Goal: Task Accomplishment & Management: Use online tool/utility

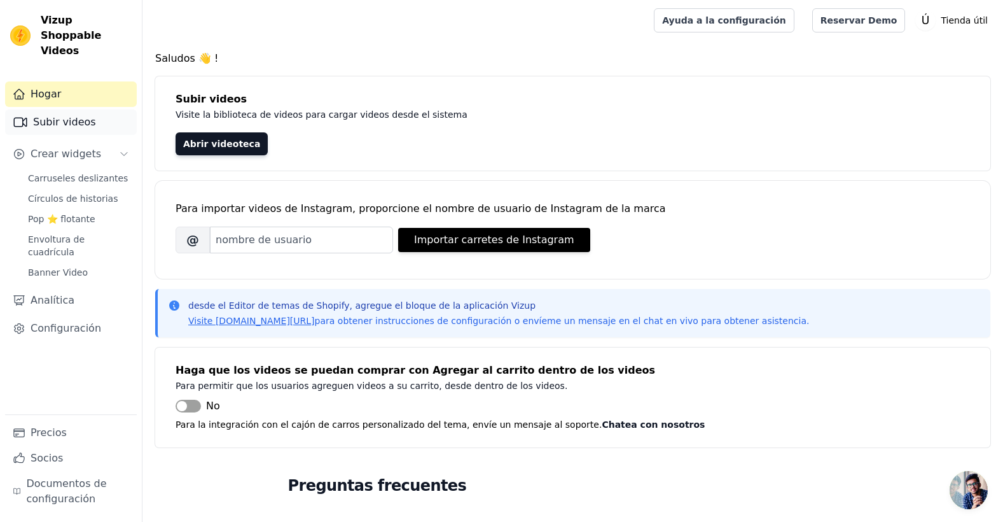
click at [53, 115] on link "Subir videos" at bounding box center [71, 121] width 132 height 25
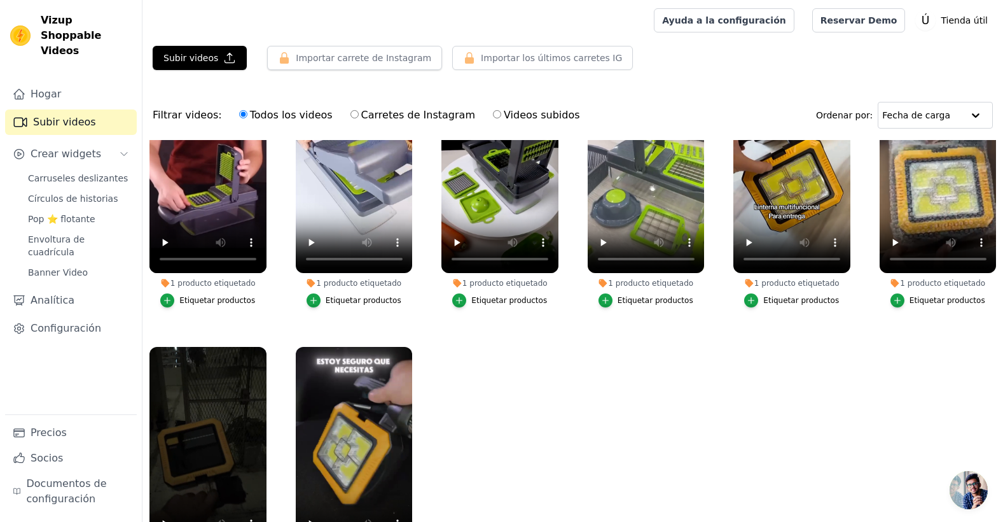
scroll to position [130, 0]
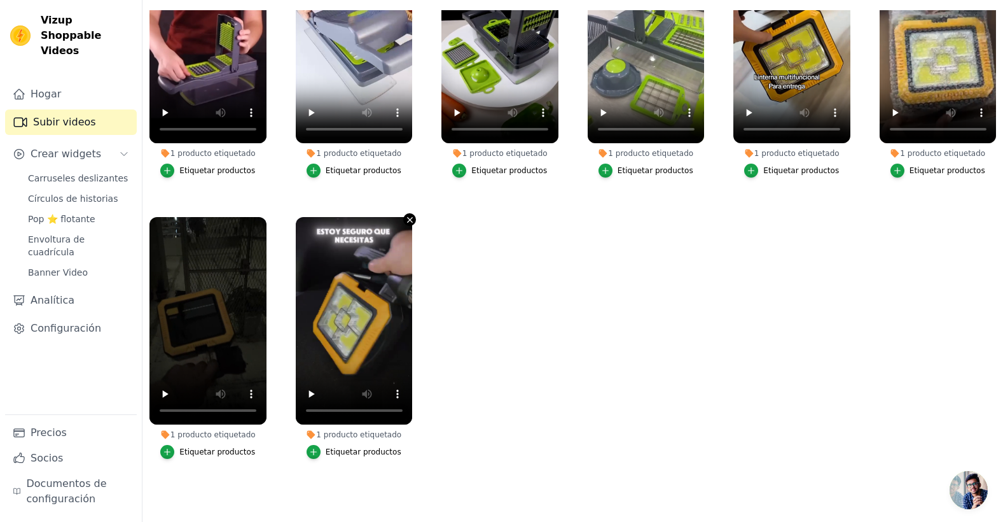
click at [410, 215] on icon "button" at bounding box center [410, 220] width 10 height 10
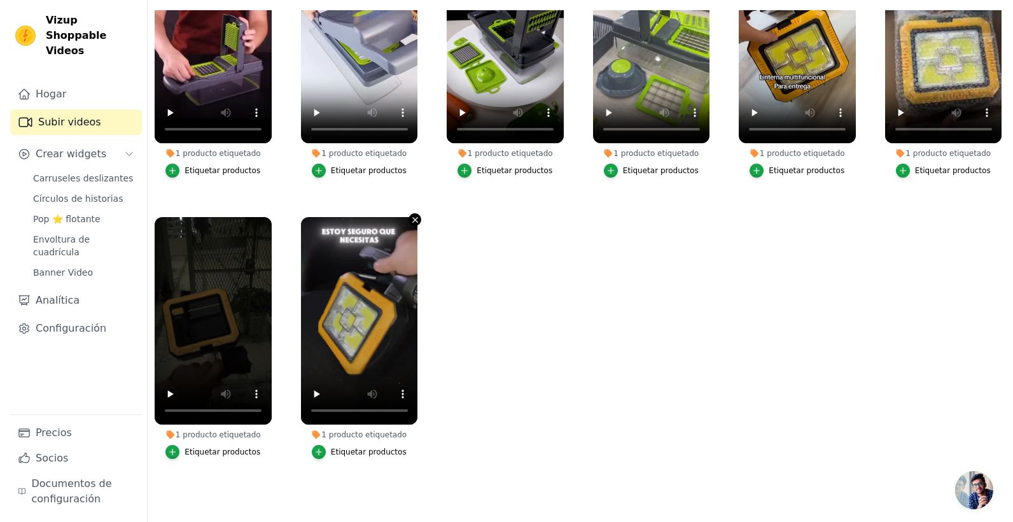
scroll to position [0, 0]
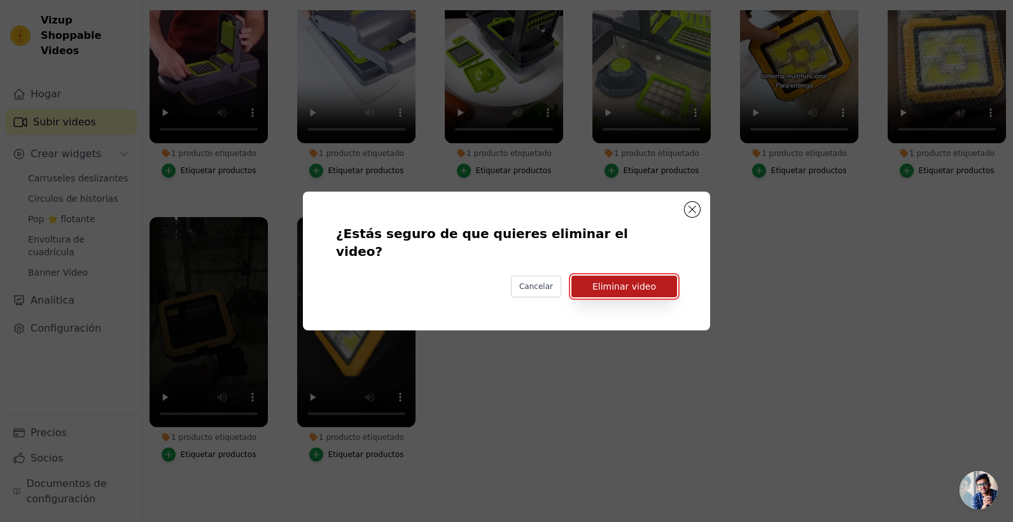
click at [613, 278] on button "Eliminar video" at bounding box center [624, 287] width 106 height 22
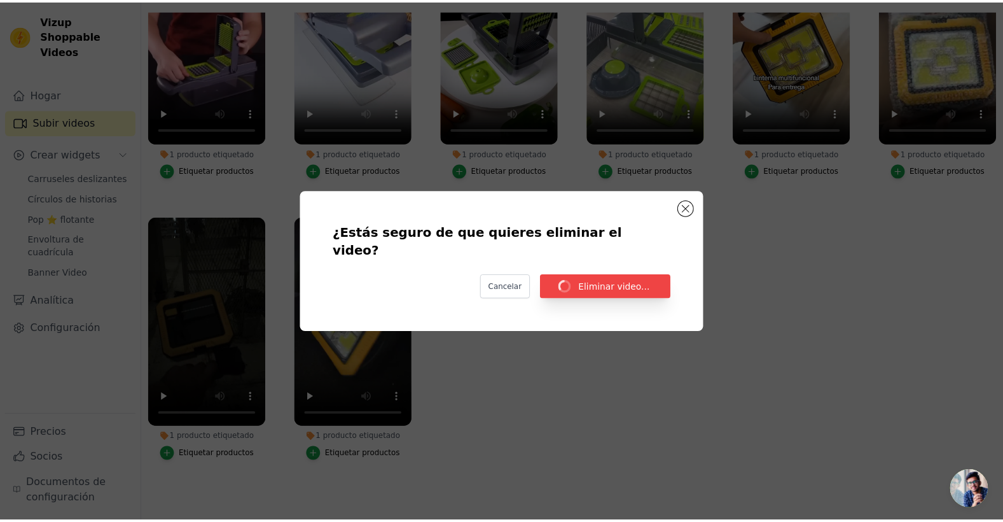
scroll to position [130, 0]
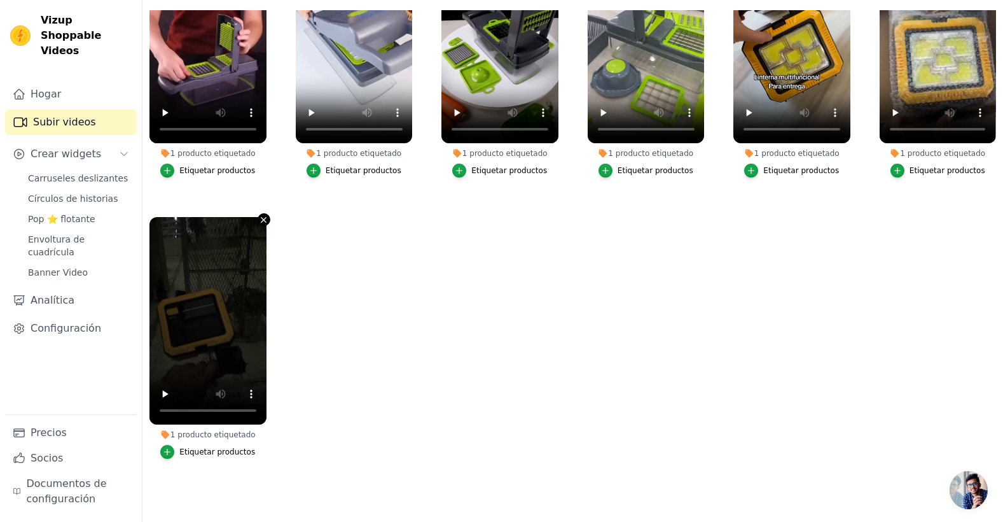
click at [265, 215] on icon "button" at bounding box center [264, 220] width 10 height 10
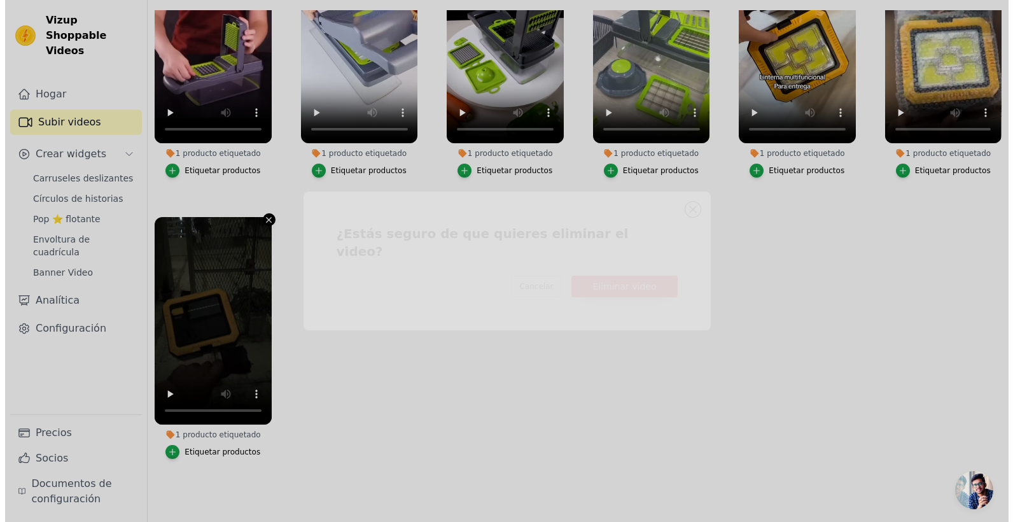
scroll to position [0, 0]
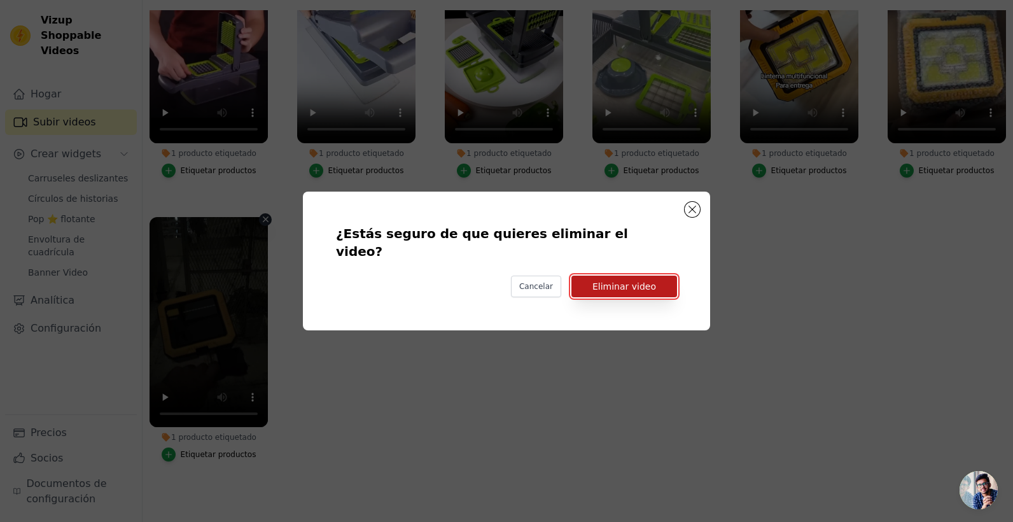
click at [640, 278] on button "Eliminar video" at bounding box center [624, 287] width 106 height 22
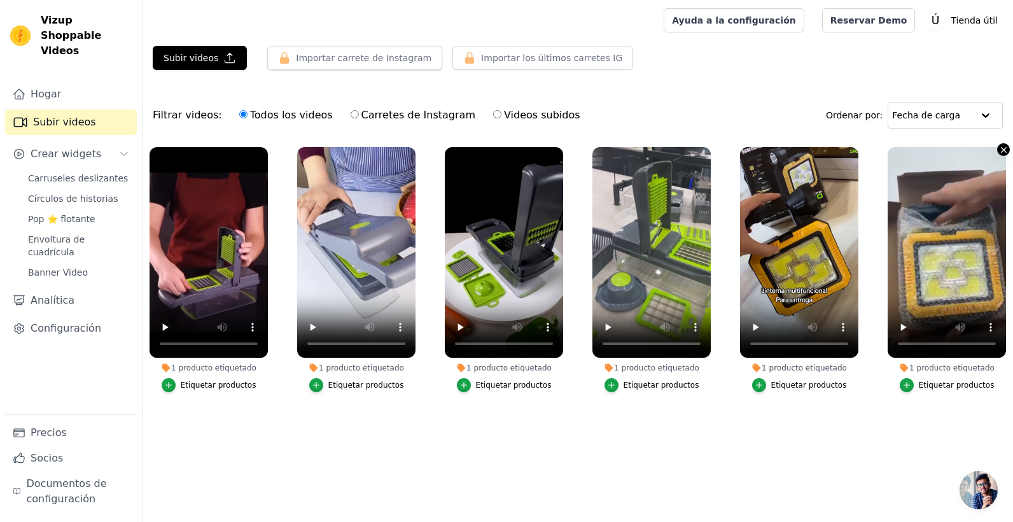
click at [1003, 148] on icon "button" at bounding box center [1004, 150] width 10 height 10
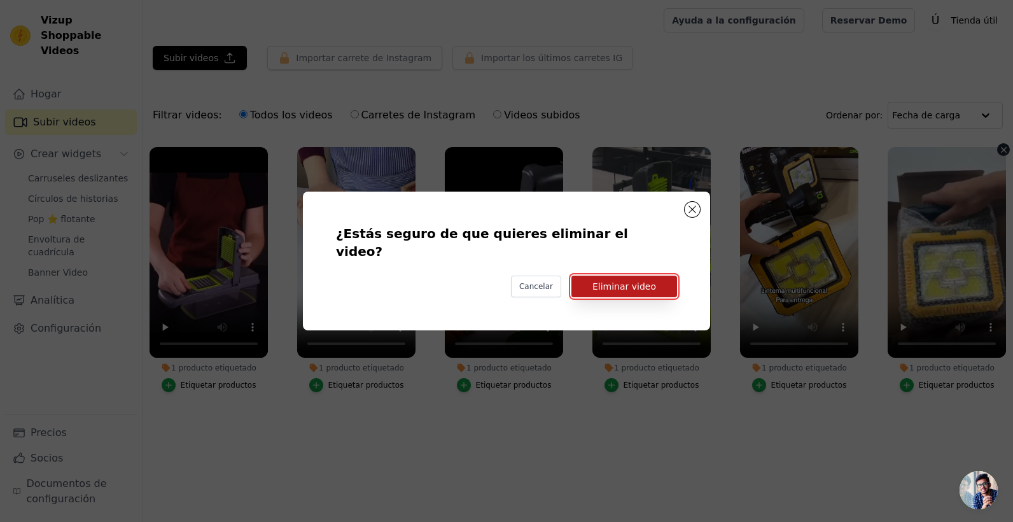
click at [657, 276] on button "Eliminar video" at bounding box center [624, 287] width 106 height 22
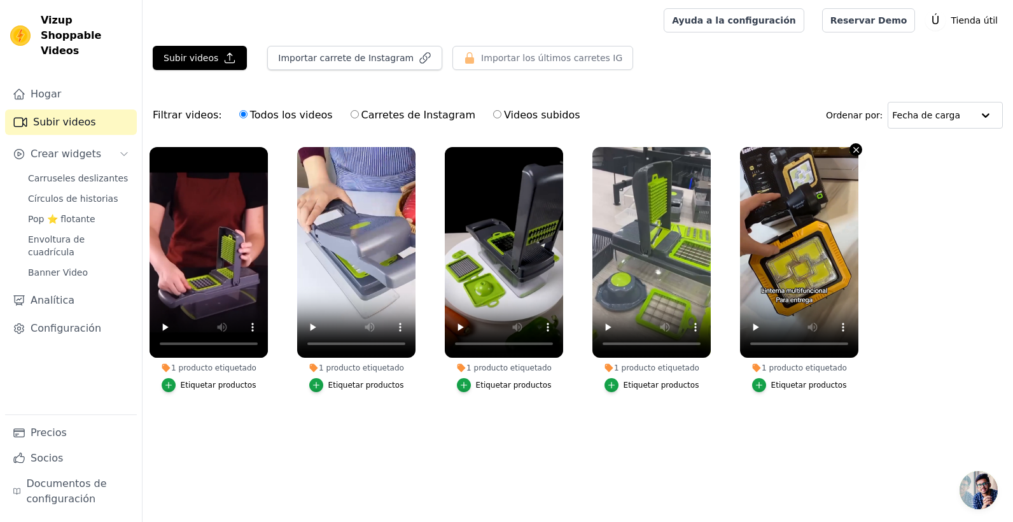
click at [853, 150] on icon "button" at bounding box center [856, 150] width 10 height 10
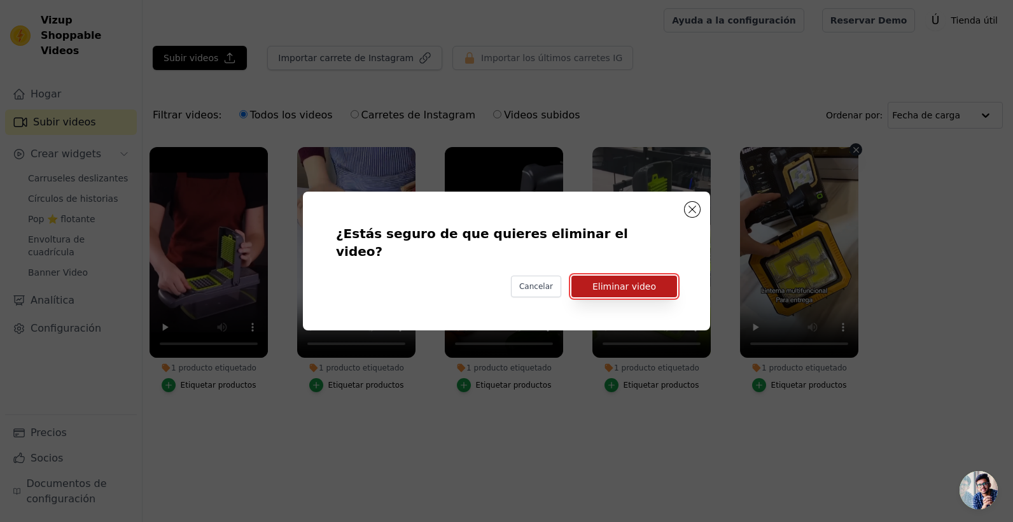
click at [636, 276] on button "Eliminar video" at bounding box center [624, 287] width 106 height 22
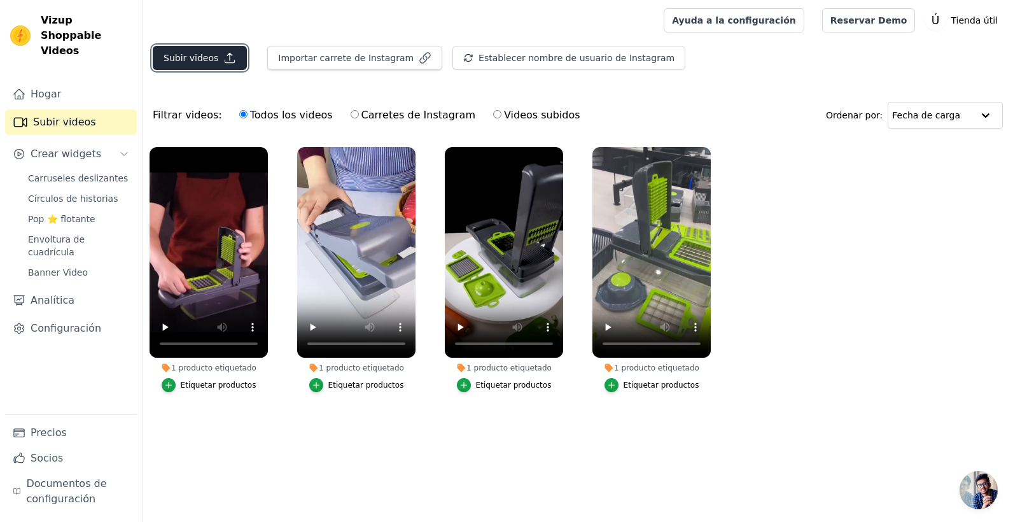
click at [227, 49] on button "Subir videos" at bounding box center [200, 58] width 94 height 24
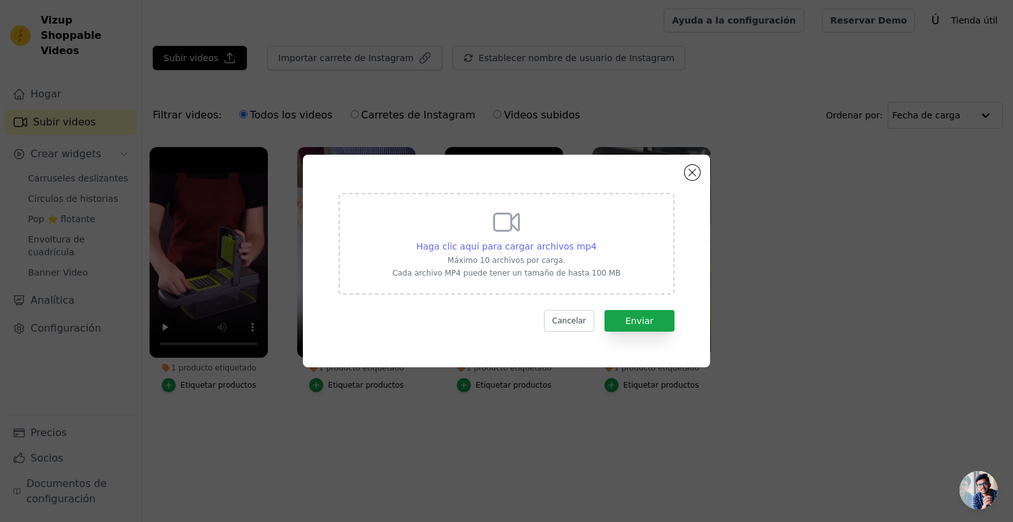
click at [510, 244] on span "Haga clic aquí para cargar archivos mp4" at bounding box center [506, 246] width 181 height 10
click at [596, 240] on input "Haga clic aquí para cargar archivos mp4 Máximo 10 archivos por carga. Cada arch…" at bounding box center [596, 239] width 1 height 1
type input "C:\fakepath\carrusel mini 1 .mp4"
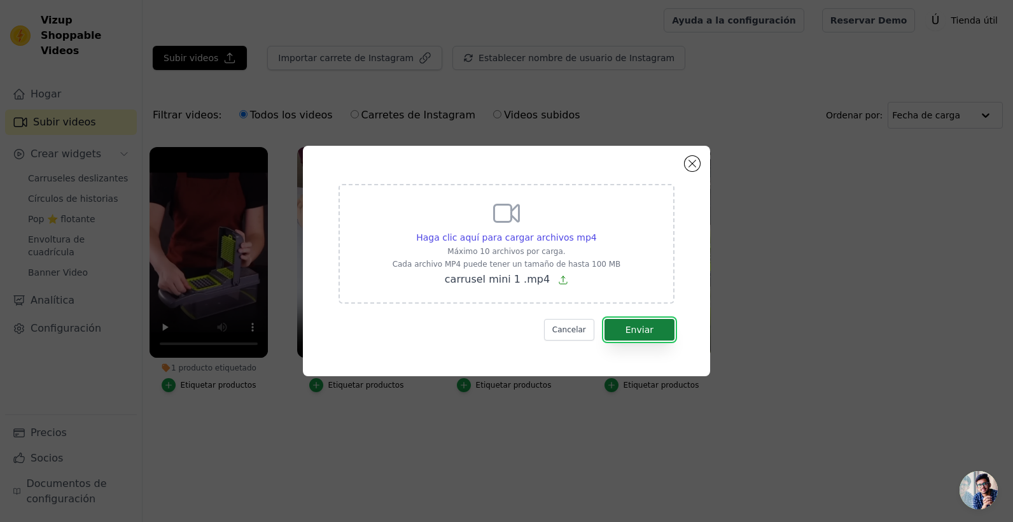
click at [643, 325] on font "Enviar" at bounding box center [639, 330] width 28 height 10
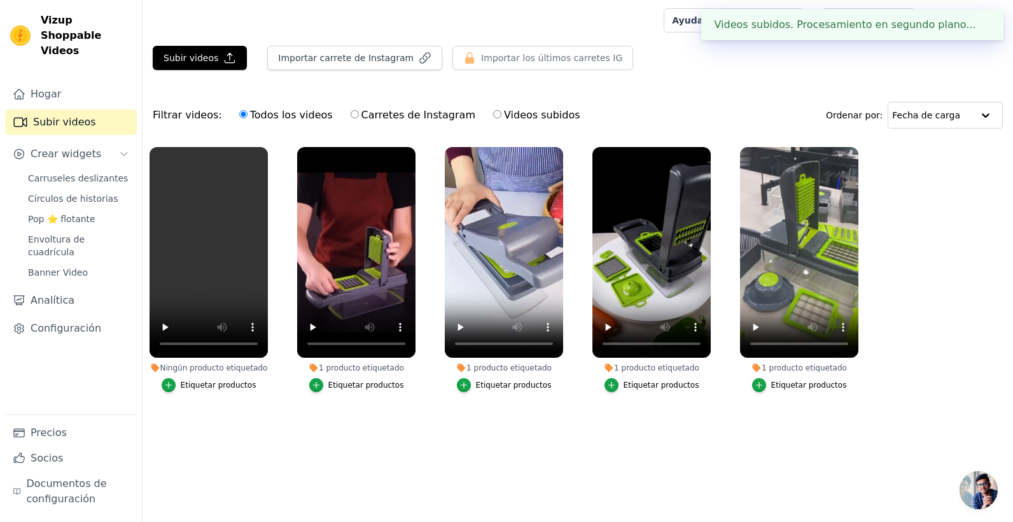
click at [576, 455] on html "Videos subidos. Procesamiento en segundo plano... ✖ Vizup Shoppable Videos Hoga…" at bounding box center [506, 227] width 1013 height 455
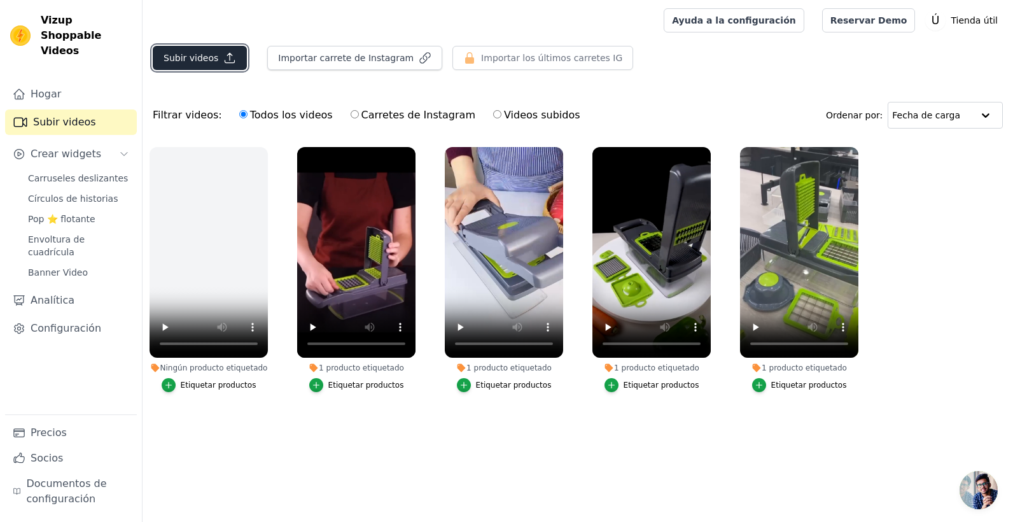
click at [183, 47] on button "Subir videos" at bounding box center [200, 58] width 94 height 24
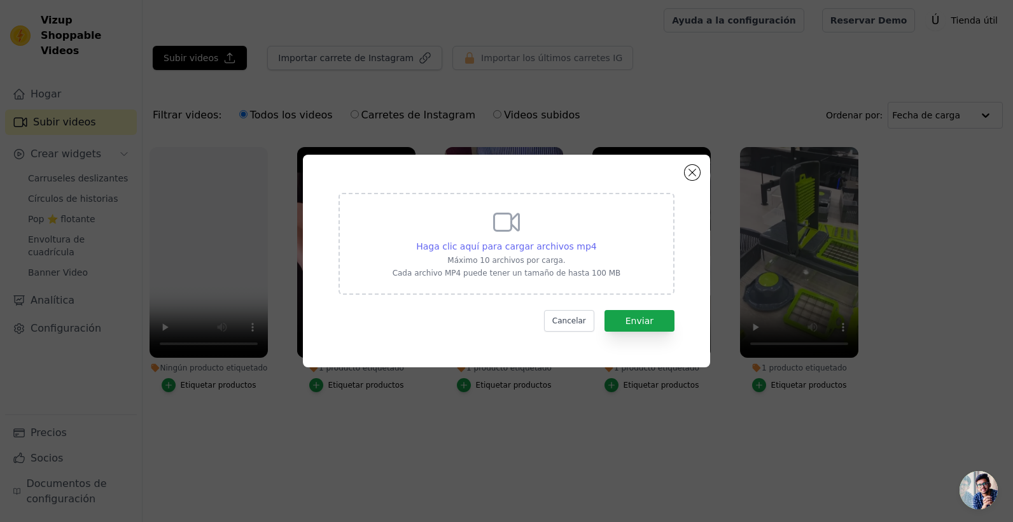
click at [530, 251] on span "Haga clic aquí para cargar archivos mp4" at bounding box center [506, 246] width 181 height 10
click at [596, 240] on input "Haga clic aquí para cargar archivos mp4 Máximo 10 archivos por carga. Cada arch…" at bounding box center [596, 239] width 1 height 1
type input "C:\fakepath\carrusel mini 2.mp4"
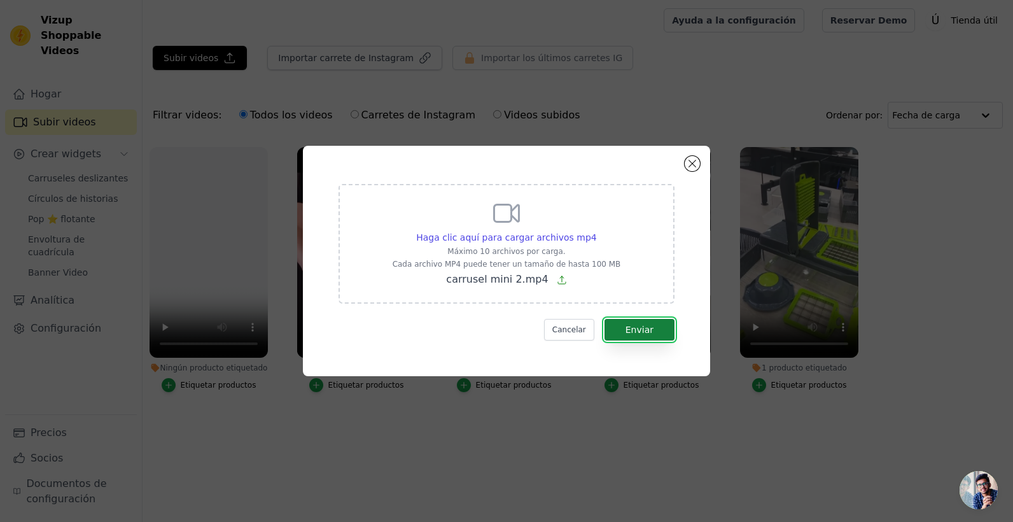
click at [622, 321] on button "Enviar" at bounding box center [639, 330] width 70 height 22
click at [623, 324] on button "Enviar" at bounding box center [639, 330] width 70 height 22
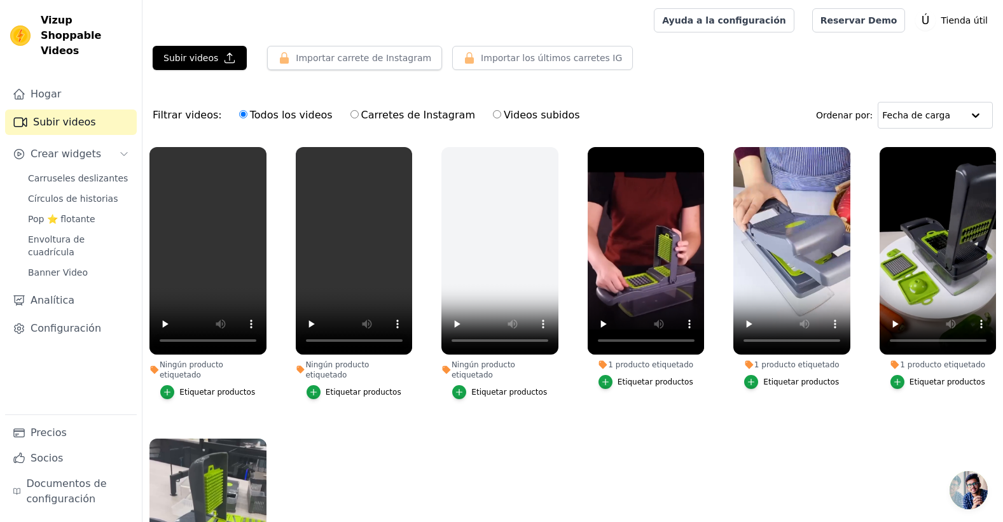
click at [632, 450] on ul "Ningún producto etiquetado Etiquetar productos Ningún producto etiquetado Etiqu…" at bounding box center [573, 380] width 861 height 481
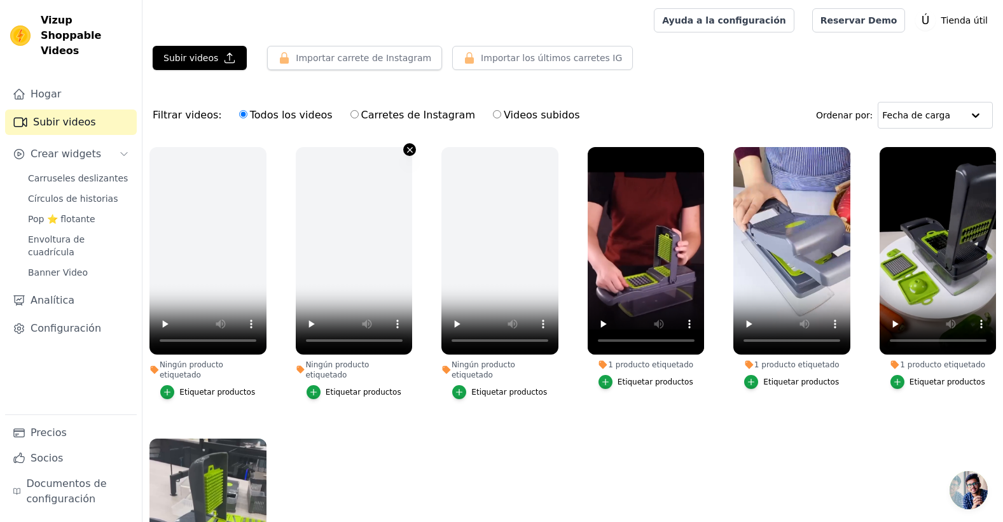
click at [408, 150] on icon "button" at bounding box center [409, 149] width 5 height 5
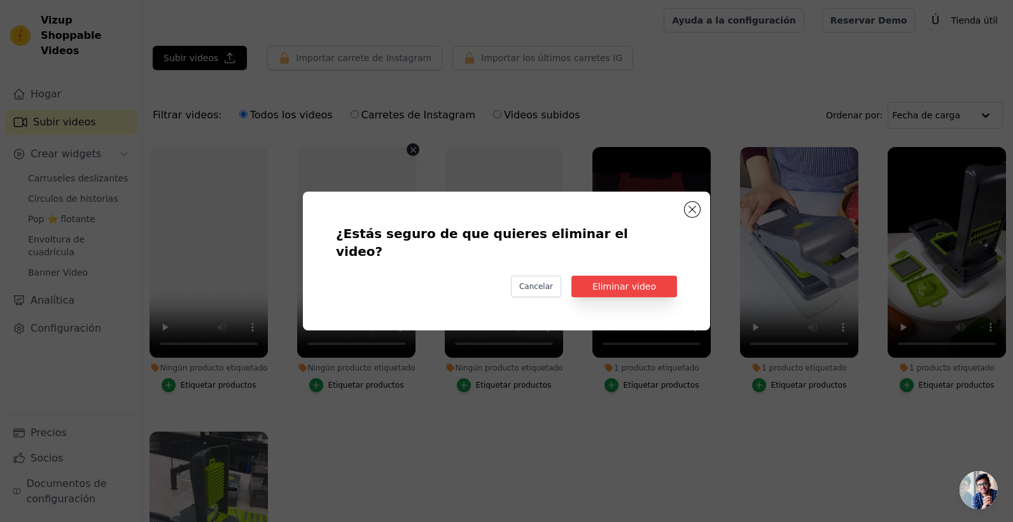
click at [615, 289] on div "¿Estás seguro de que quieres eliminar el video? Cancelar Eliminar video" at bounding box center [506, 261] width 367 height 98
click at [615, 276] on button "Eliminar video" at bounding box center [624, 287] width 106 height 22
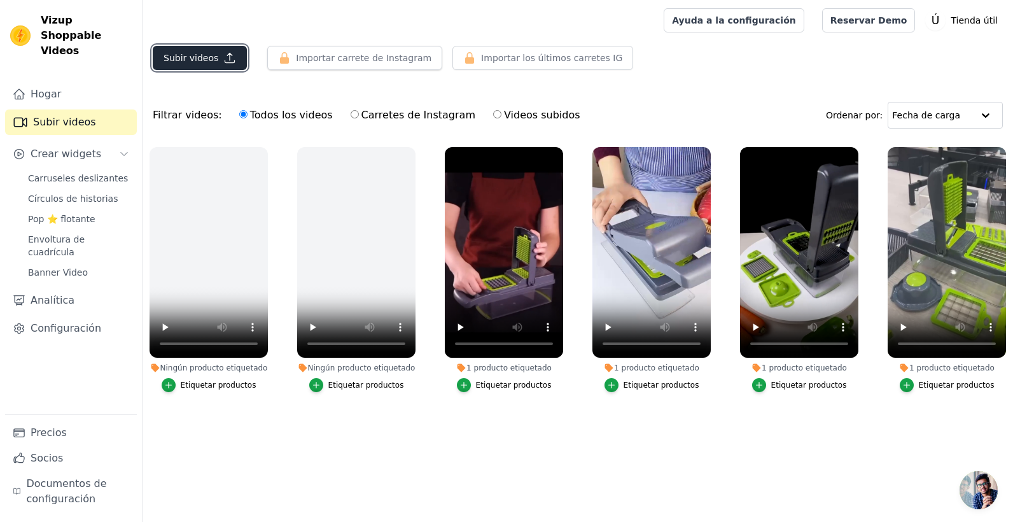
click at [198, 52] on font "Subir videos" at bounding box center [191, 58] width 55 height 13
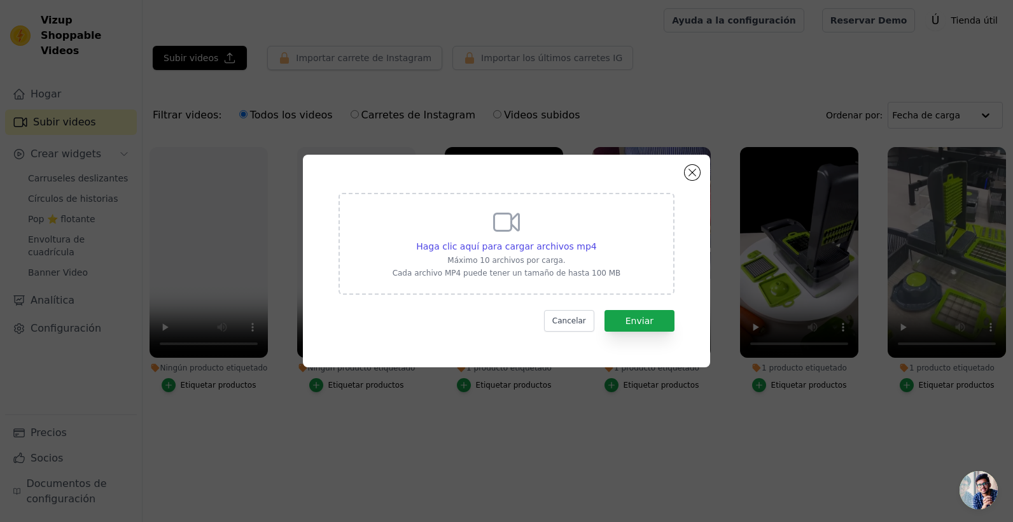
click at [505, 238] on div "Haga clic aquí para cargar archivos mp4 Máximo 10 archivos por carga. Cada arch…" at bounding box center [507, 242] width 228 height 71
click at [596, 239] on input "Haga clic aquí para cargar archivos mp4 Máximo 10 archivos por carga. Cada arch…" at bounding box center [596, 239] width 1 height 1
type input "C:\fakepath\carrusel mini 3.mp4"
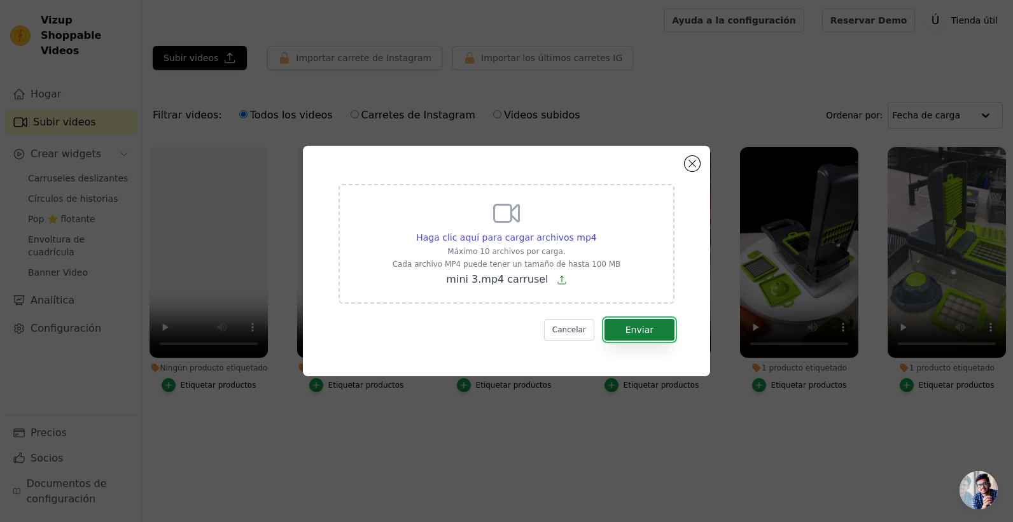
click at [631, 328] on font "Enviar" at bounding box center [639, 330] width 28 height 10
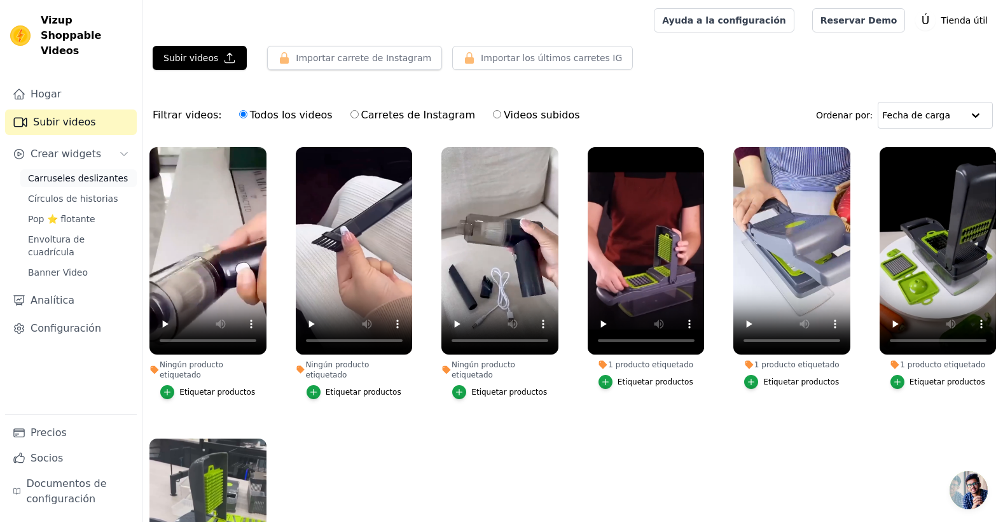
click at [104, 172] on span "Carruseles deslizantes" at bounding box center [78, 178] width 100 height 13
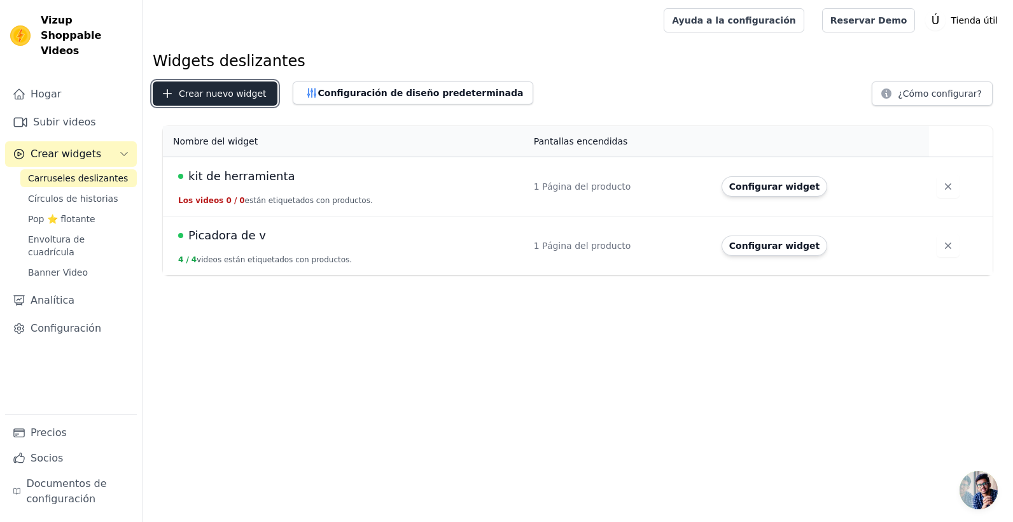
click at [248, 94] on font "Crear nuevo widget" at bounding box center [223, 93] width 88 height 13
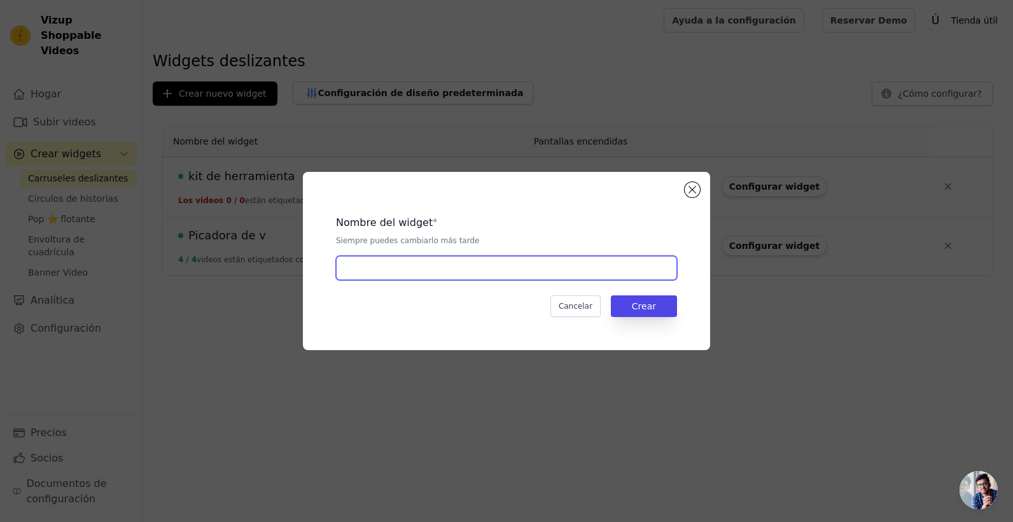
click at [427, 276] on input "text" at bounding box center [506, 268] width 341 height 24
type input "mini aspiradora"
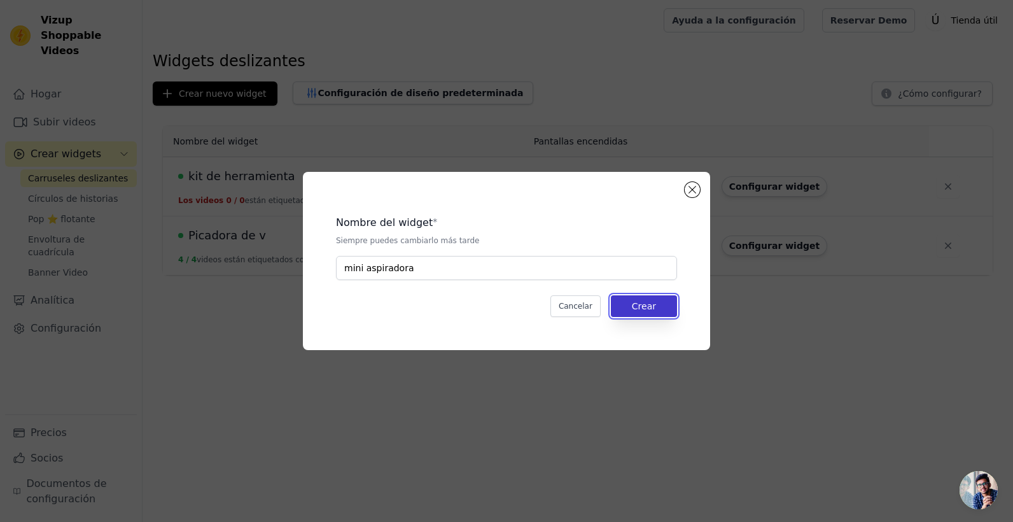
click at [624, 302] on button "Crear" at bounding box center [644, 306] width 66 height 22
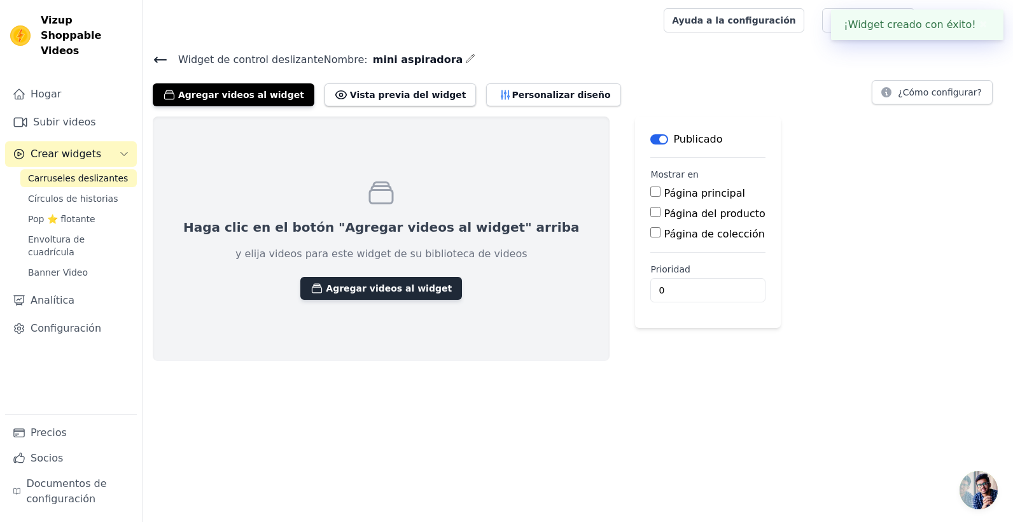
click at [377, 293] on font "Agregar videos al widget" at bounding box center [389, 288] width 126 height 13
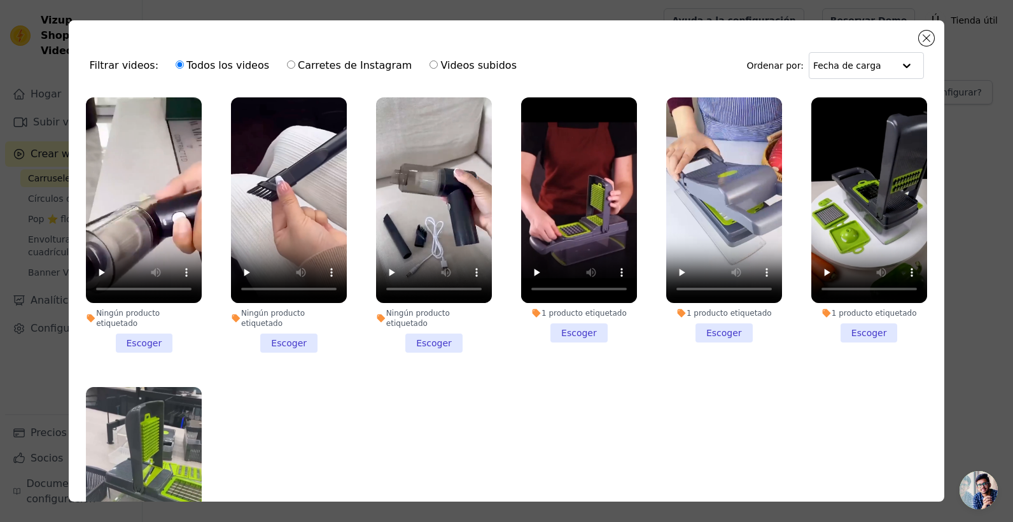
click at [152, 331] on li "Ningún producto etiquetado Escoger" at bounding box center [144, 224] width 116 height 255
click at [0, 0] on input "Ningún producto etiquetado Escoger" at bounding box center [0, 0] width 0 height 0
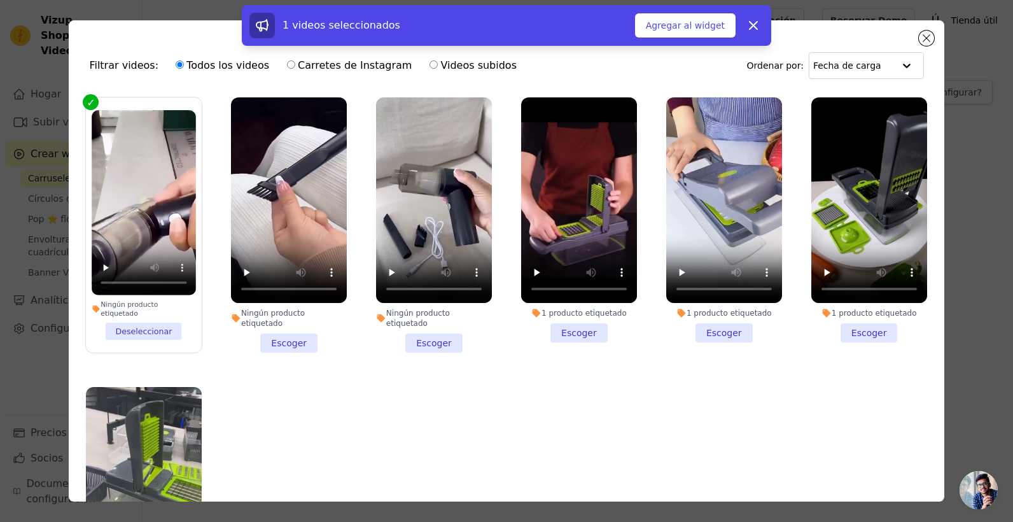
click at [286, 333] on li "Ningún producto etiquetado Escoger" at bounding box center [289, 224] width 116 height 255
click at [0, 0] on input "Ningún producto etiquetado Escoger" at bounding box center [0, 0] width 0 height 0
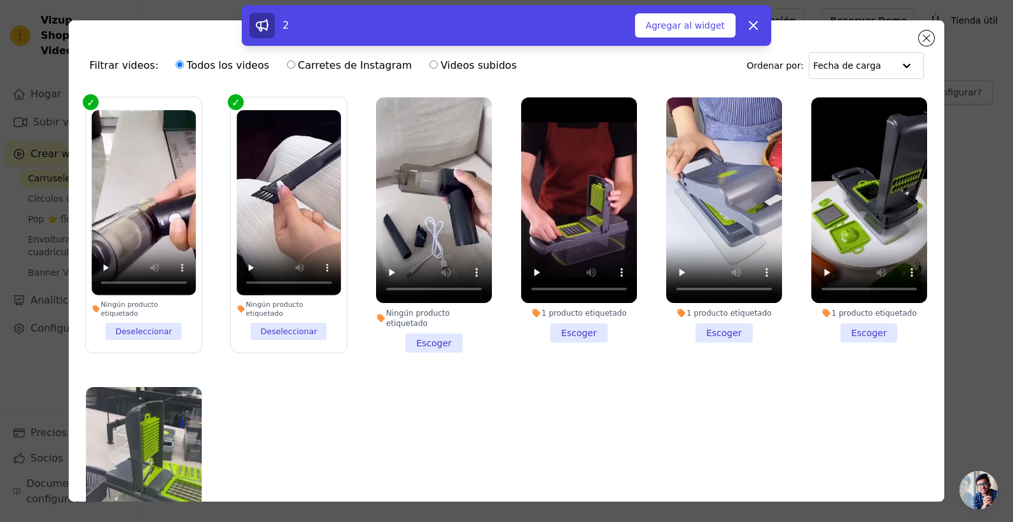
click at [434, 328] on li "Ningún producto etiquetado Escoger" at bounding box center [434, 224] width 116 height 255
click at [0, 0] on input "Ningún producto etiquetado Escoger" at bounding box center [0, 0] width 0 height 0
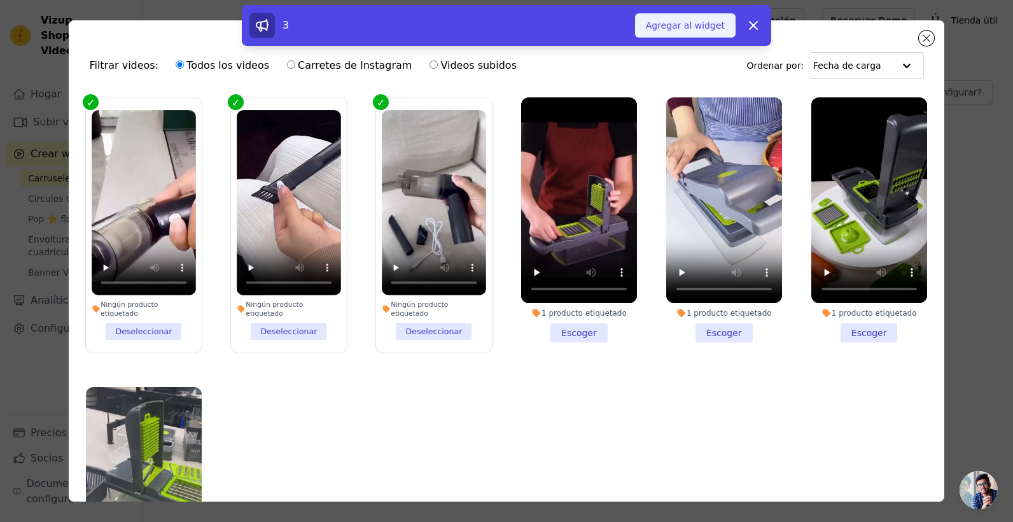
click at [715, 20] on font "Agregar al widget" at bounding box center [685, 25] width 79 height 13
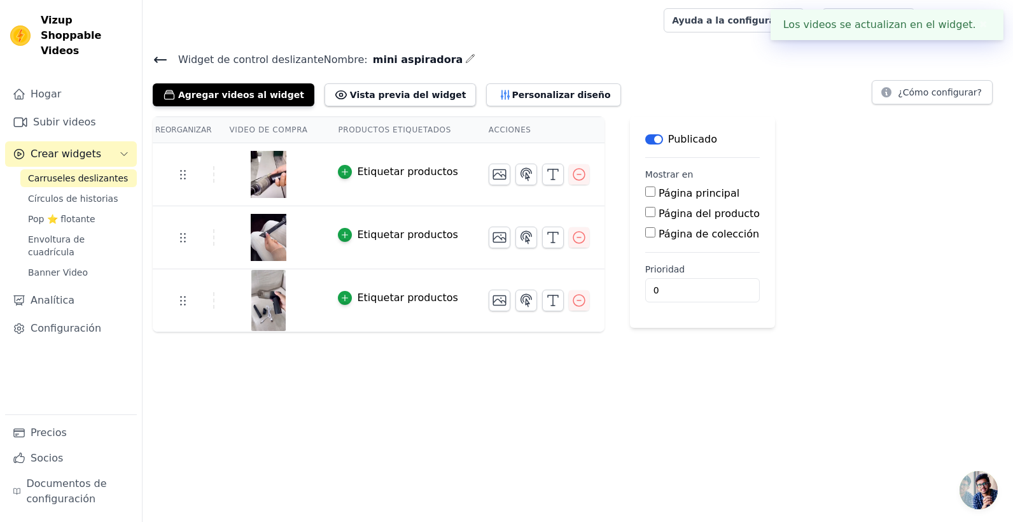
click at [645, 213] on input "Página del producto" at bounding box center [650, 212] width 10 height 10
checkbox input "true"
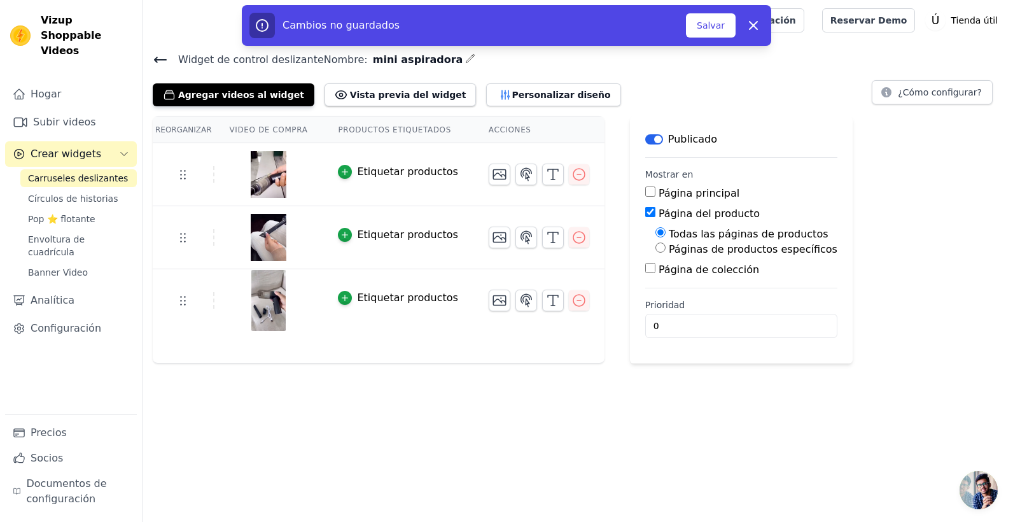
click at [655, 248] on input "Páginas de productos específicos" at bounding box center [660, 247] width 10 height 10
radio input "true"
click at [684, 280] on button "Seleccionar productos" at bounding box center [712, 278] width 115 height 22
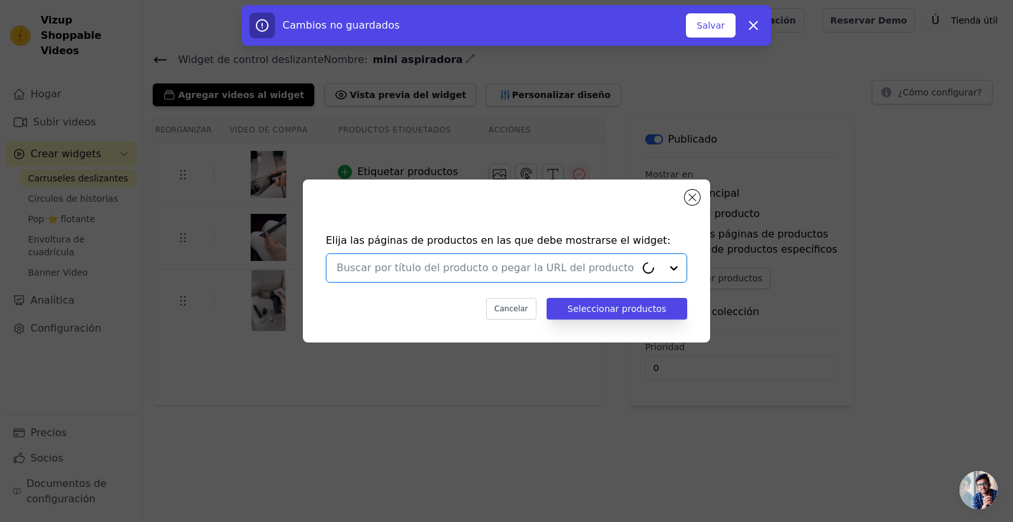
click at [515, 264] on input "text" at bounding box center [486, 267] width 299 height 15
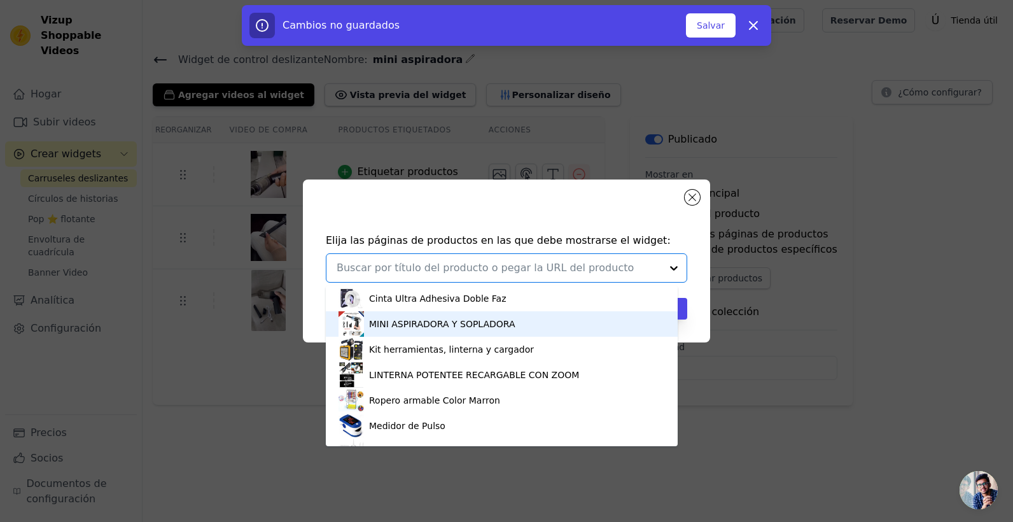
click at [500, 332] on div "MINI ASPIRADORA Y SOPLADORA" at bounding box center [502, 323] width 326 height 25
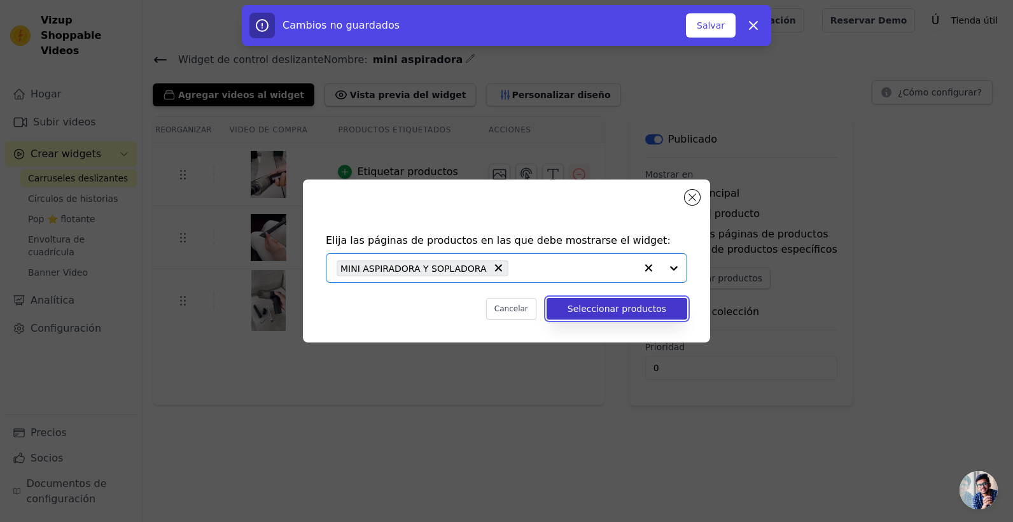
click at [645, 307] on button "Seleccionar productos" at bounding box center [617, 309] width 141 height 22
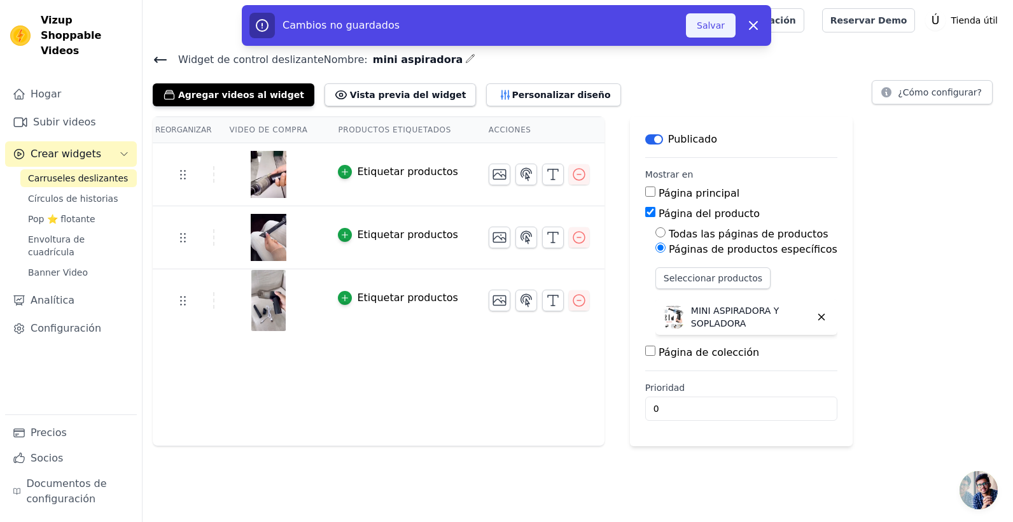
click at [705, 31] on button "Salvar" at bounding box center [711, 25] width 50 height 24
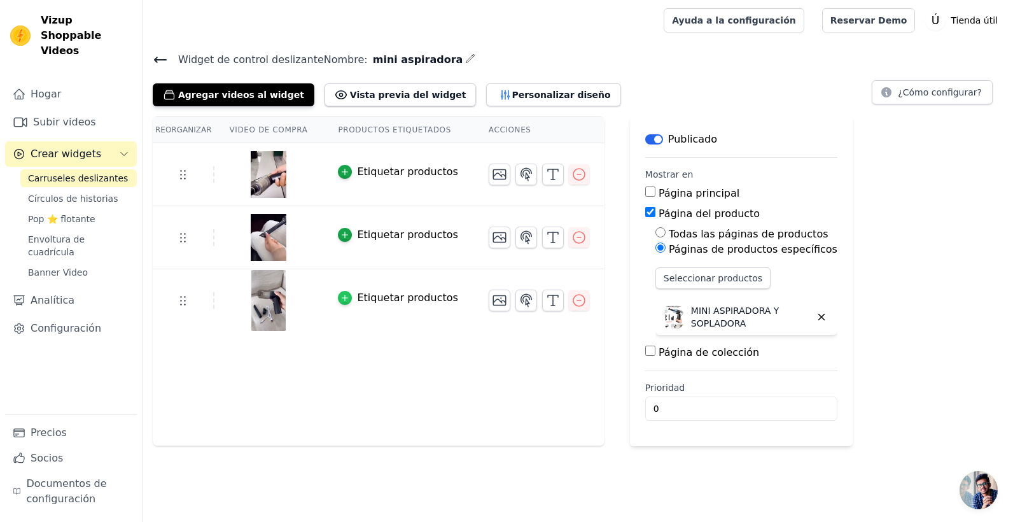
click at [342, 297] on icon "button" at bounding box center [345, 298] width 6 height 6
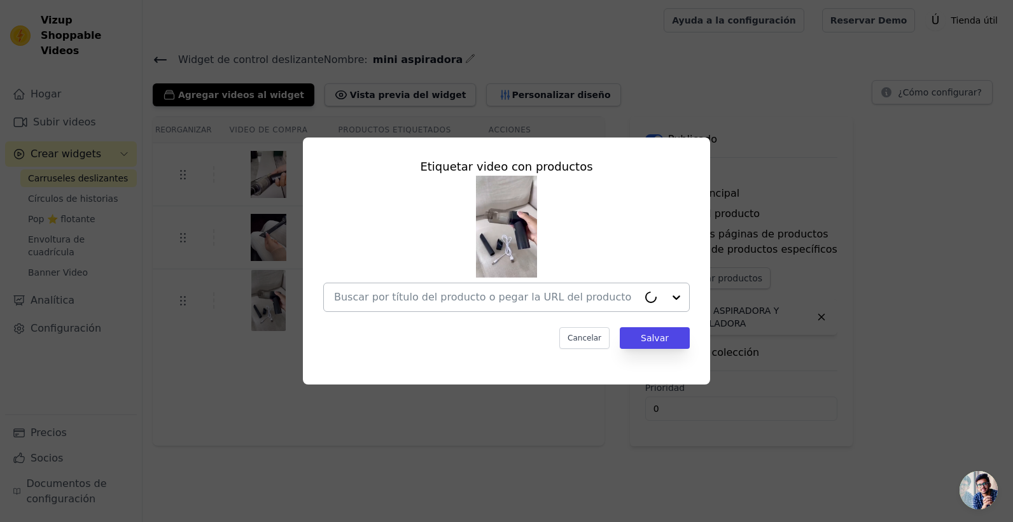
click at [421, 301] on input "text" at bounding box center [486, 297] width 304 height 15
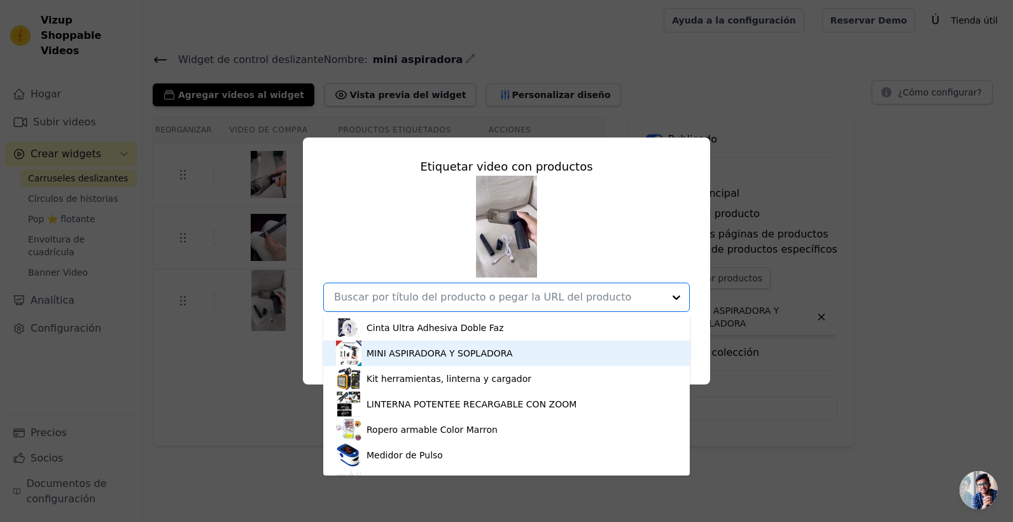
click at [430, 353] on div "MINI ASPIRADORA Y SOPLADORA" at bounding box center [440, 353] width 146 height 13
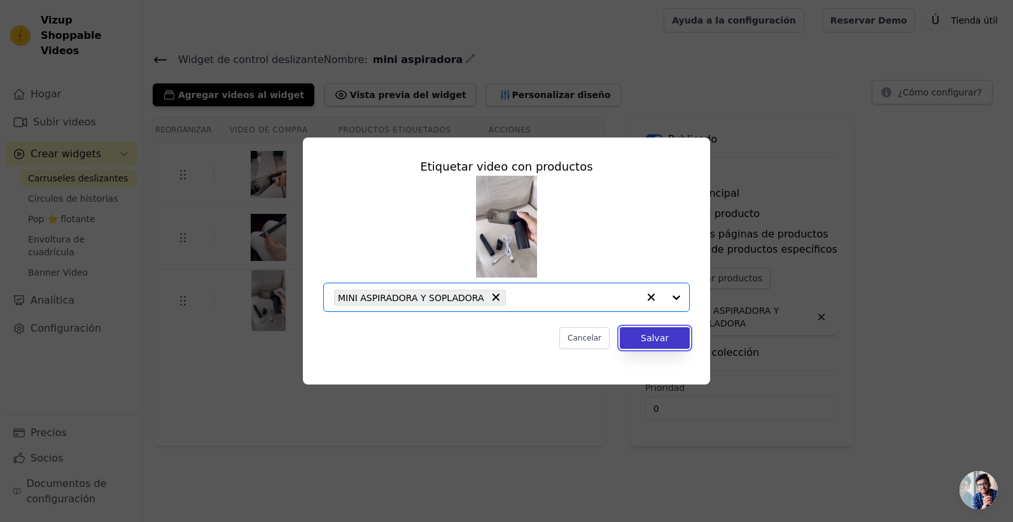
click at [653, 333] on button "Salvar" at bounding box center [655, 338] width 70 height 22
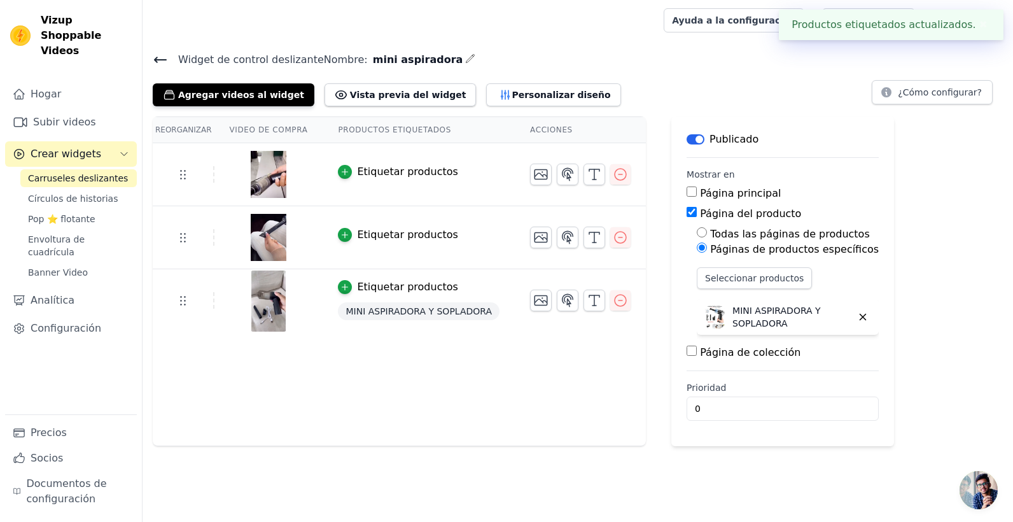
click at [351, 242] on td "Etiquetar productos" at bounding box center [419, 237] width 192 height 63
click at [342, 234] on icon "button" at bounding box center [345, 235] width 6 height 6
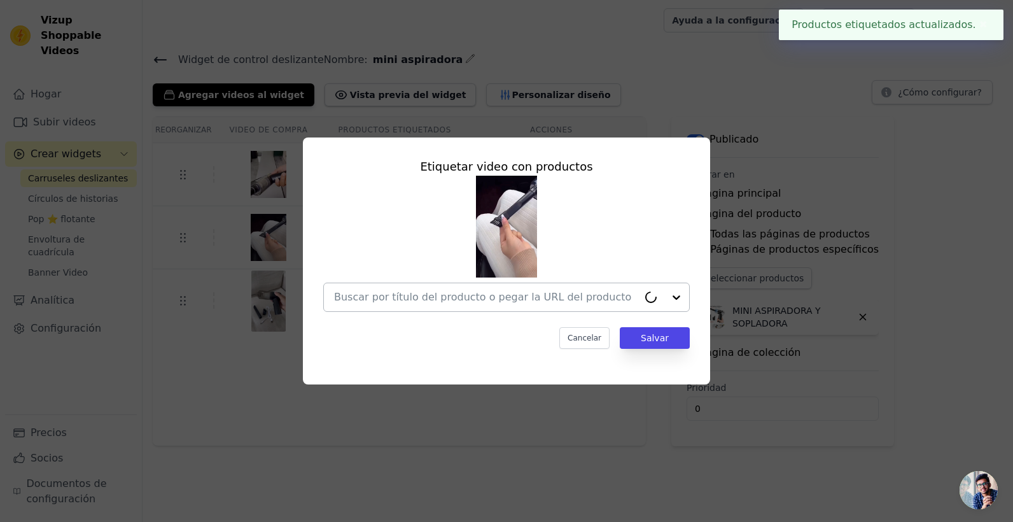
click at [548, 286] on div at bounding box center [486, 297] width 304 height 28
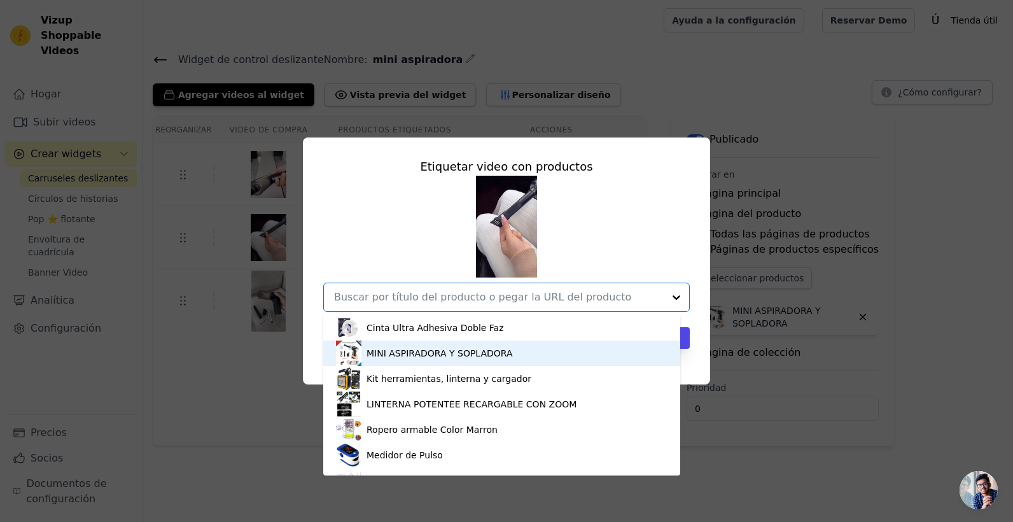
click at [444, 351] on div "MINI ASPIRADORA Y SOPLADORA" at bounding box center [440, 353] width 146 height 13
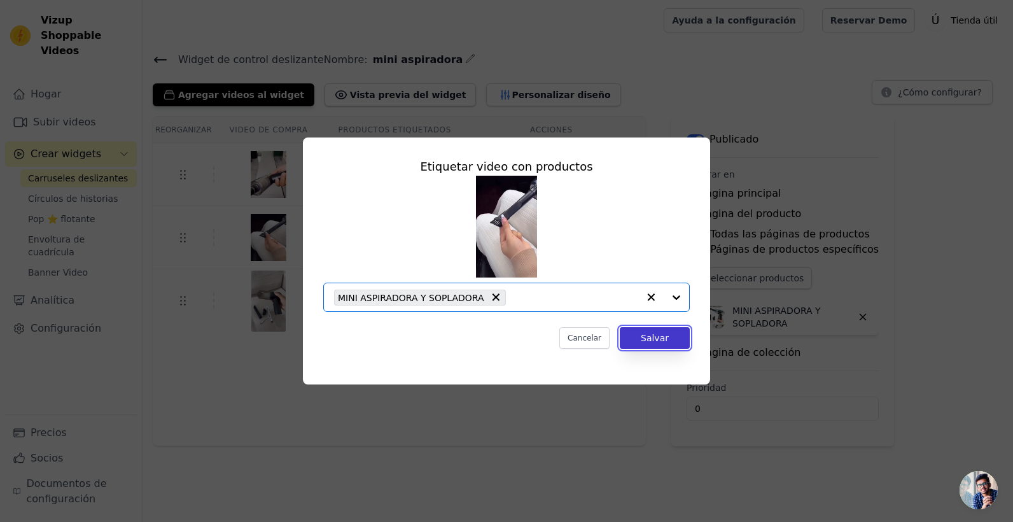
click at [652, 342] on button "Salvar" at bounding box center [655, 338] width 70 height 22
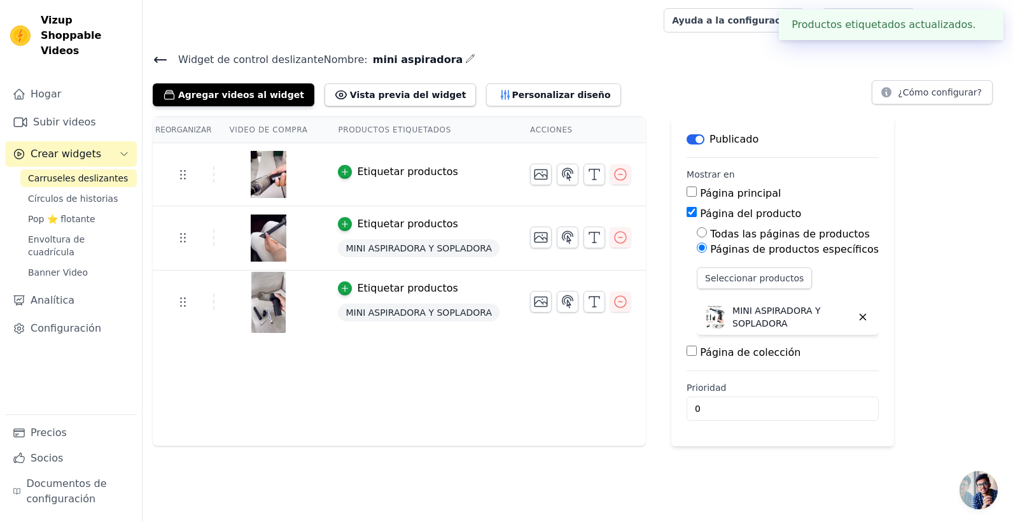
click at [343, 176] on button "Etiquetar productos" at bounding box center [398, 171] width 120 height 15
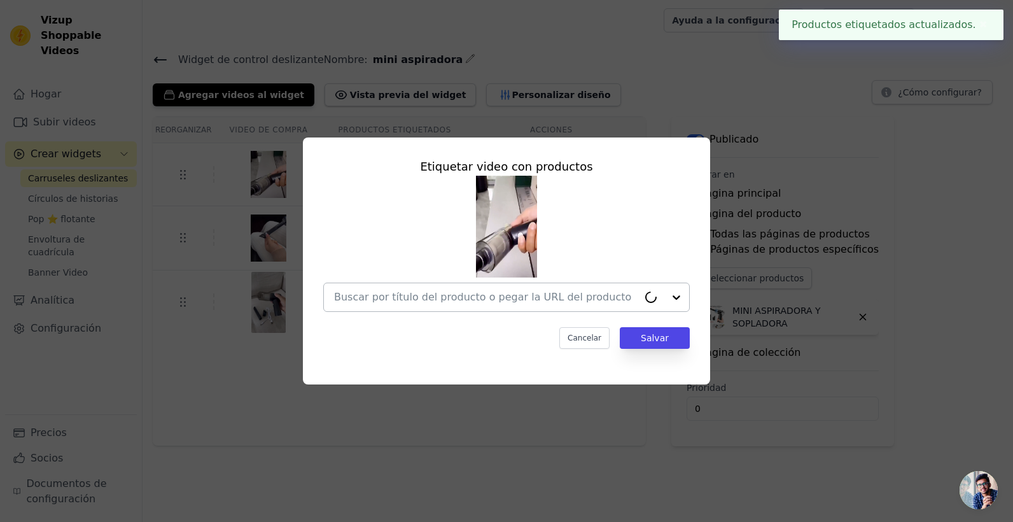
click at [447, 305] on div at bounding box center [486, 297] width 304 height 28
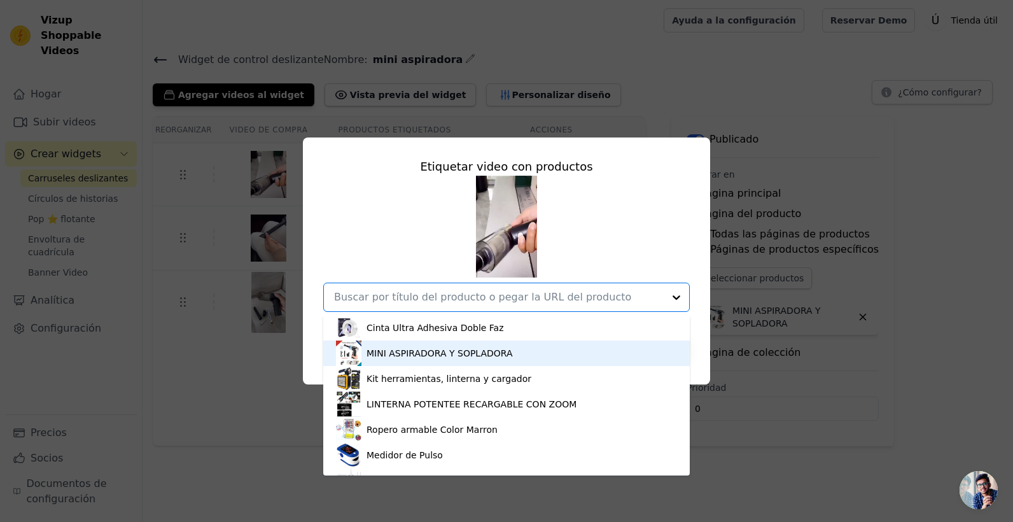
click at [392, 358] on div "MINI ASPIRADORA Y SOPLADORA" at bounding box center [440, 353] width 146 height 13
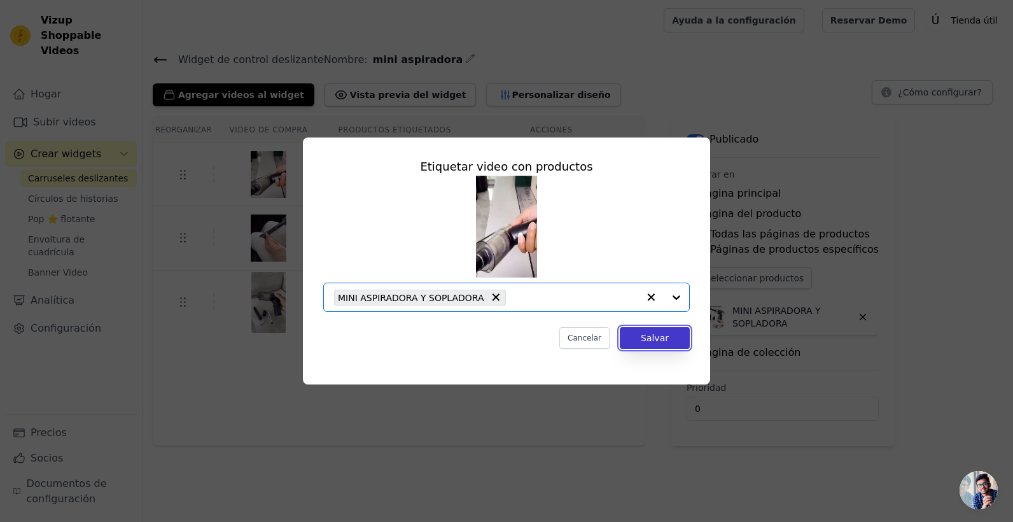
click at [642, 344] on button "Salvar" at bounding box center [655, 338] width 70 height 22
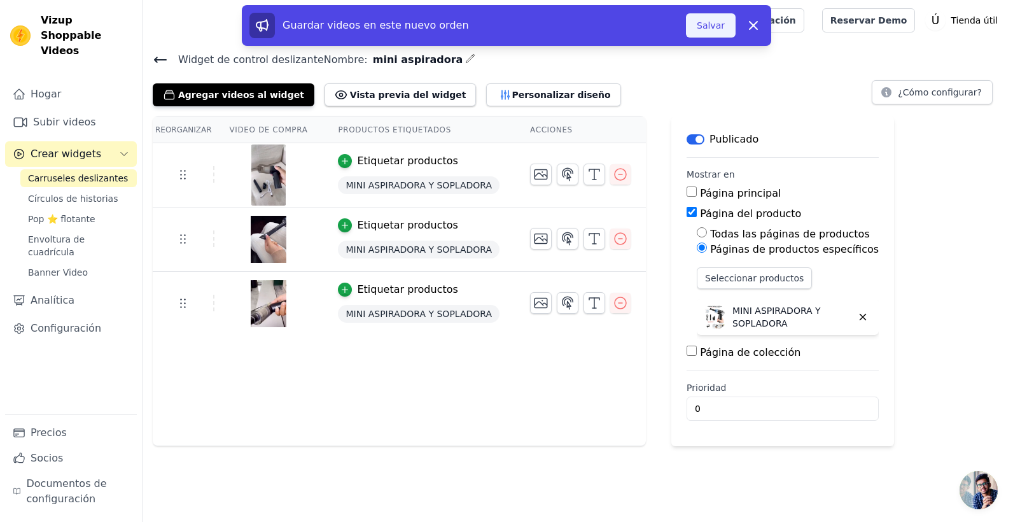
click at [704, 29] on button "Salvar" at bounding box center [711, 25] width 50 height 24
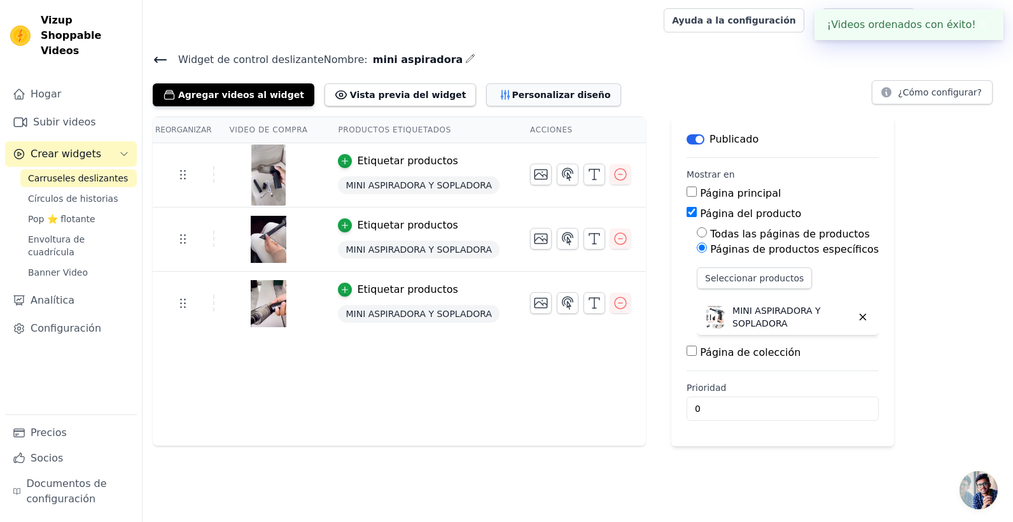
click at [521, 90] on font "Personalizar diseño" at bounding box center [561, 94] width 99 height 13
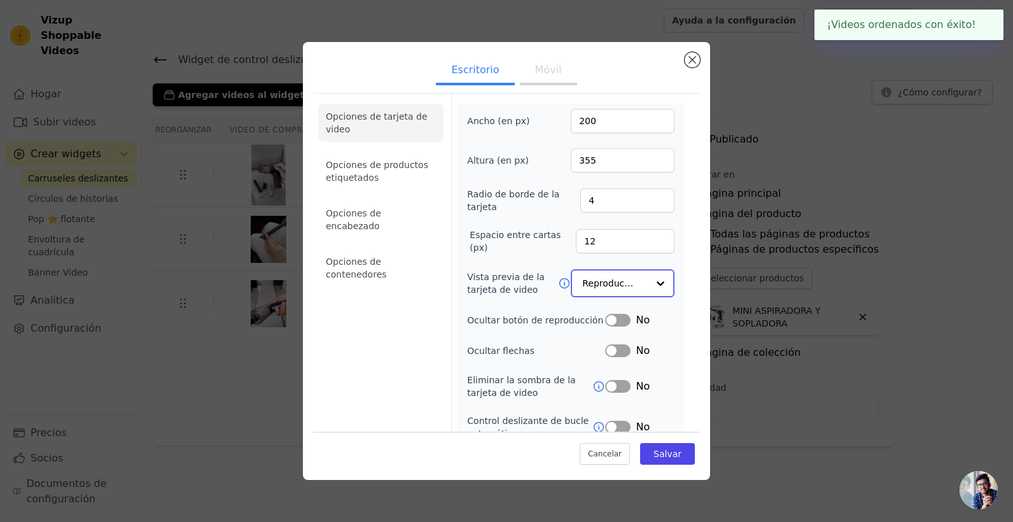
click at [602, 280] on input "Vista previa de la tarjeta de video" at bounding box center [615, 282] width 66 height 25
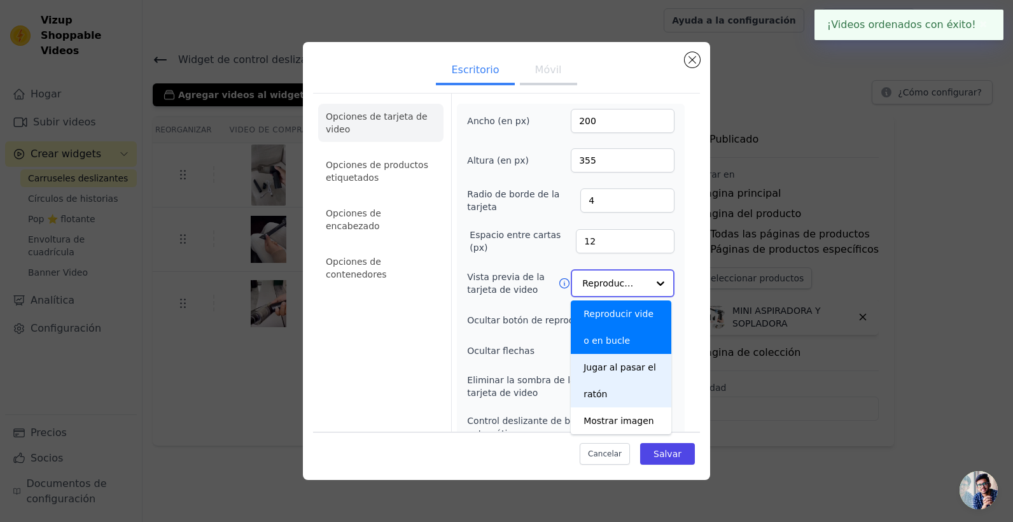
scroll to position [100, 0]
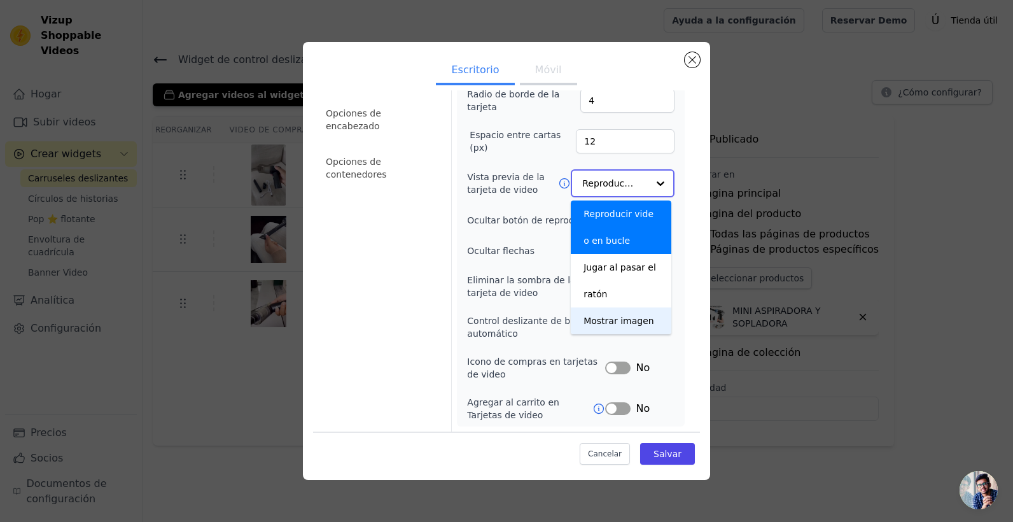
click at [621, 322] on div "Mostrar imagen" at bounding box center [621, 320] width 101 height 27
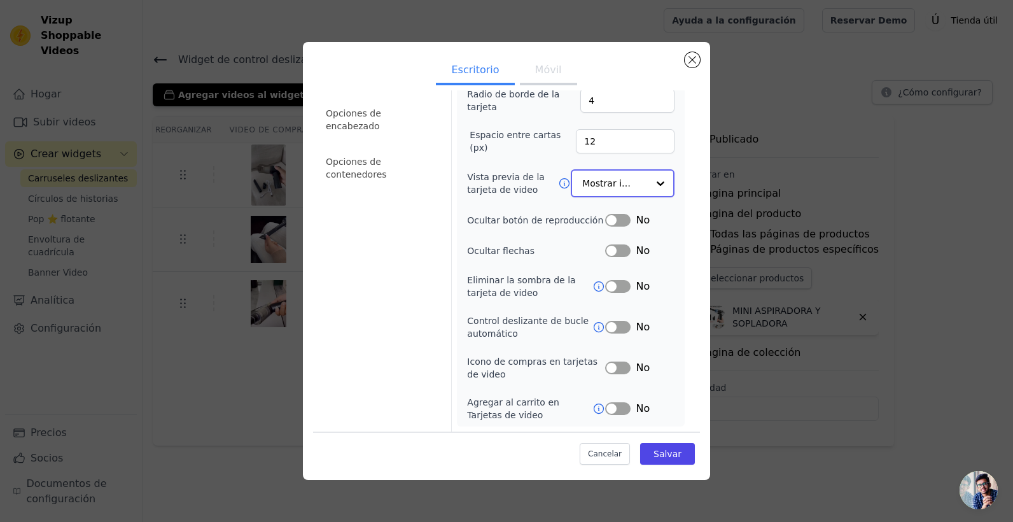
scroll to position [0, 0]
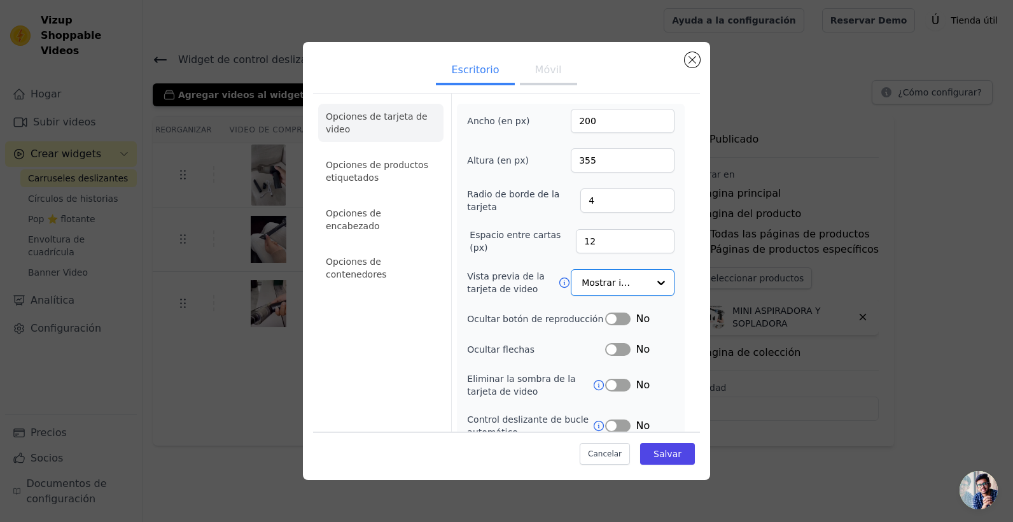
click at [529, 72] on button "Móvil" at bounding box center [548, 71] width 57 height 28
click at [484, 70] on button "Escritorio" at bounding box center [475, 71] width 78 height 28
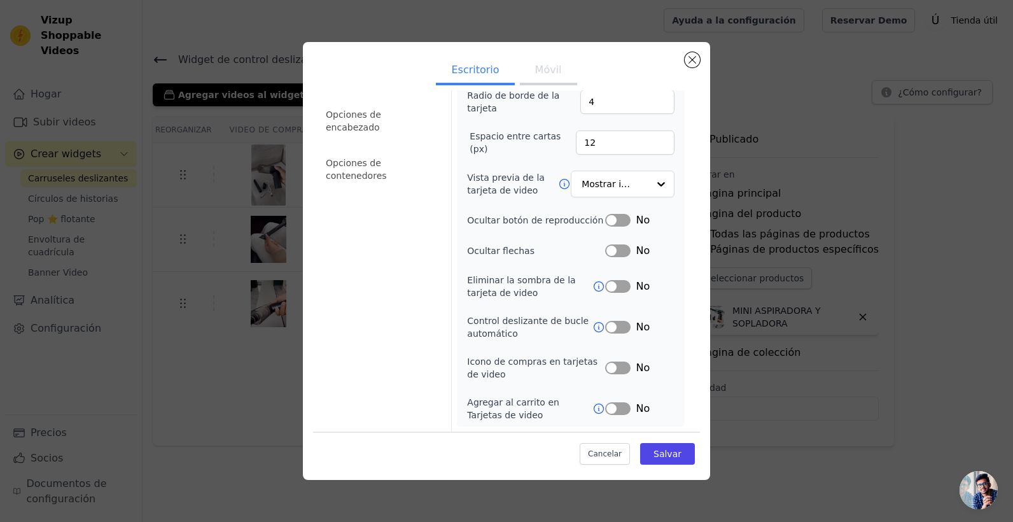
click at [533, 74] on button "Móvil" at bounding box center [548, 71] width 57 height 28
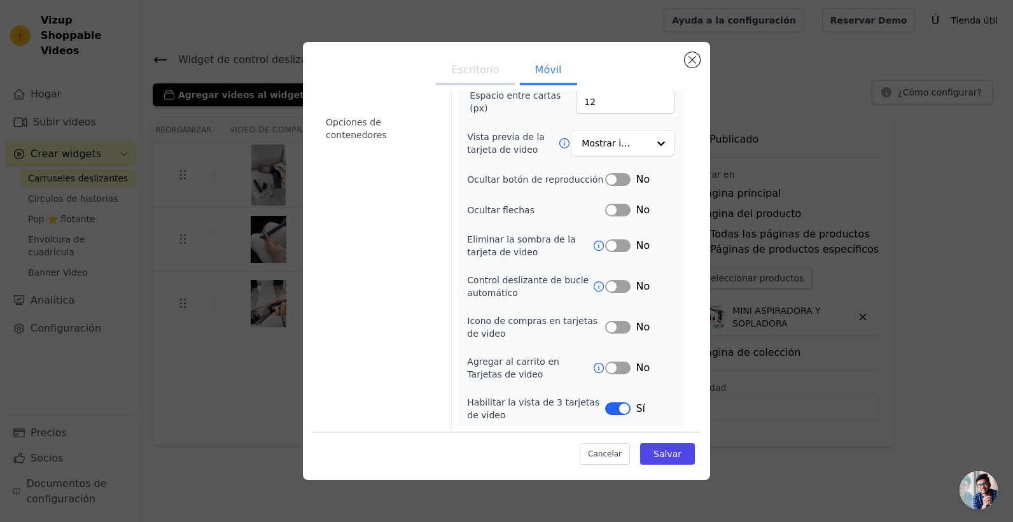
click at [620, 412] on button "Etiqueta" at bounding box center [617, 408] width 25 height 13
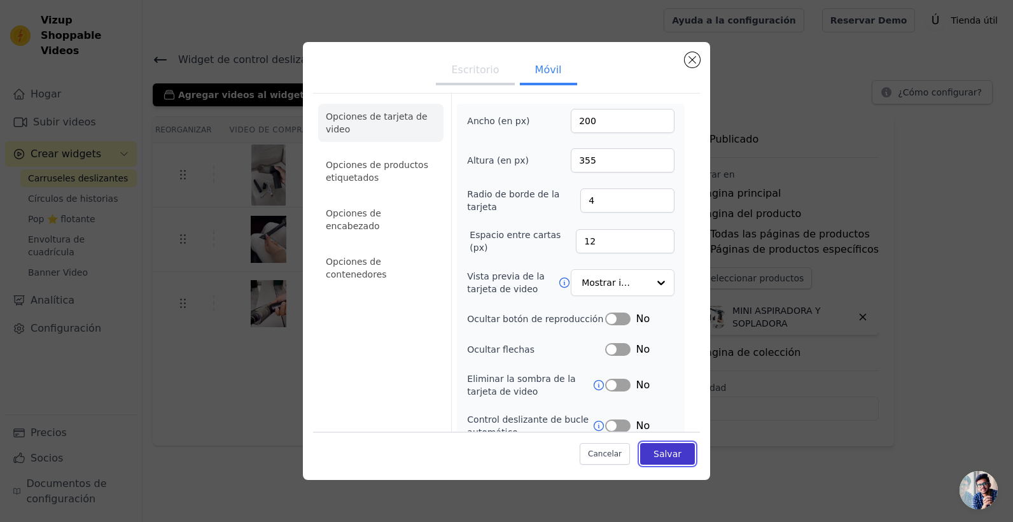
click at [644, 449] on button "Salvar" at bounding box center [667, 454] width 55 height 22
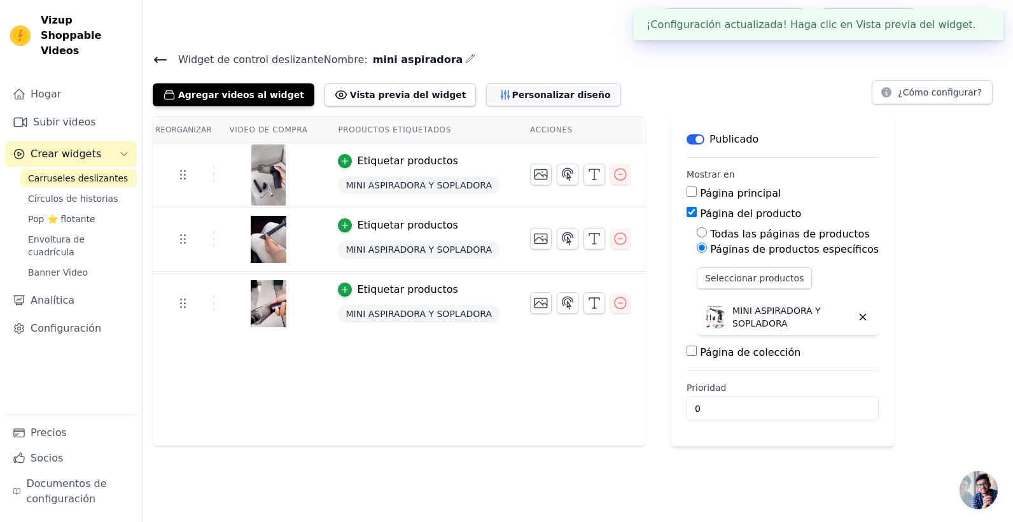
click at [530, 99] on font "Personalizar diseño" at bounding box center [561, 94] width 99 height 13
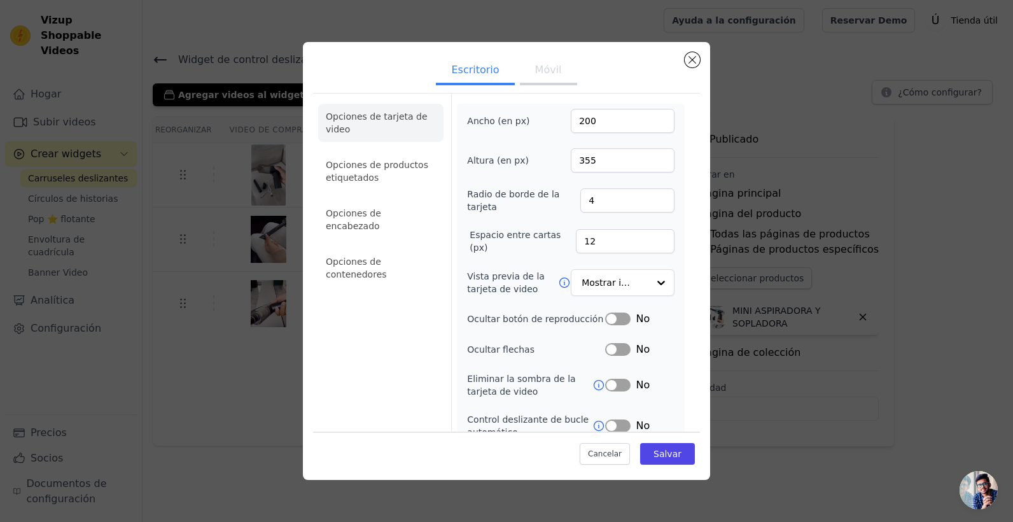
scroll to position [99, 0]
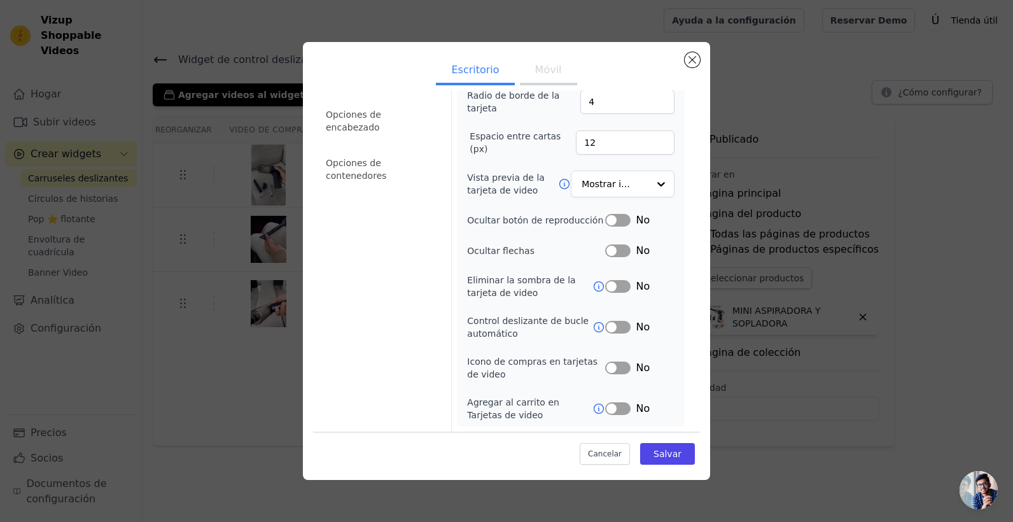
click at [540, 67] on button "Móvil" at bounding box center [548, 71] width 57 height 28
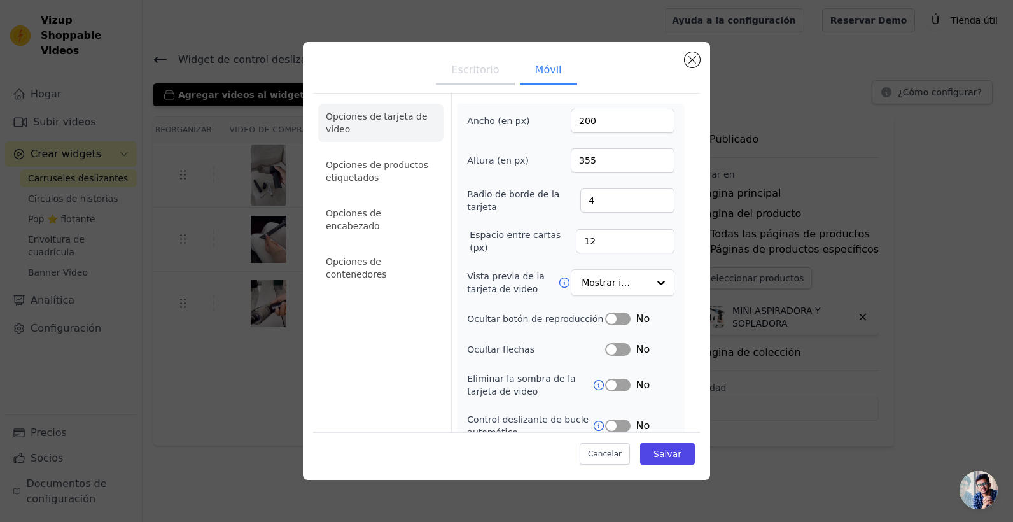
scroll to position [139, 0]
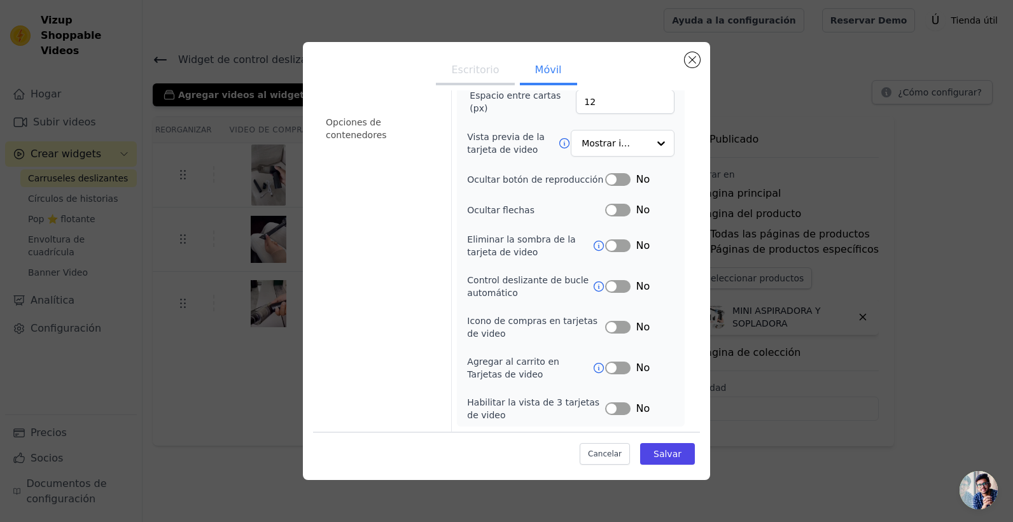
click at [535, 75] on button "Móvil" at bounding box center [548, 71] width 57 height 28
click at [484, 63] on button "Escritorio" at bounding box center [475, 71] width 78 height 28
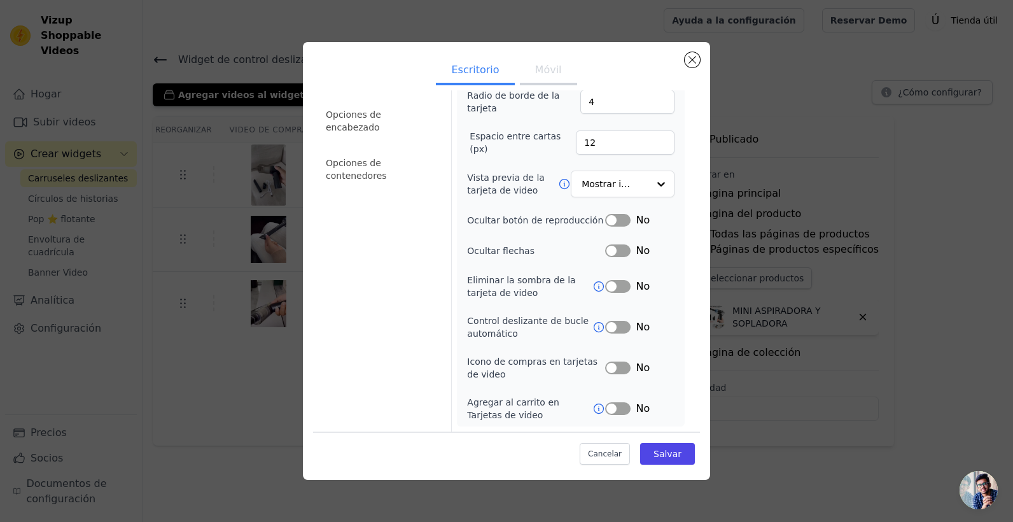
scroll to position [99, 0]
click at [538, 85] on ul "Escritorio Móvil" at bounding box center [506, 71] width 387 height 38
click at [539, 74] on button "Móvil" at bounding box center [548, 71] width 57 height 28
click at [445, 76] on button "Escritorio" at bounding box center [475, 71] width 78 height 28
click at [542, 66] on button "Móvil" at bounding box center [548, 71] width 57 height 28
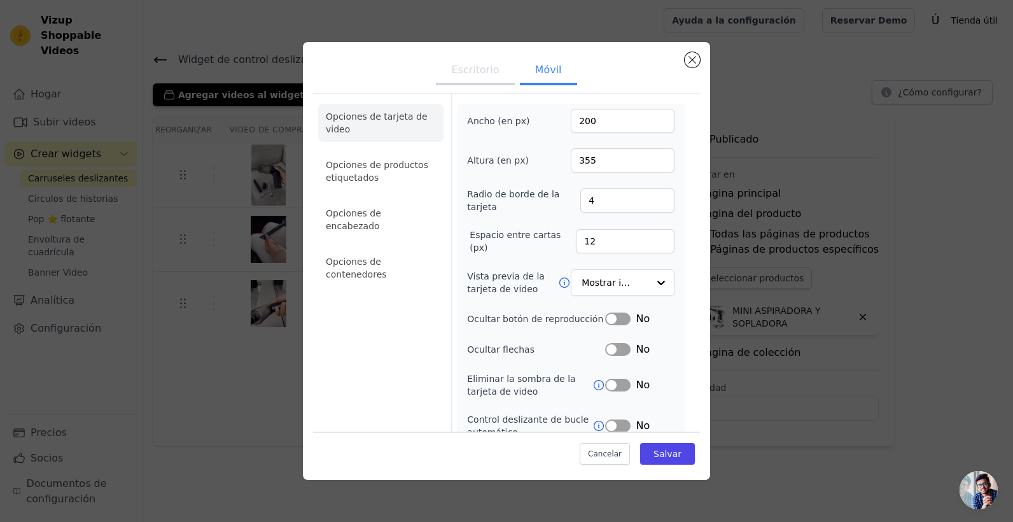
scroll to position [139, 0]
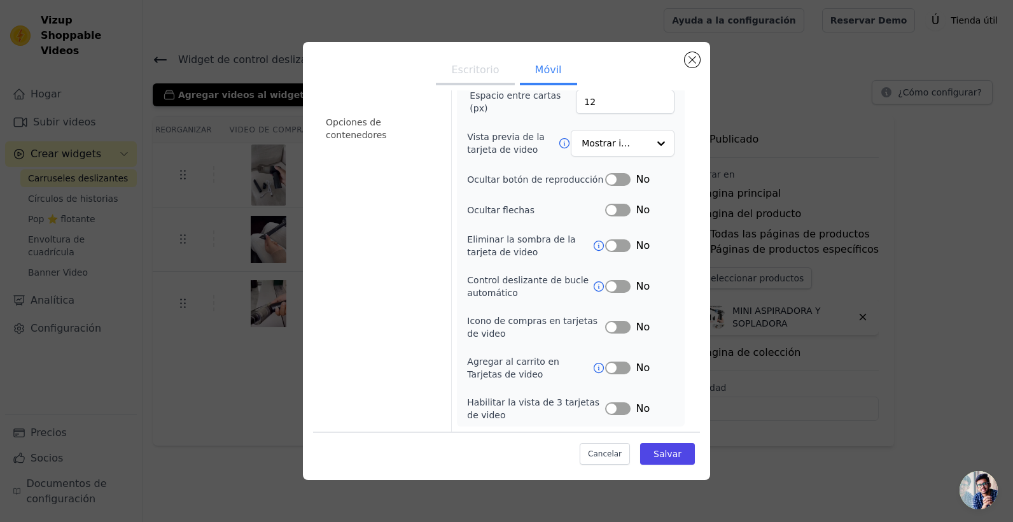
click at [610, 209] on button "Etiqueta" at bounding box center [617, 210] width 25 height 13
click at [653, 452] on font "Salvar" at bounding box center [667, 454] width 28 height 10
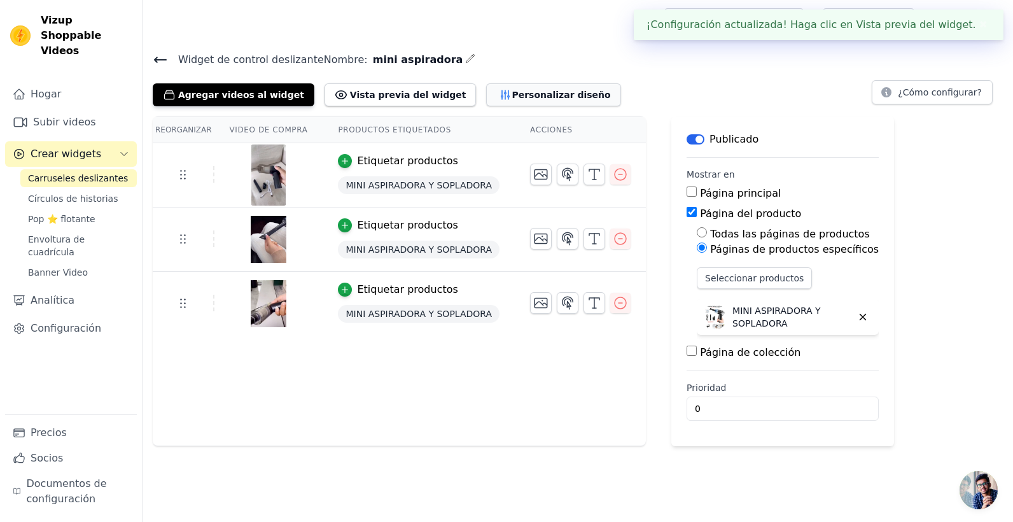
click at [526, 86] on button "Personalizar diseño" at bounding box center [553, 94] width 134 height 23
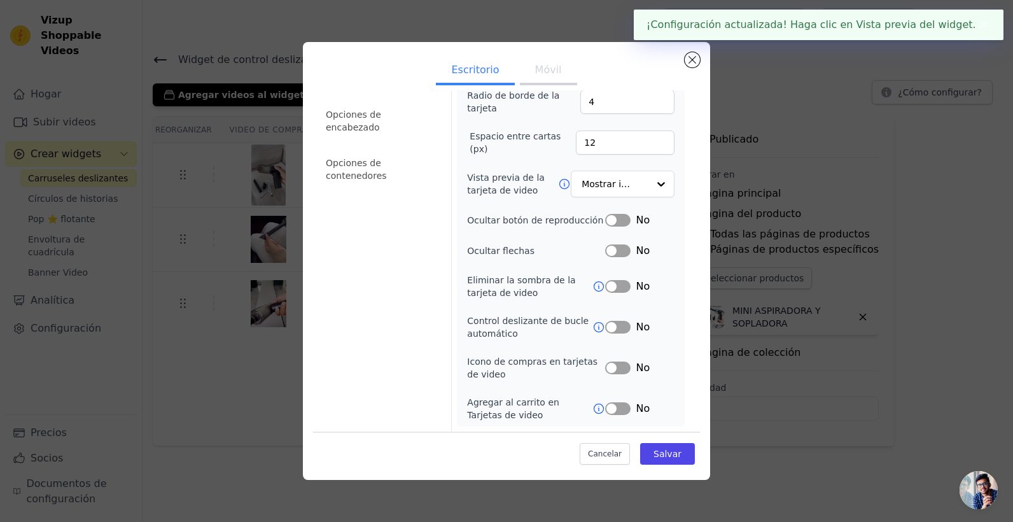
scroll to position [0, 0]
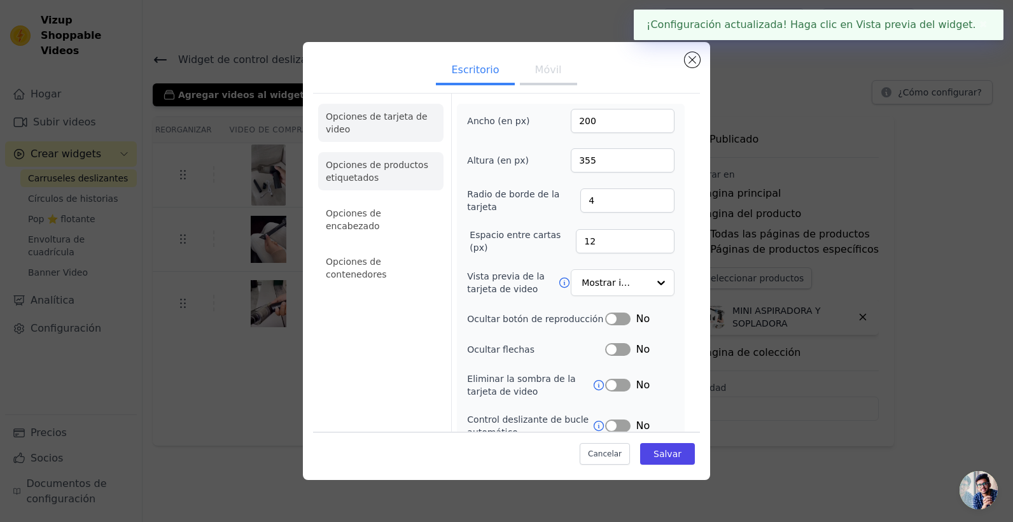
click at [407, 155] on li "Opciones de productos etiquetados" at bounding box center [380, 171] width 125 height 38
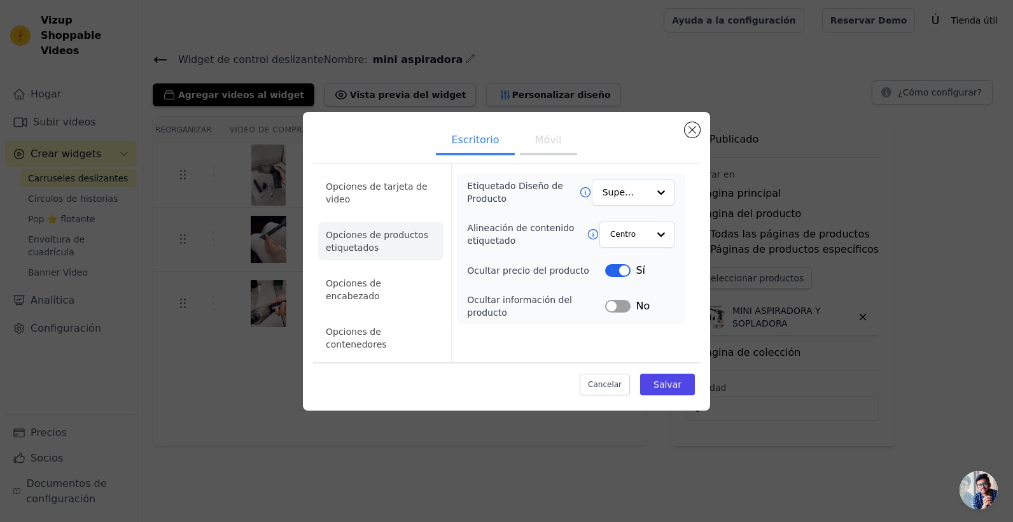
click at [618, 312] on button "Etiqueta" at bounding box center [617, 306] width 25 height 13
click at [665, 248] on div at bounding box center [660, 234] width 25 height 25
click at [632, 305] on div "Izquierda" at bounding box center [635, 292] width 74 height 27
click at [623, 206] on input "Etiquetado Diseño de Producto" at bounding box center [625, 192] width 45 height 25
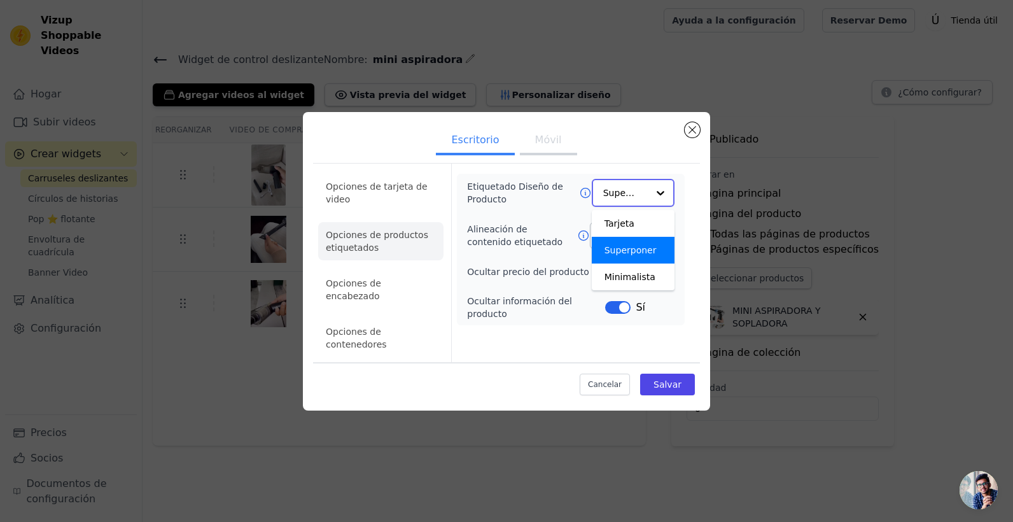
click at [636, 206] on input "Etiquetado Diseño de Producto" at bounding box center [625, 192] width 45 height 25
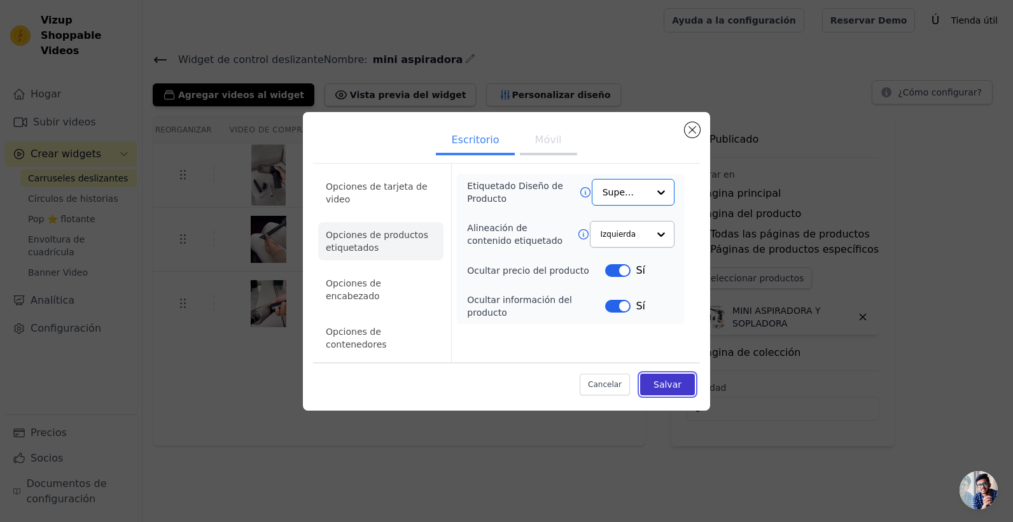
click at [675, 379] on font "Salvar" at bounding box center [667, 384] width 28 height 10
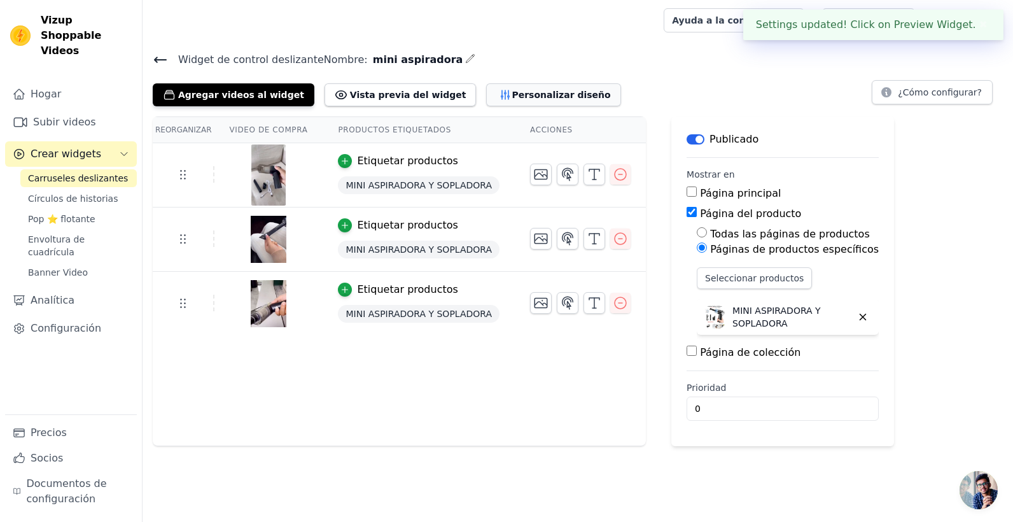
click at [512, 94] on font "Personalizar diseño" at bounding box center [561, 94] width 99 height 13
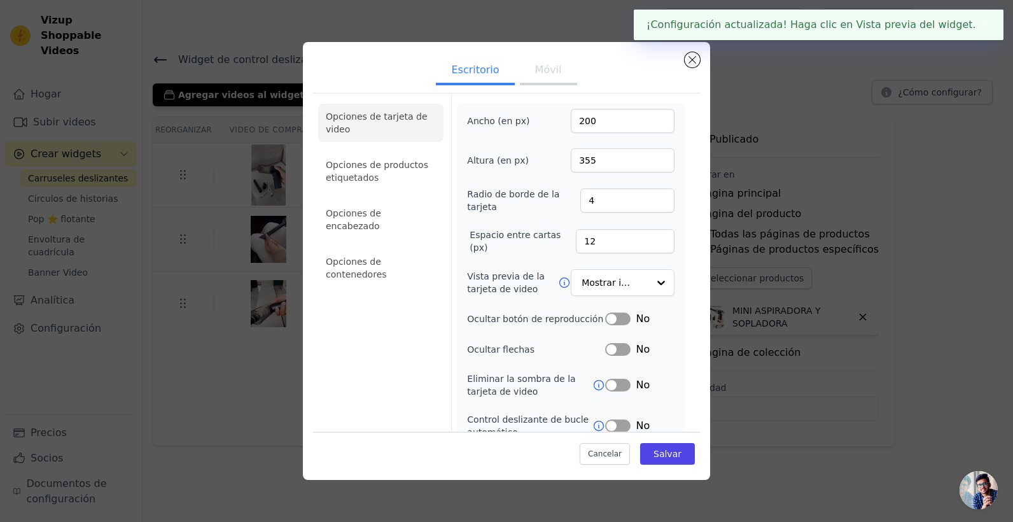
click at [395, 226] on ul "Opciones de tarjeta de video Opciones de productos etiquetados Opciones de enca…" at bounding box center [380, 195] width 125 height 193
click at [413, 184] on li "Opciones de productos etiquetados" at bounding box center [380, 171] width 125 height 38
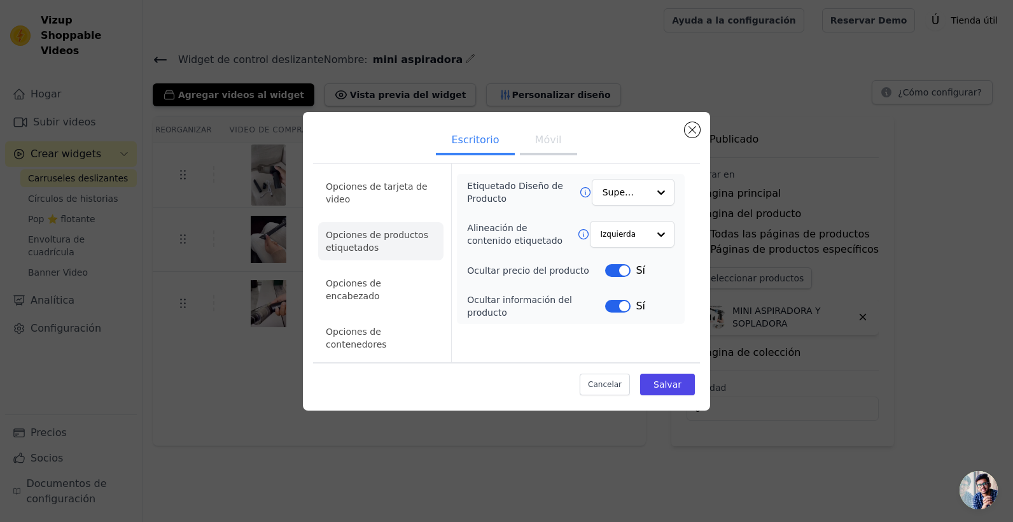
click at [542, 149] on button "Móvil" at bounding box center [548, 141] width 57 height 28
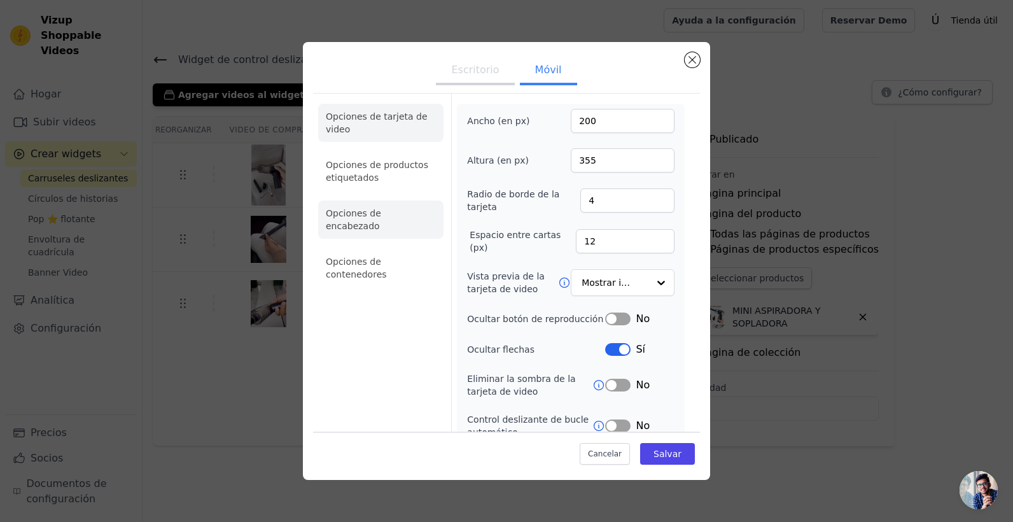
click at [393, 213] on li "Opciones de encabezado" at bounding box center [380, 219] width 125 height 38
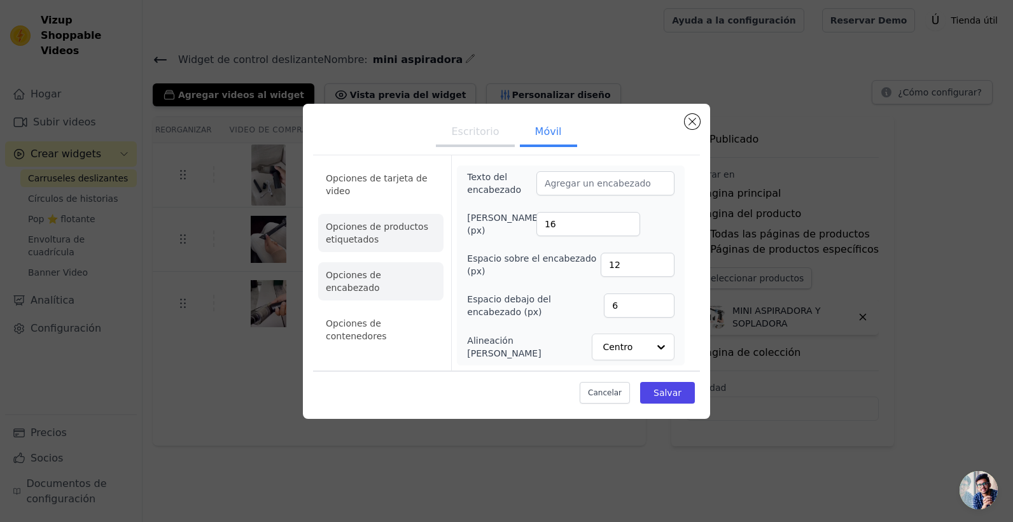
click at [360, 224] on li "Opciones de productos etiquetados" at bounding box center [380, 233] width 125 height 38
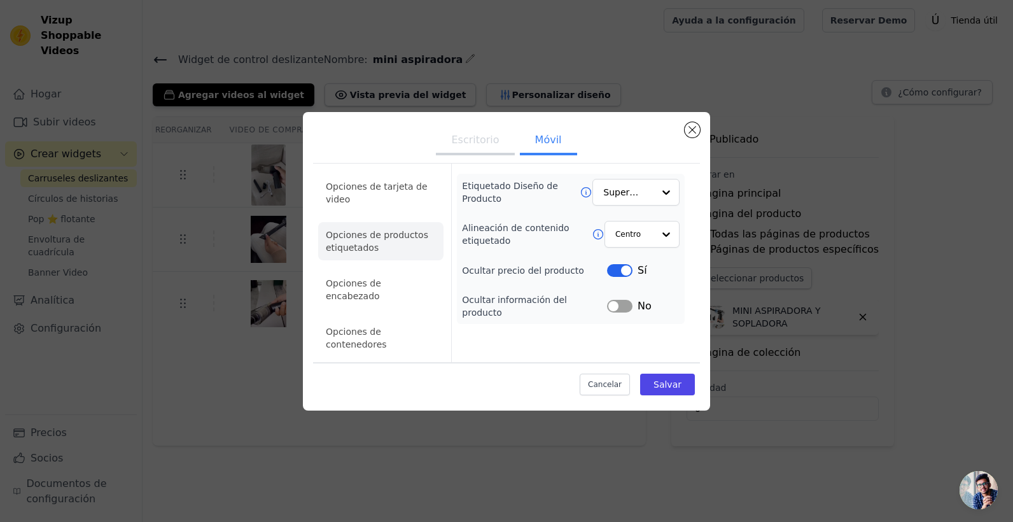
click at [620, 311] on button "Etiqueta" at bounding box center [619, 306] width 25 height 13
click at [661, 379] on font "Salvar" at bounding box center [667, 384] width 28 height 10
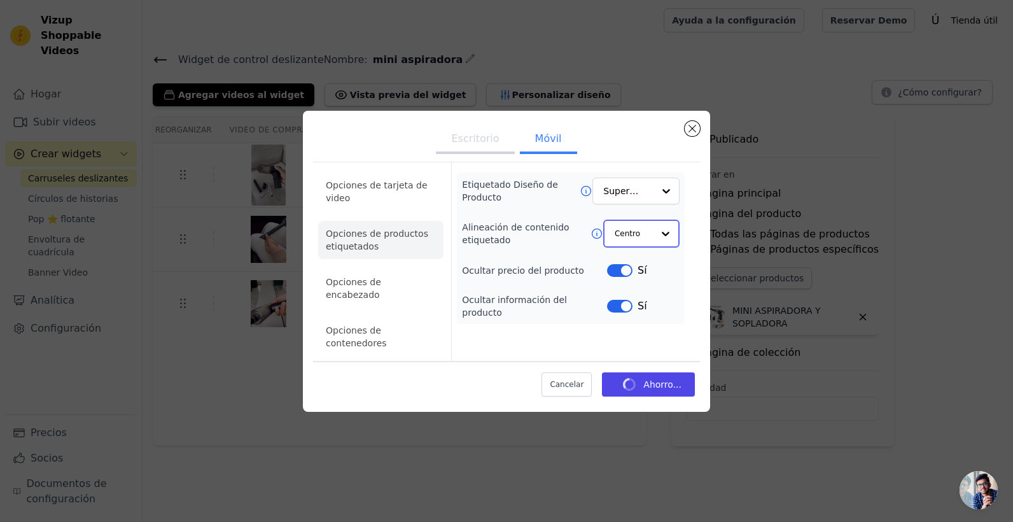
click at [639, 246] on input "Alineación de contenido etiquetado" at bounding box center [634, 233] width 38 height 25
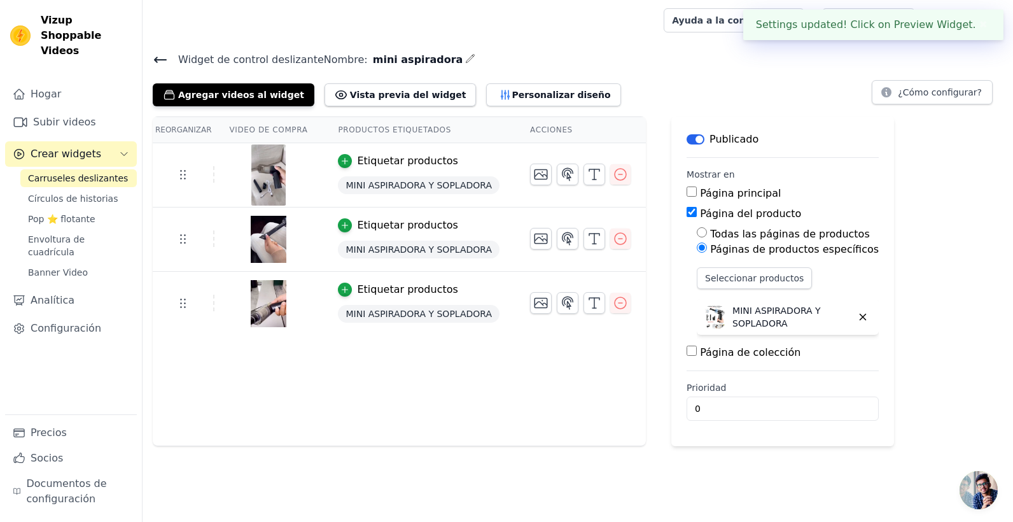
click at [625, 300] on td at bounding box center [580, 298] width 131 height 52
click at [529, 104] on button "Personalizar diseño" at bounding box center [553, 94] width 134 height 23
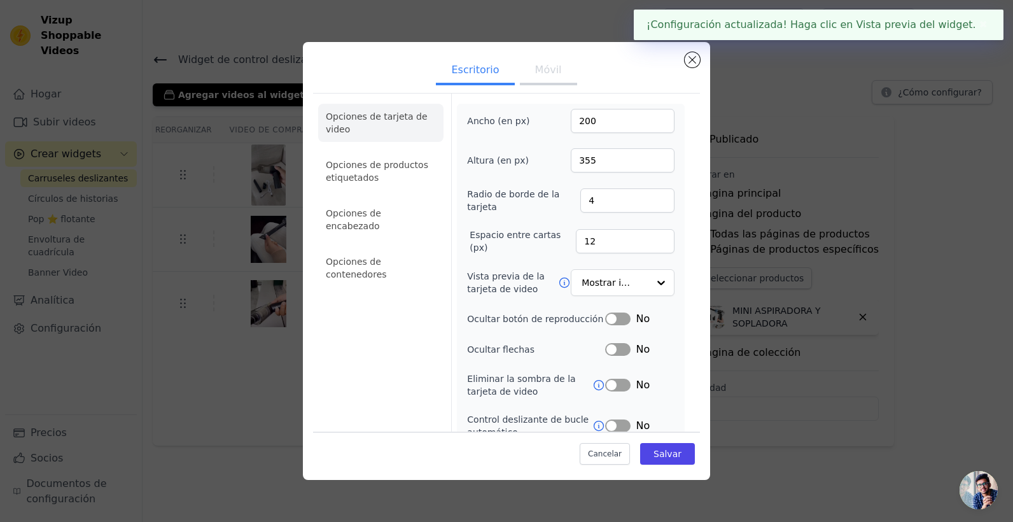
click at [548, 73] on button "Móvil" at bounding box center [548, 71] width 57 height 28
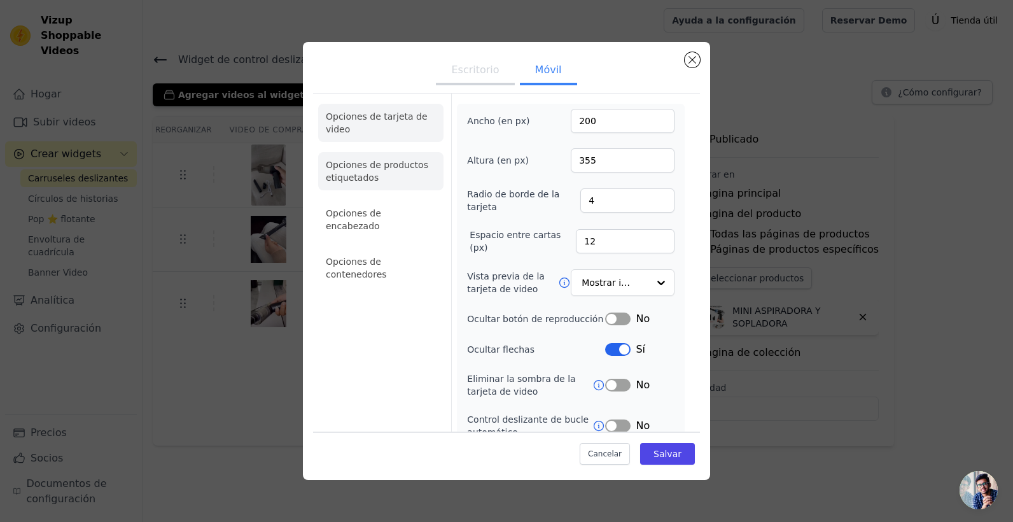
click at [396, 176] on li "Opciones de productos etiquetados" at bounding box center [380, 171] width 125 height 38
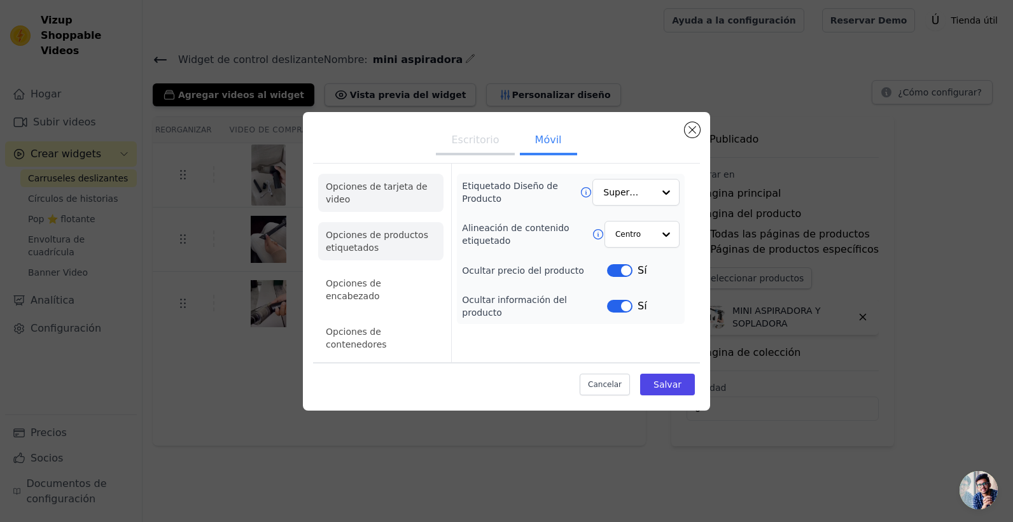
click at [386, 201] on li "Opciones de tarjeta de video" at bounding box center [380, 193] width 125 height 38
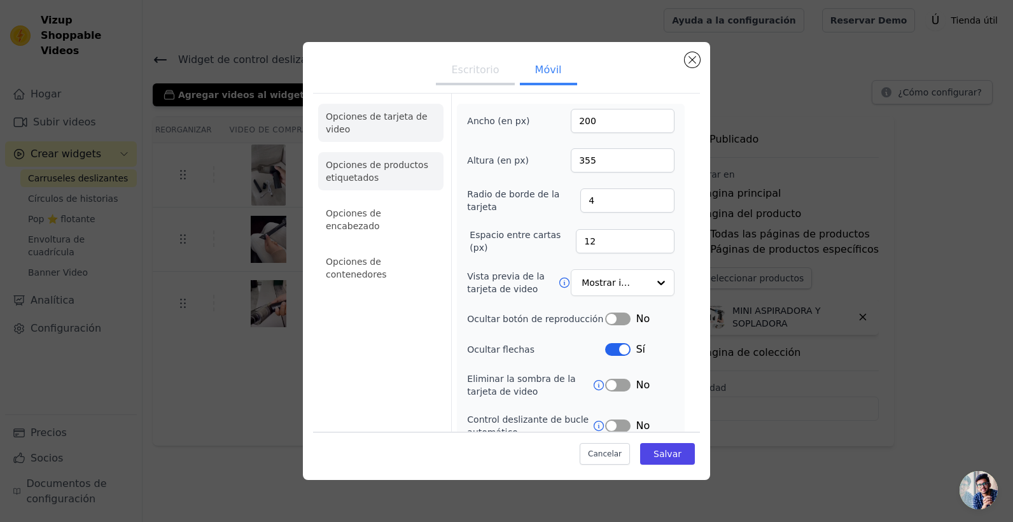
click at [382, 169] on li "Opciones de productos etiquetados" at bounding box center [380, 171] width 125 height 38
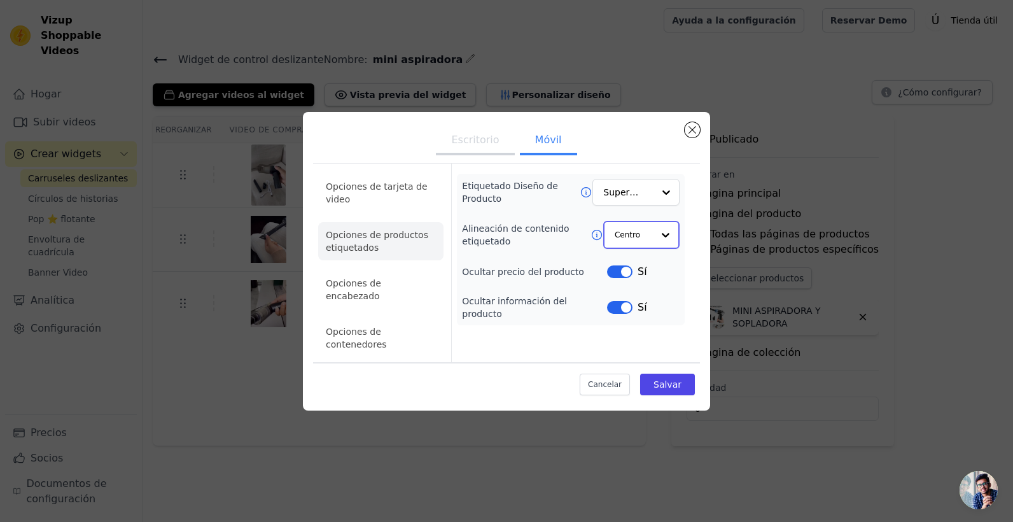
click at [628, 248] on input "Alineación de contenido etiquetado" at bounding box center [634, 234] width 38 height 25
click at [624, 305] on div "Izquierda" at bounding box center [640, 292] width 74 height 27
click at [659, 379] on font "Salvar" at bounding box center [667, 384] width 28 height 10
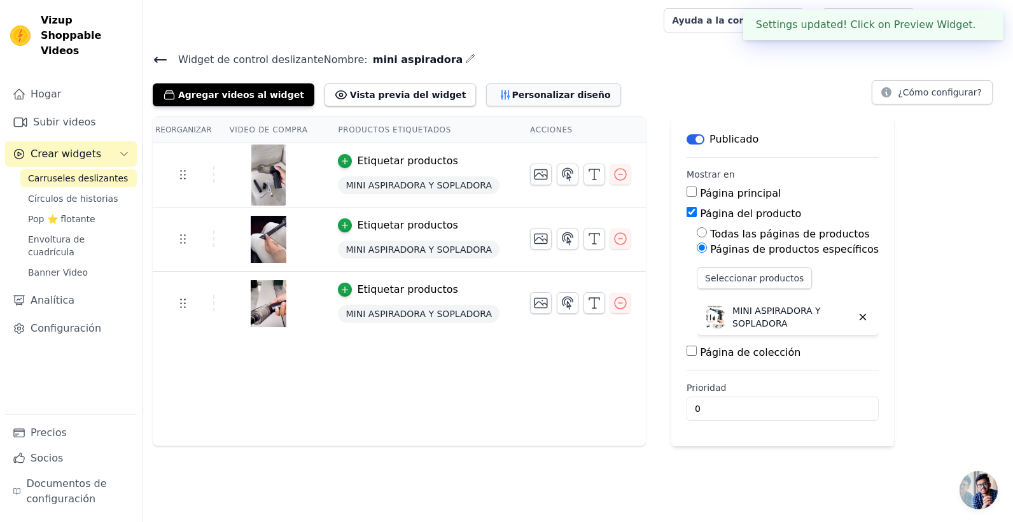
click at [496, 101] on button "Personalizar diseño" at bounding box center [553, 94] width 134 height 23
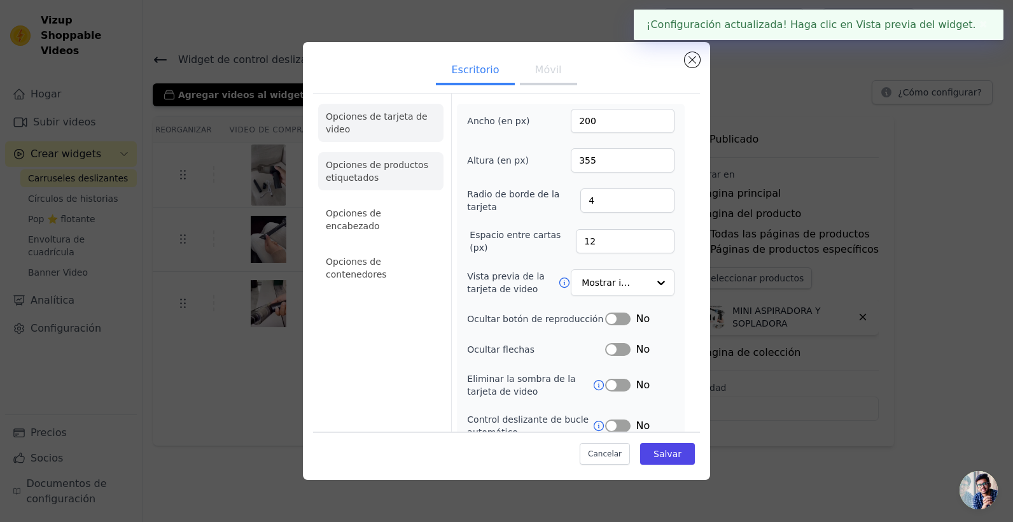
click at [391, 262] on li "Opciones de contenedores" at bounding box center [380, 268] width 125 height 38
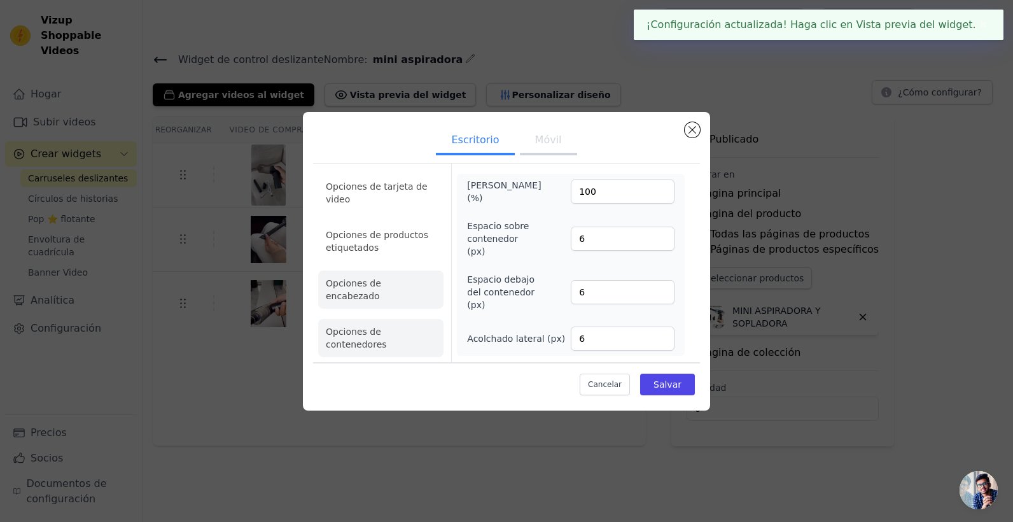
click at [382, 300] on li "Opciones de encabezado" at bounding box center [380, 289] width 125 height 38
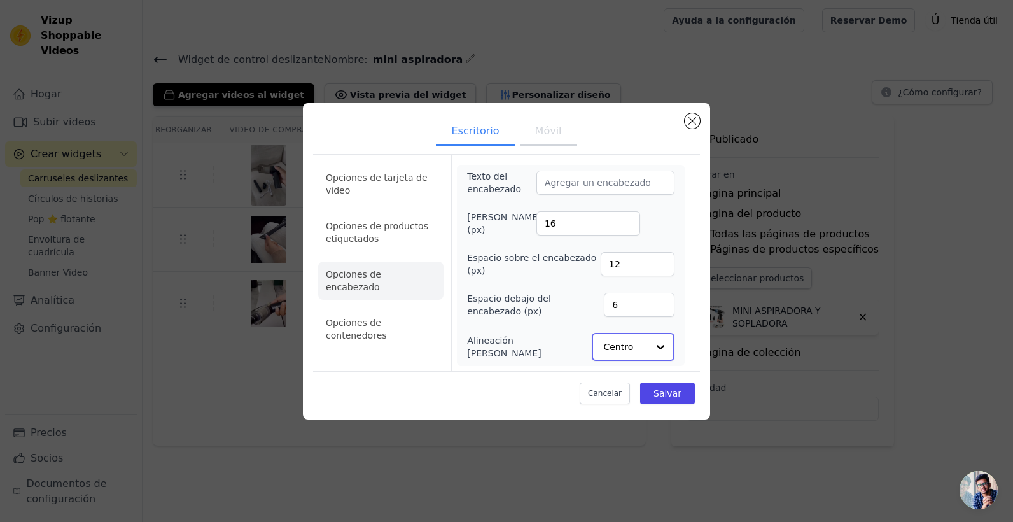
click at [652, 353] on div at bounding box center [660, 346] width 25 height 25
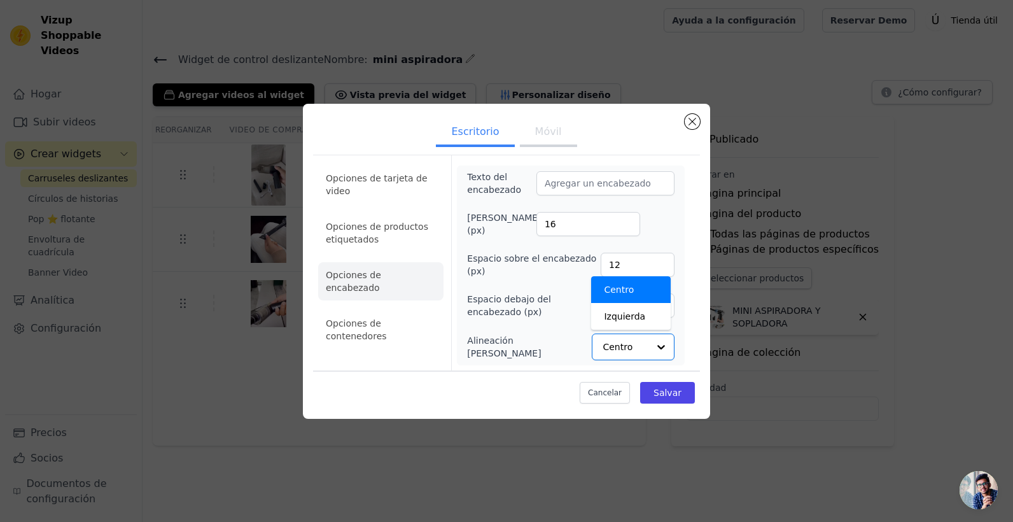
click at [684, 258] on div "Texto del encabezado Tamaño de fuente (px) 16 Espacio sobre el encabezado (px) …" at bounding box center [571, 265] width 228 height 200
click at [694, 127] on button "Cerrar modal" at bounding box center [692, 121] width 15 height 15
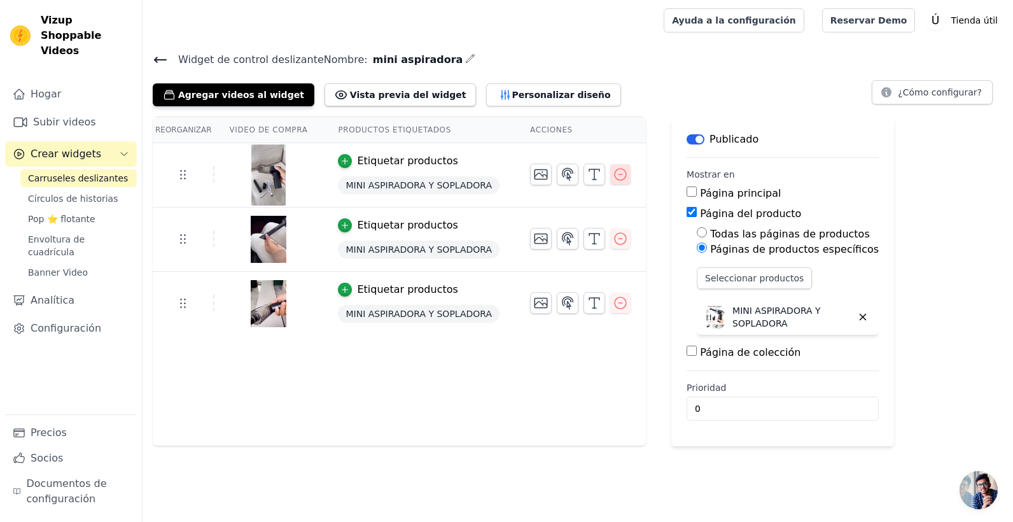
click at [613, 176] on button "button" at bounding box center [620, 174] width 20 height 20
click at [613, 175] on icon "button" at bounding box center [620, 174] width 15 height 15
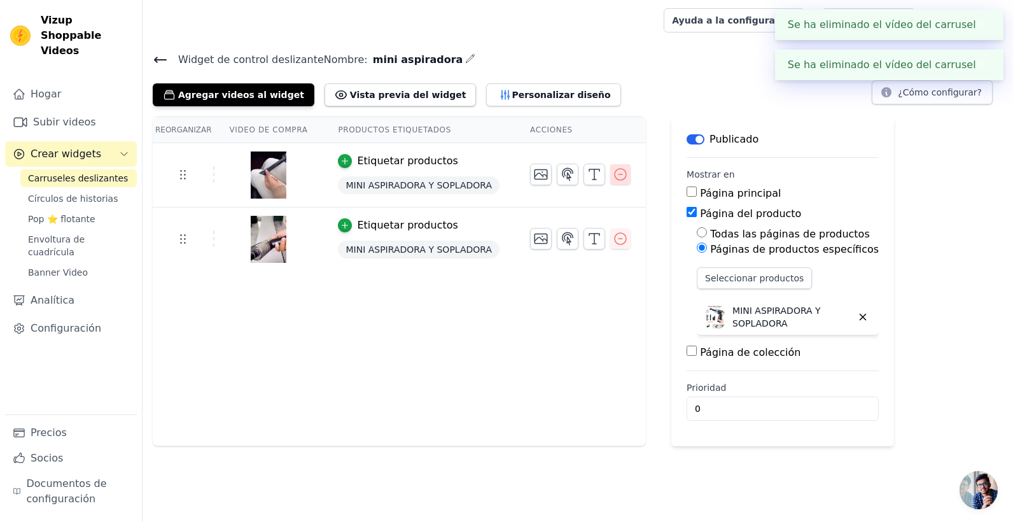
click at [613, 174] on icon "button" at bounding box center [620, 174] width 15 height 15
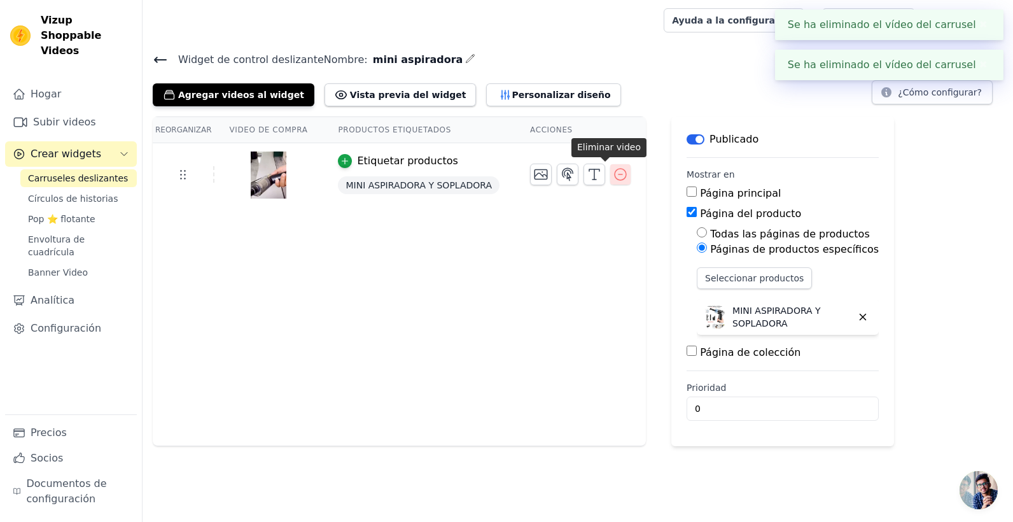
click at [613, 174] on icon "button" at bounding box center [620, 174] width 15 height 15
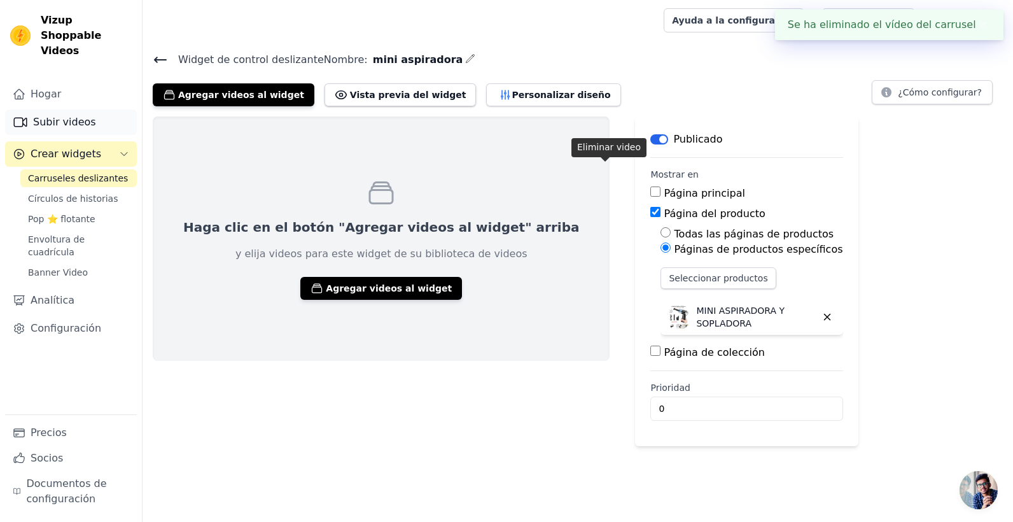
click at [65, 109] on link "Subir videos" at bounding box center [71, 121] width 132 height 25
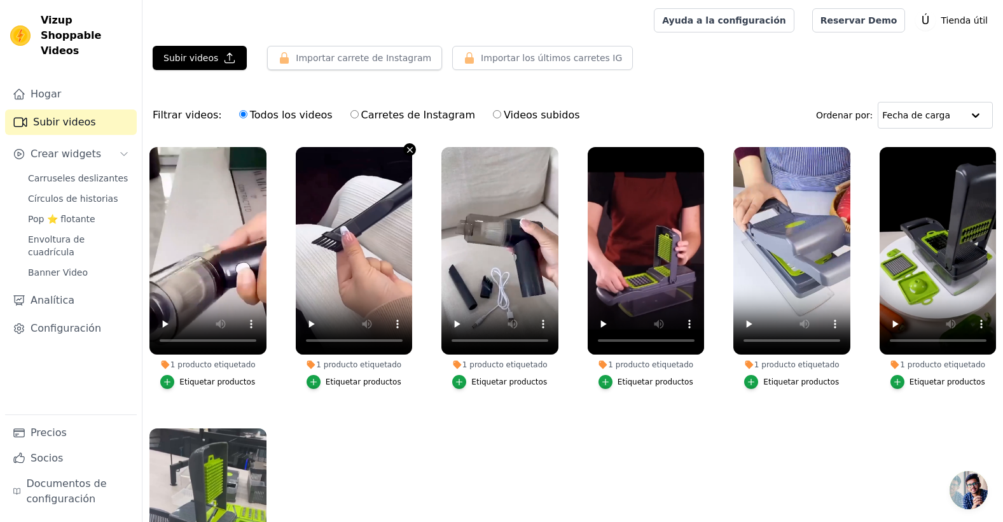
click at [409, 151] on icon "button" at bounding box center [409, 149] width 5 height 5
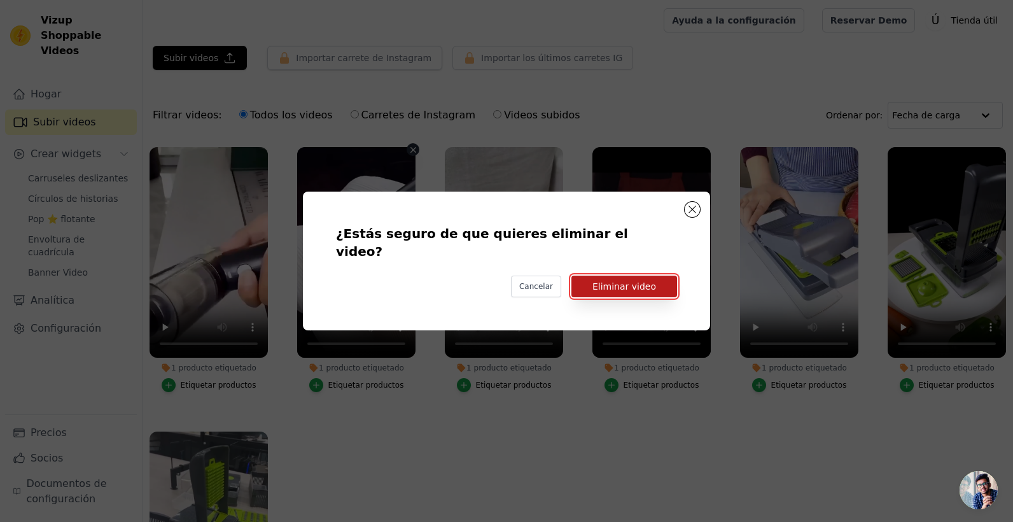
click at [628, 276] on button "Eliminar video" at bounding box center [624, 287] width 106 height 22
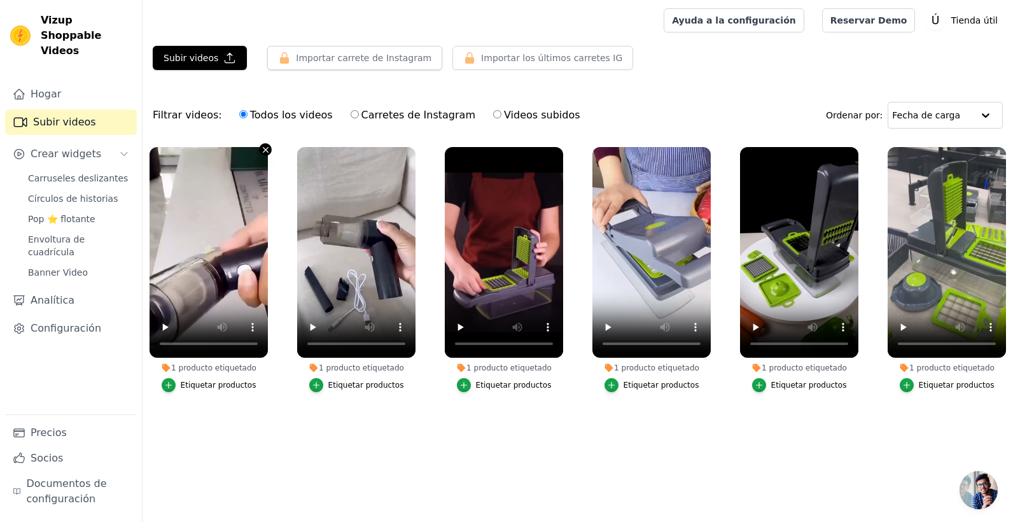
click at [265, 145] on icon "button" at bounding box center [266, 150] width 10 height 10
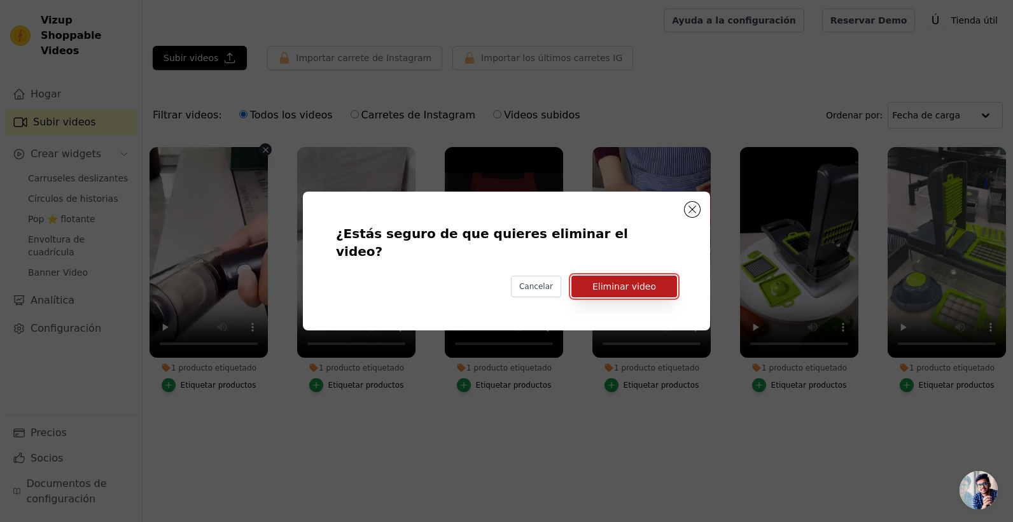
click at [643, 277] on button "Eliminar video" at bounding box center [624, 287] width 106 height 22
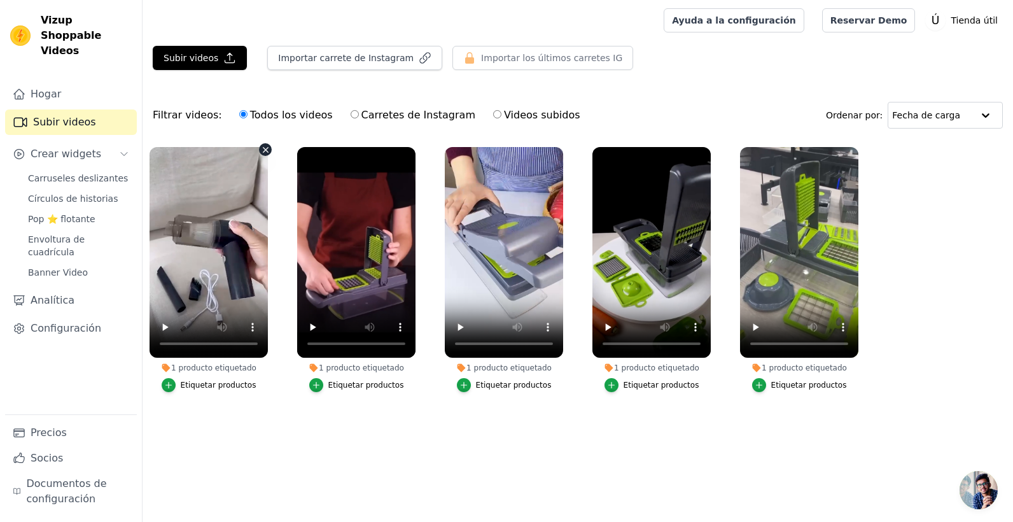
click at [270, 143] on div "1 producto etiquetado Etiquetar productos" at bounding box center [209, 272] width 132 height 264
click at [268, 149] on div "1 producto etiquetado Etiquetar productos" at bounding box center [209, 272] width 132 height 264
click at [264, 150] on icon "button" at bounding box center [266, 150] width 10 height 10
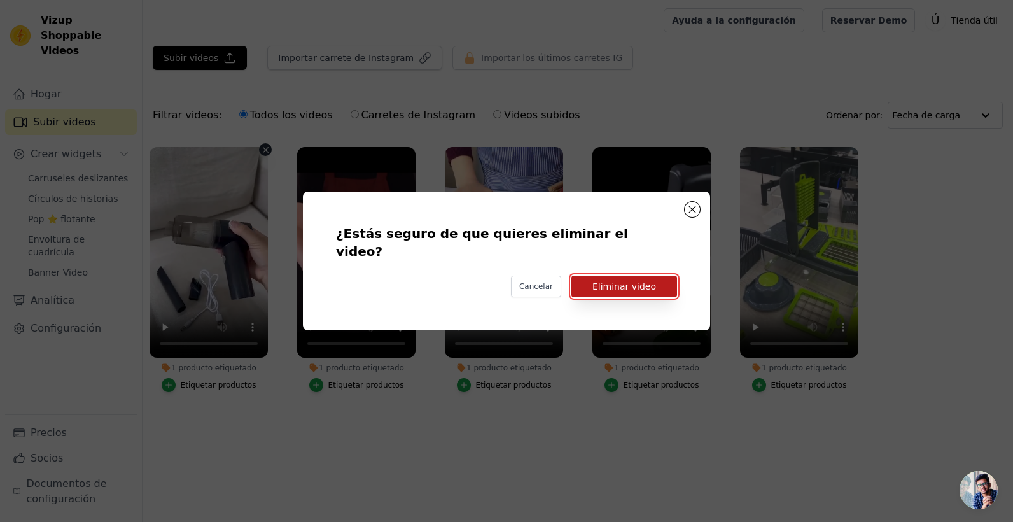
click at [643, 276] on button "Eliminar video" at bounding box center [624, 287] width 106 height 22
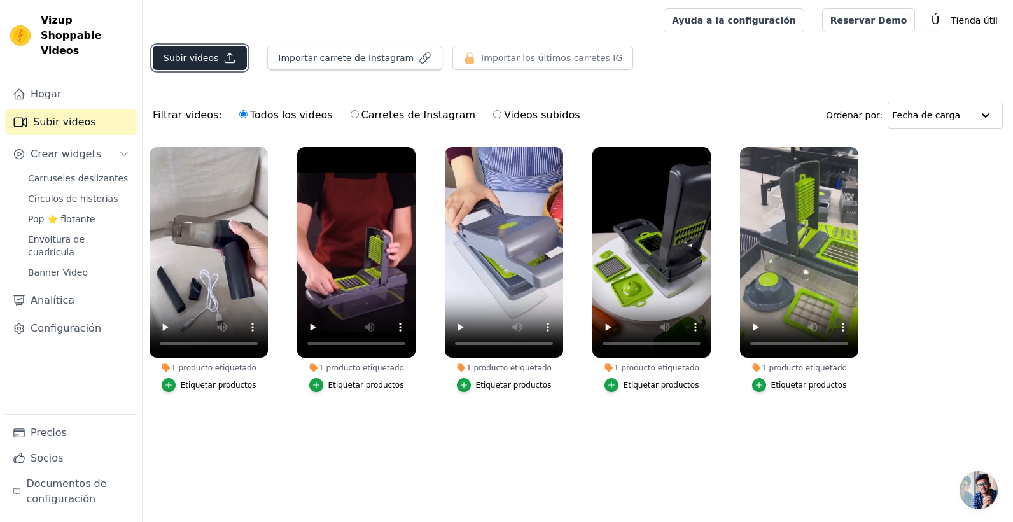
click at [197, 59] on font "Subir videos" at bounding box center [191, 58] width 55 height 13
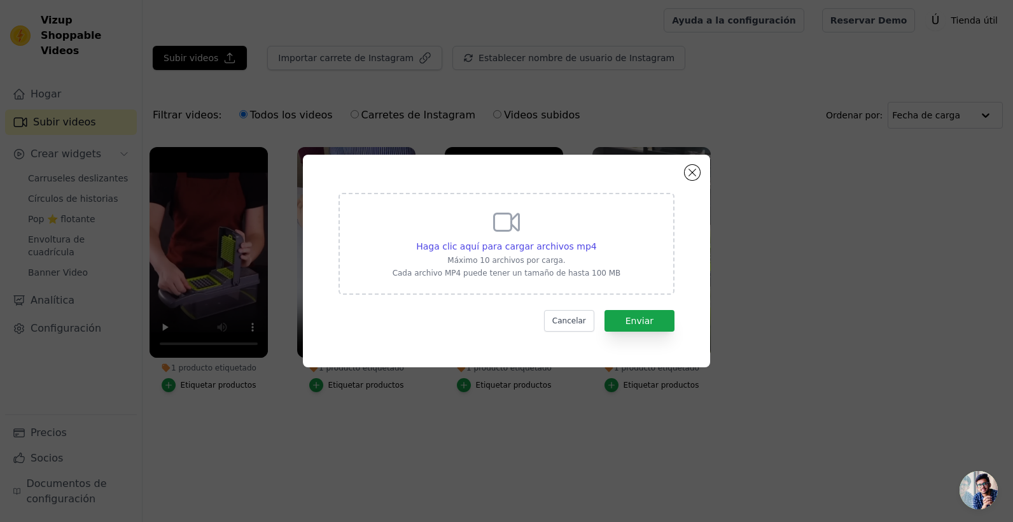
click at [473, 233] on div "Haga clic aquí para cargar archivos mp4 Máximo 10 archivos por carga. Cada arch…" at bounding box center [507, 242] width 228 height 71
click at [596, 239] on input "Haga clic aquí para cargar archivos mp4 Máximo 10 archivos por carga. Cada arch…" at bounding box center [596, 239] width 1 height 1
type input "C:\fakepath\video carrusel 1 .mp4"
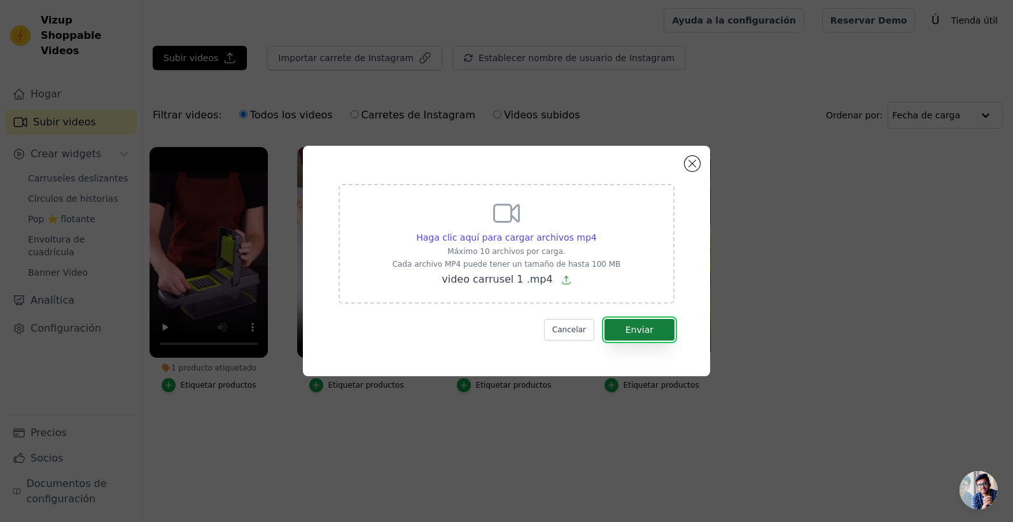
click at [639, 335] on font "Enviar" at bounding box center [639, 330] width 28 height 10
click at [619, 329] on form "Haga clic aquí para cargar archivos mp4 Máximo 10 archivos por carga. Cada arch…" at bounding box center [507, 262] width 336 height 157
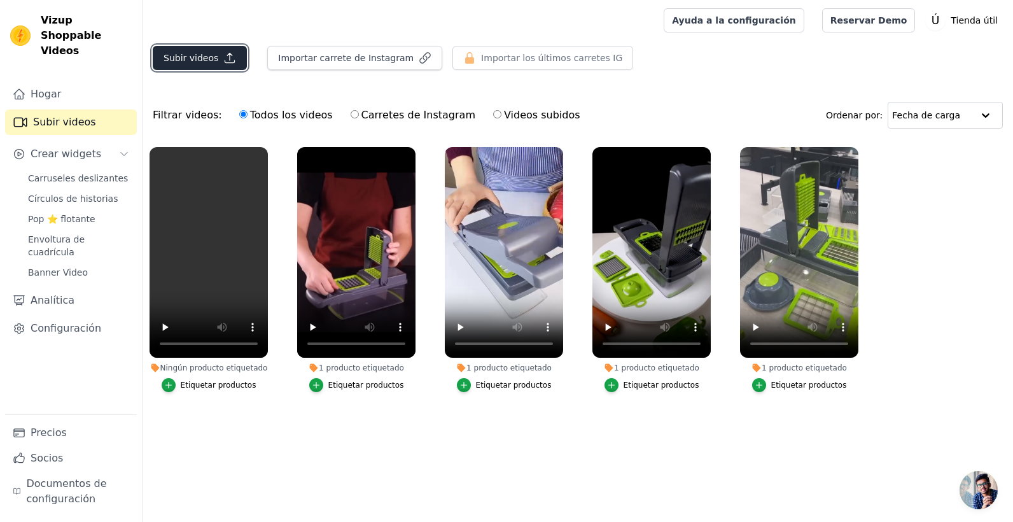
click at [199, 52] on font "Subir videos" at bounding box center [191, 58] width 55 height 13
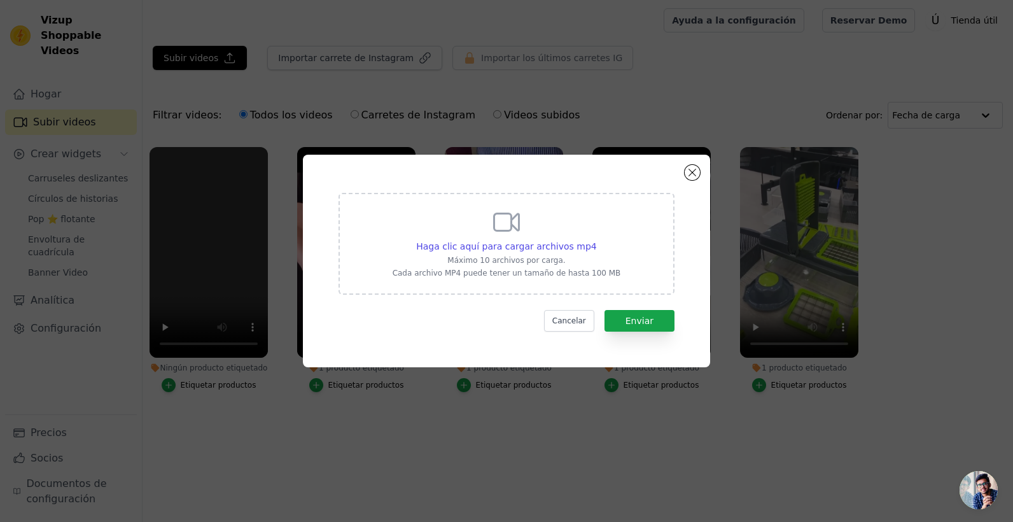
click at [514, 233] on icon at bounding box center [506, 222] width 31 height 31
click at [596, 239] on input "Haga clic aquí para cargar archivos mp4 Máximo 10 archivos por carga. Cada arch…" at bounding box center [596, 239] width 1 height 1
type input "C:\fakepath\carrusel 2 .mp4"
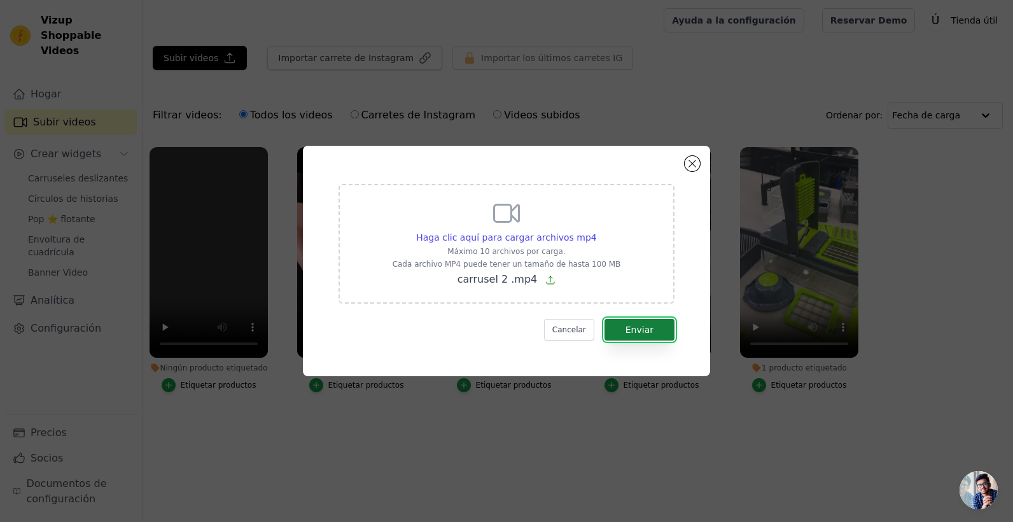
click at [629, 327] on font "Enviar" at bounding box center [639, 330] width 28 height 10
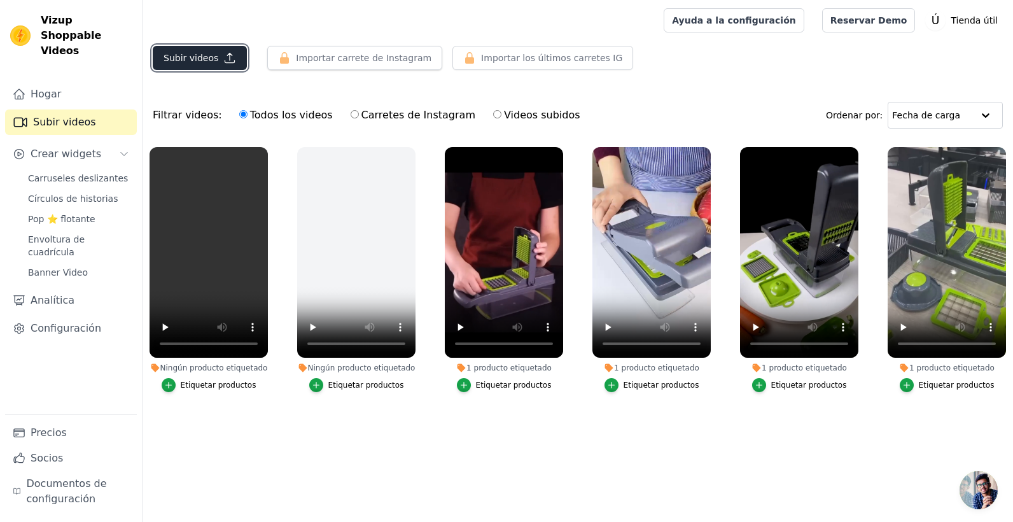
click at [223, 60] on icon "button" at bounding box center [229, 58] width 13 height 13
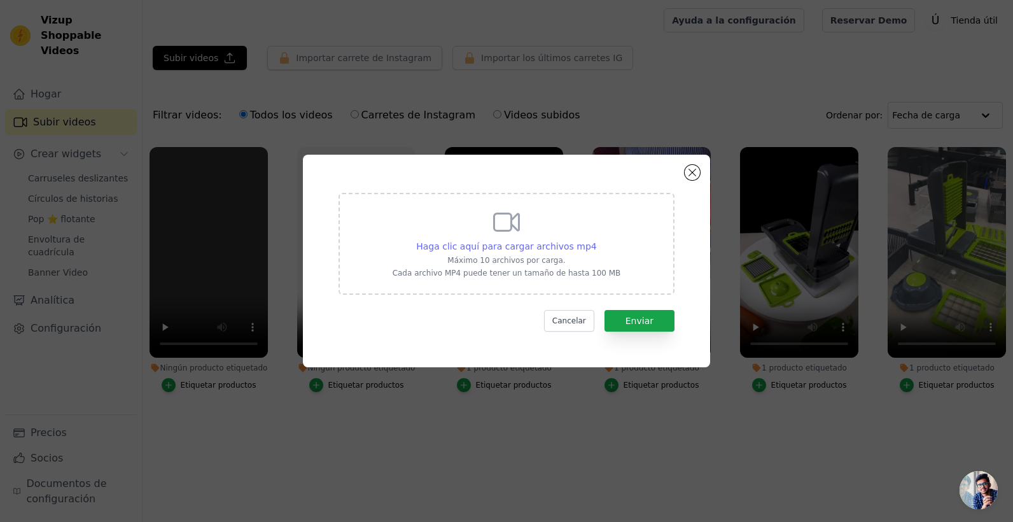
click at [541, 249] on span "Haga clic aquí para cargar archivos mp4" at bounding box center [506, 246] width 181 height 10
click at [596, 240] on input "Haga clic aquí para cargar archivos mp4 Máximo 10 archivos por carga. Cada arch…" at bounding box center [596, 239] width 1 height 1
type input "C:\fakepath\carrusel 3.mp4"
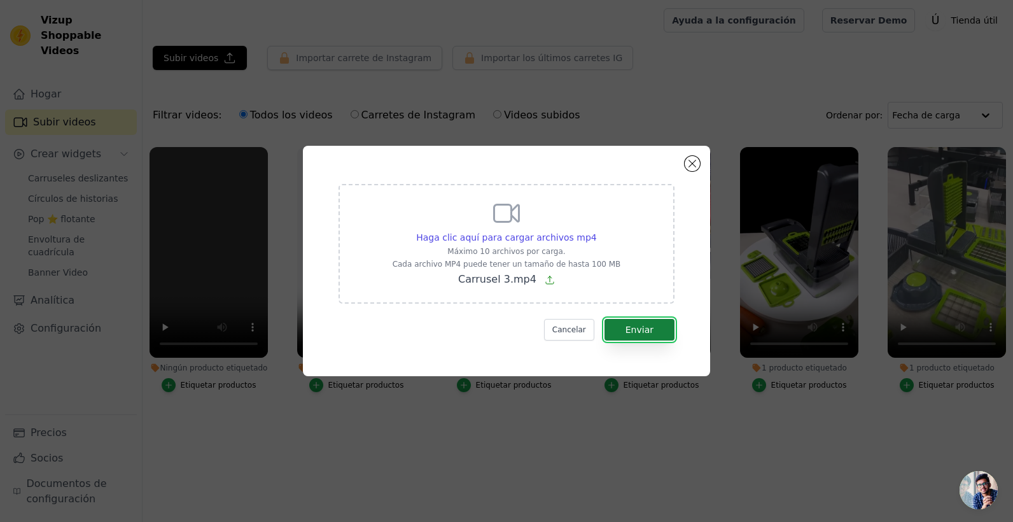
click at [641, 332] on font "Enviar" at bounding box center [639, 330] width 28 height 10
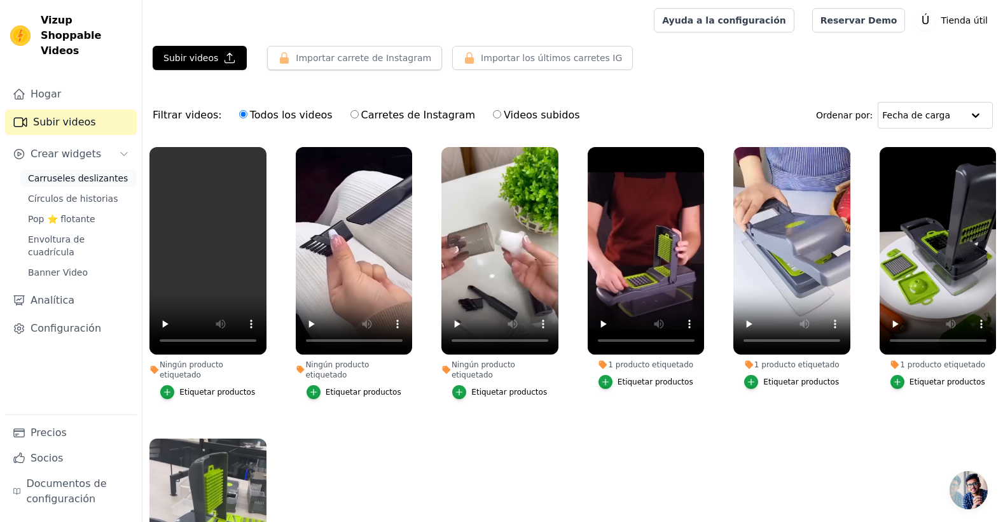
click at [92, 172] on span "Carruseles deslizantes" at bounding box center [78, 178] width 100 height 13
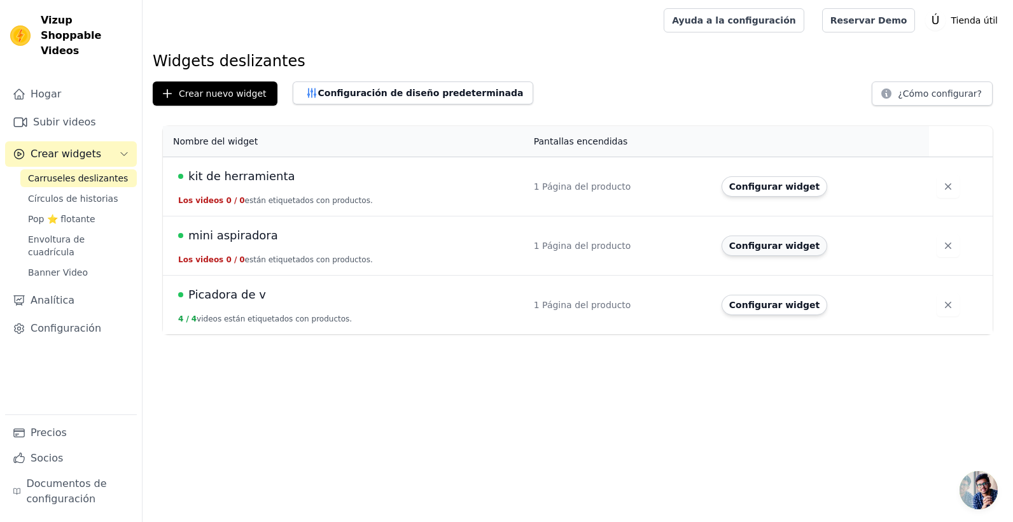
click at [747, 237] on button "Configurar widget" at bounding box center [775, 245] width 106 height 20
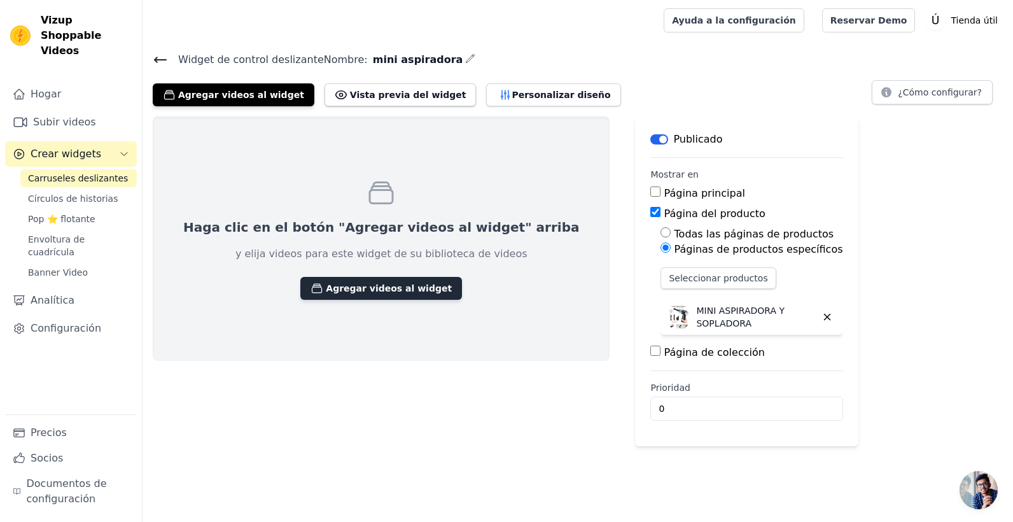
click at [382, 289] on font "Agregar videos al widget" at bounding box center [389, 288] width 126 height 13
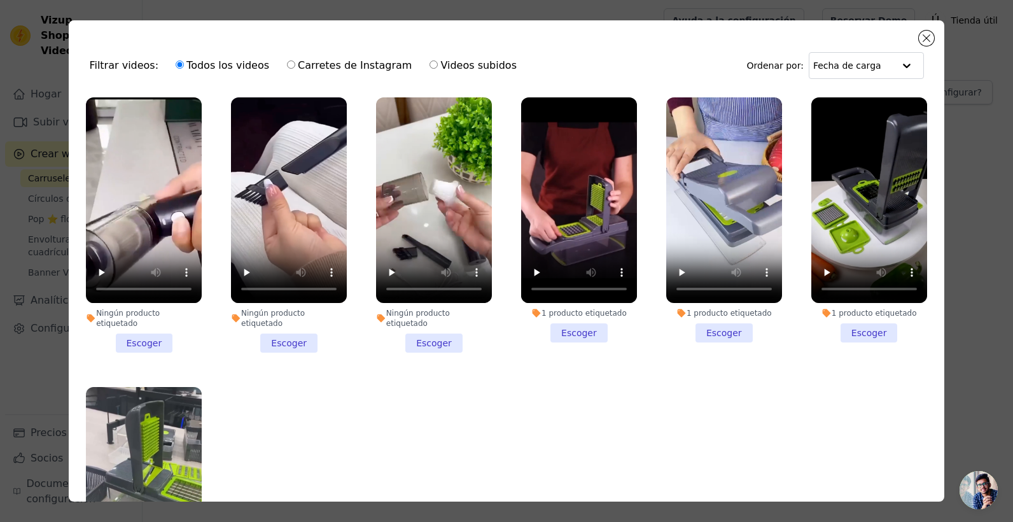
click at [431, 330] on li "Ningún producto etiquetado Escoger" at bounding box center [434, 224] width 116 height 255
click at [0, 0] on input "Ningún producto etiquetado Escoger" at bounding box center [0, 0] width 0 height 0
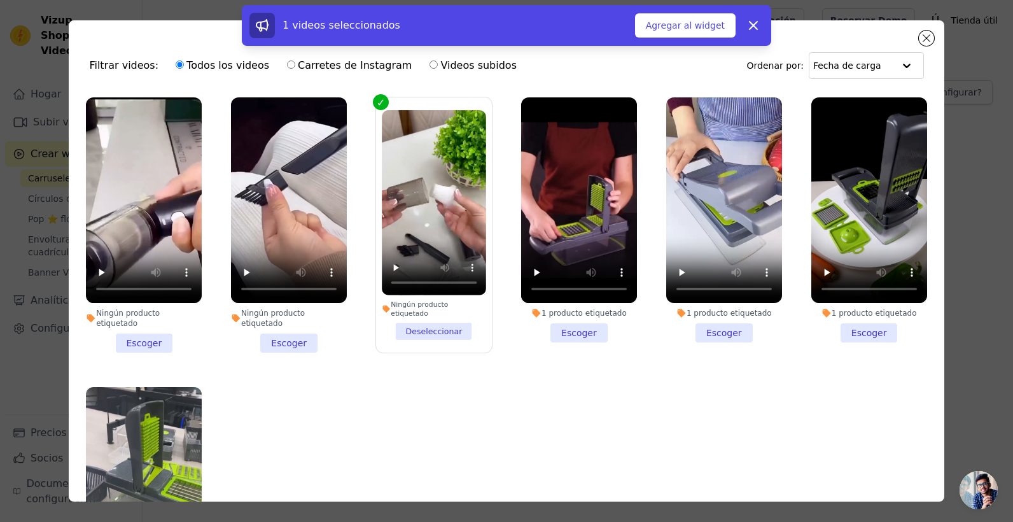
click at [292, 325] on li "Ningún producto etiquetado Escoger" at bounding box center [289, 224] width 116 height 255
click at [0, 0] on input "Ningún producto etiquetado Escoger" at bounding box center [0, 0] width 0 height 0
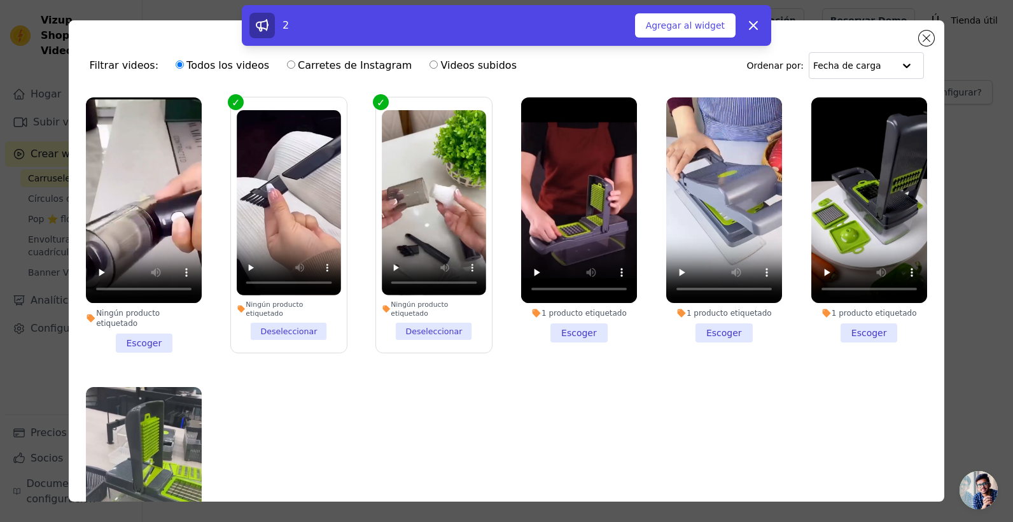
click at [136, 320] on li "Ningún producto etiquetado Escoger" at bounding box center [144, 224] width 116 height 255
click at [0, 0] on input "Ningún producto etiquetado Escoger" at bounding box center [0, 0] width 0 height 0
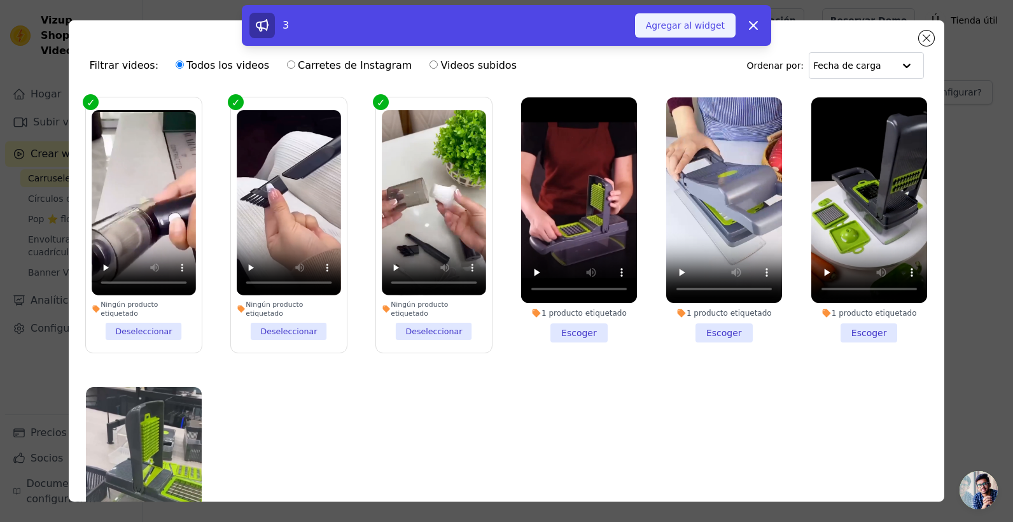
click at [714, 26] on font "Agregar al widget" at bounding box center [685, 25] width 79 height 13
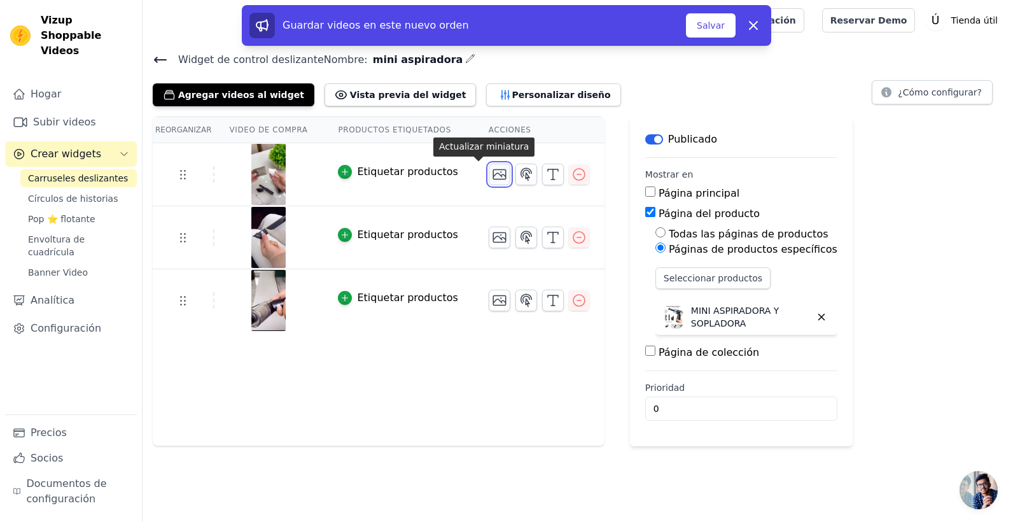
click at [492, 176] on icon "button" at bounding box center [499, 174] width 15 height 15
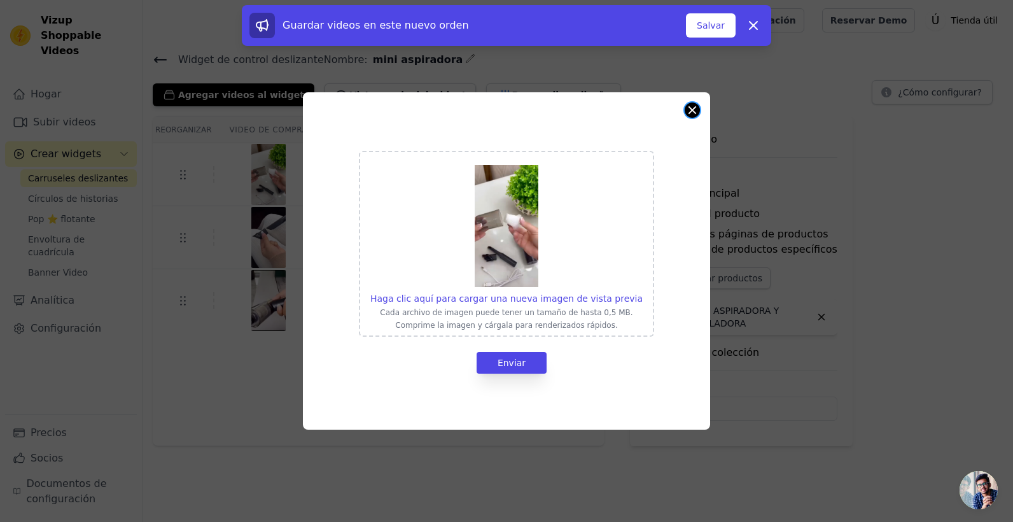
click at [694, 106] on button "Cerrar modal" at bounding box center [692, 109] width 15 height 15
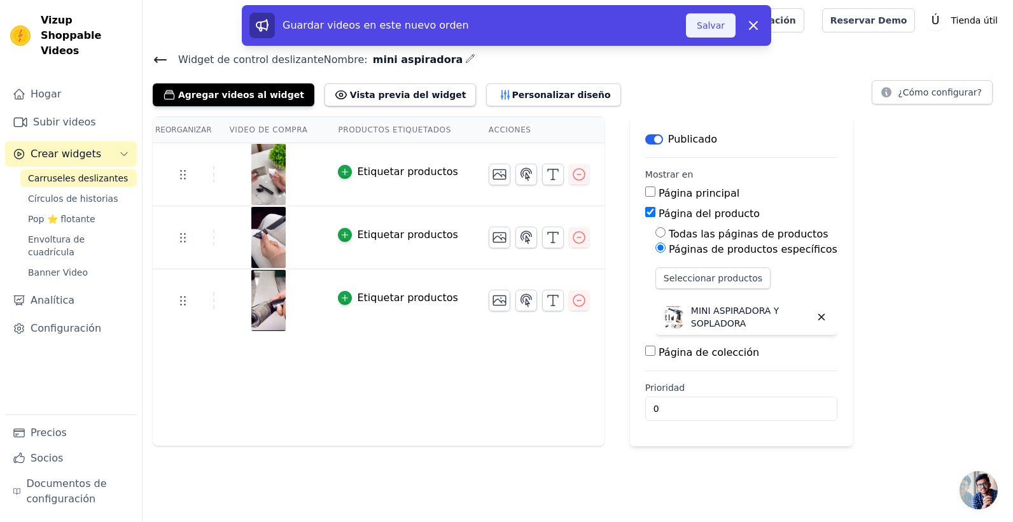
click at [708, 30] on button "Salvar" at bounding box center [711, 25] width 50 height 24
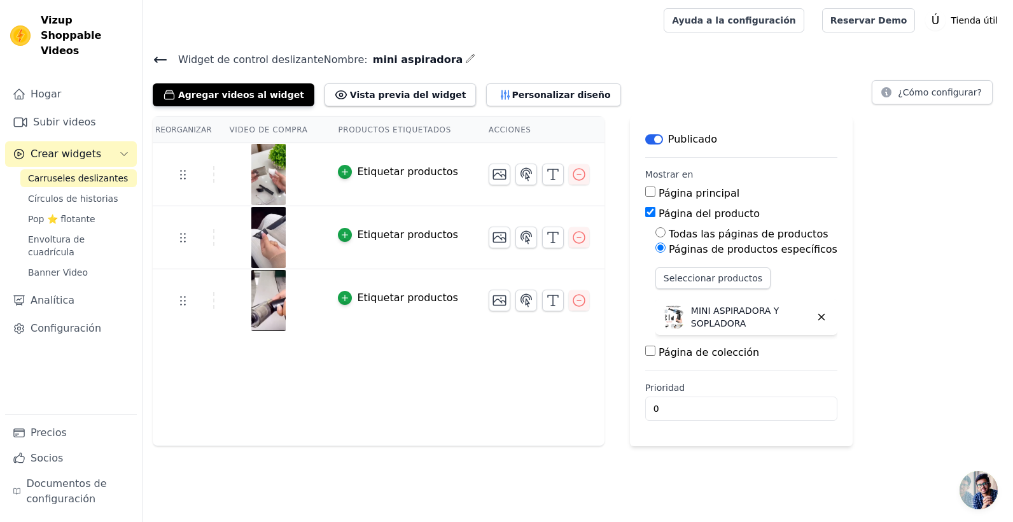
click at [459, 446] on html "Vizup Shoppable Videos Hogar Subir videos Crear widgets Carruseles deslizantes …" at bounding box center [506, 223] width 1013 height 446
click at [218, 396] on div "Reorganizar Video de compra Productos etiquetados Acciones Etiquetar productos …" at bounding box center [379, 281] width 452 height 330
click at [160, 55] on icon at bounding box center [160, 59] width 15 height 15
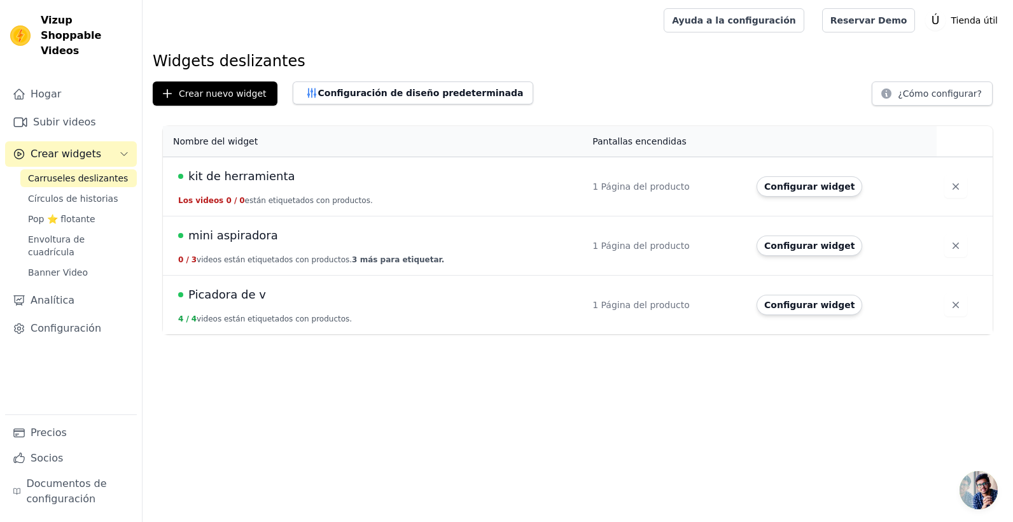
click at [762, 74] on div "Widgets deslizantes Crear nuevo widget Configuración de diseño predeterminada ¿…" at bounding box center [578, 195] width 870 height 288
click at [594, 334] on html "Vizup Shoppable Videos Hogar Subir videos Crear widgets Carruseles deslizantes …" at bounding box center [506, 167] width 1013 height 334
click at [949, 299] on icon "button" at bounding box center [955, 304] width 13 height 13
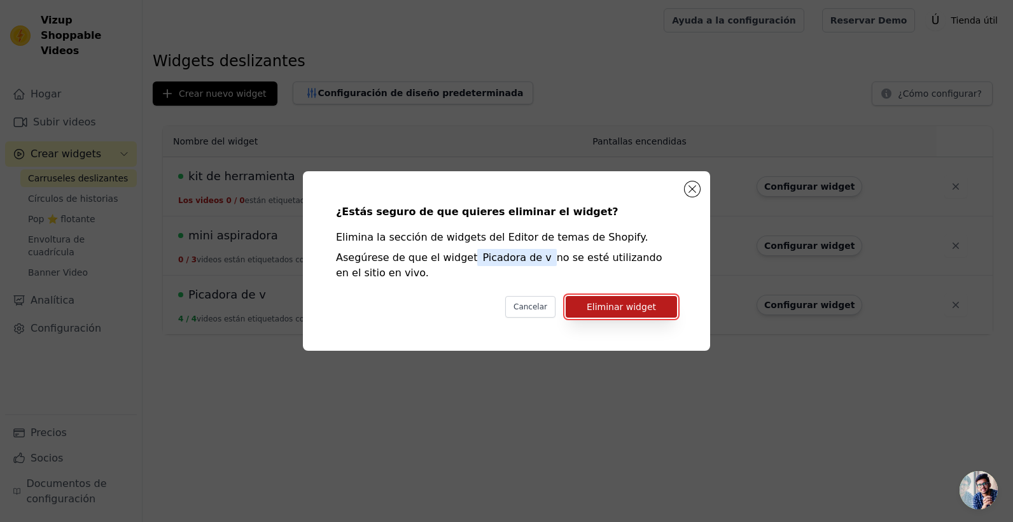
click at [641, 303] on button "Eliminar widget" at bounding box center [621, 307] width 111 height 22
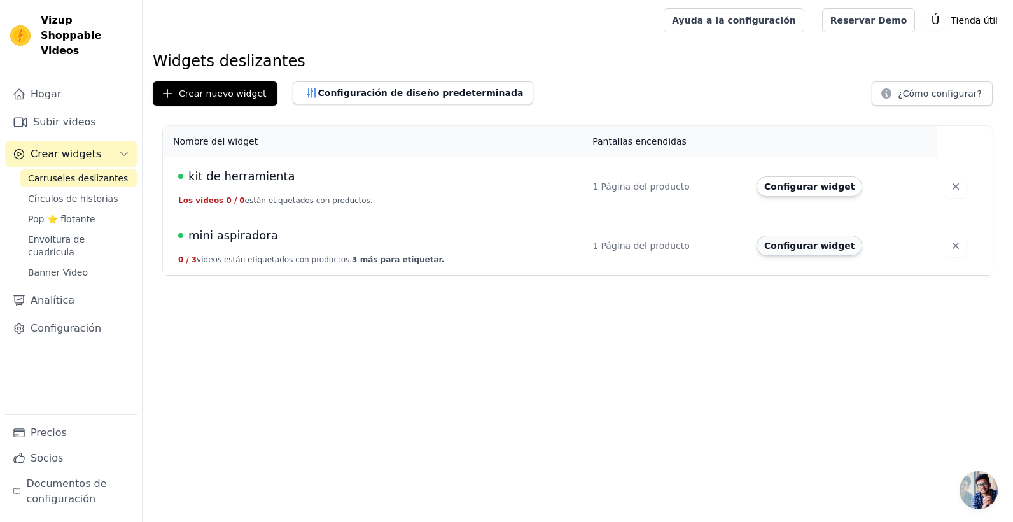
click at [776, 248] on button "Configurar widget" at bounding box center [810, 245] width 106 height 20
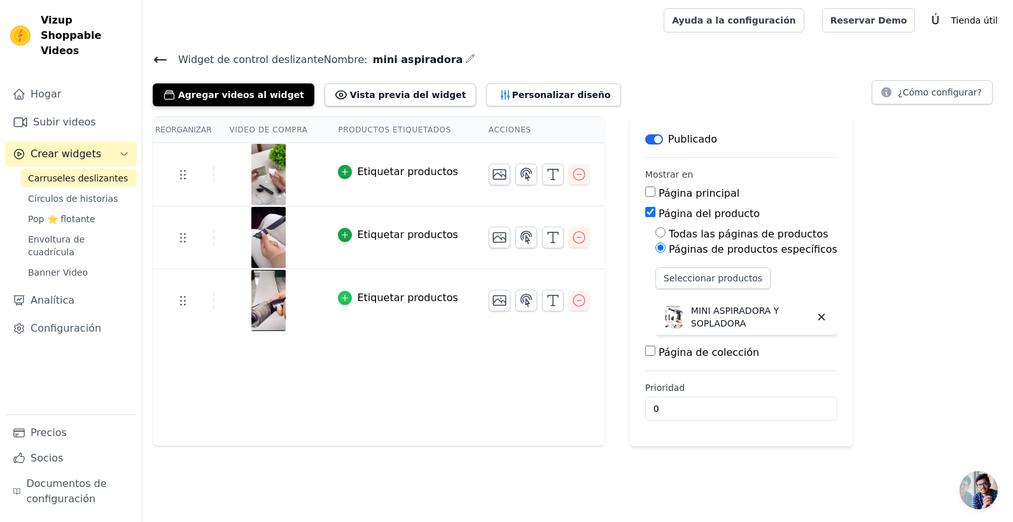
click at [340, 295] on icon "button" at bounding box center [344, 297] width 9 height 9
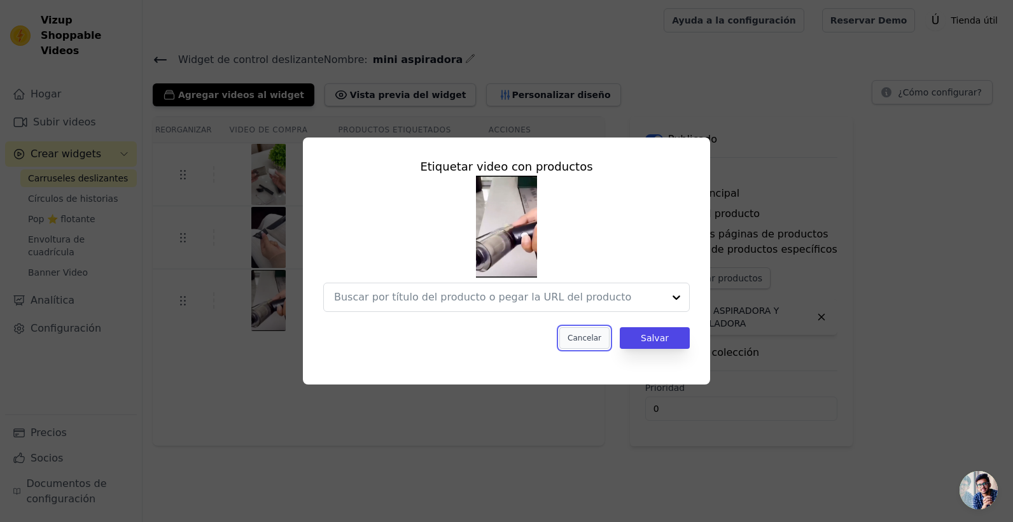
click at [585, 346] on button "Cancelar" at bounding box center [584, 338] width 50 height 22
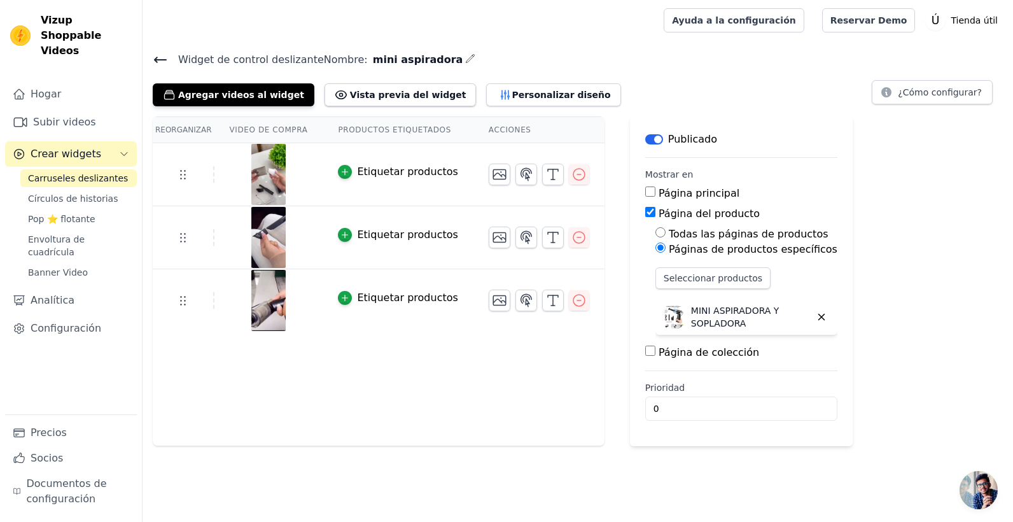
click at [487, 378] on div "Reorganizar Video de compra Productos etiquetados Acciones Etiquetar productos …" at bounding box center [379, 281] width 452 height 330
click at [162, 52] on h4 "Widget de control deslizante Nombre: mini aspiradora" at bounding box center [578, 59] width 850 height 17
click at [160, 55] on icon at bounding box center [160, 59] width 15 height 15
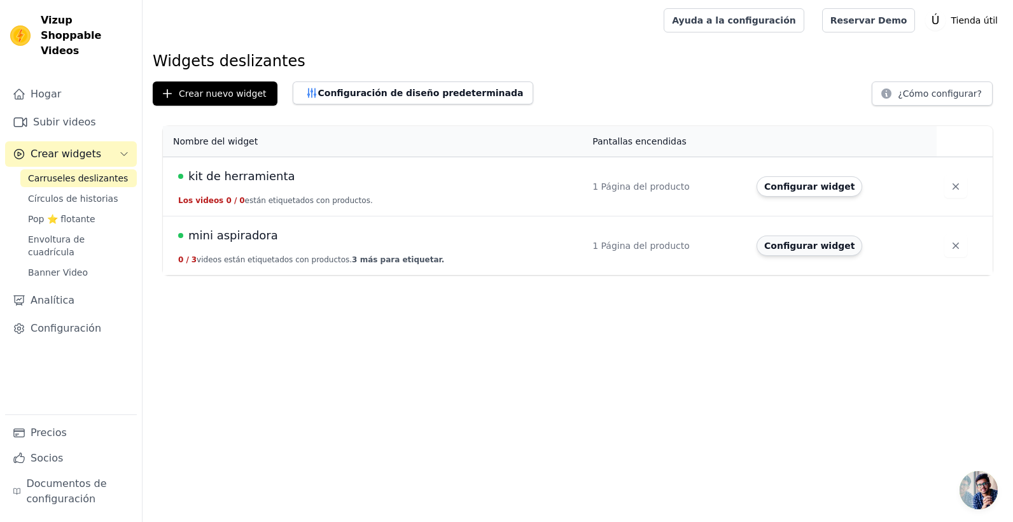
click at [814, 246] on button "Configurar widget" at bounding box center [810, 245] width 106 height 20
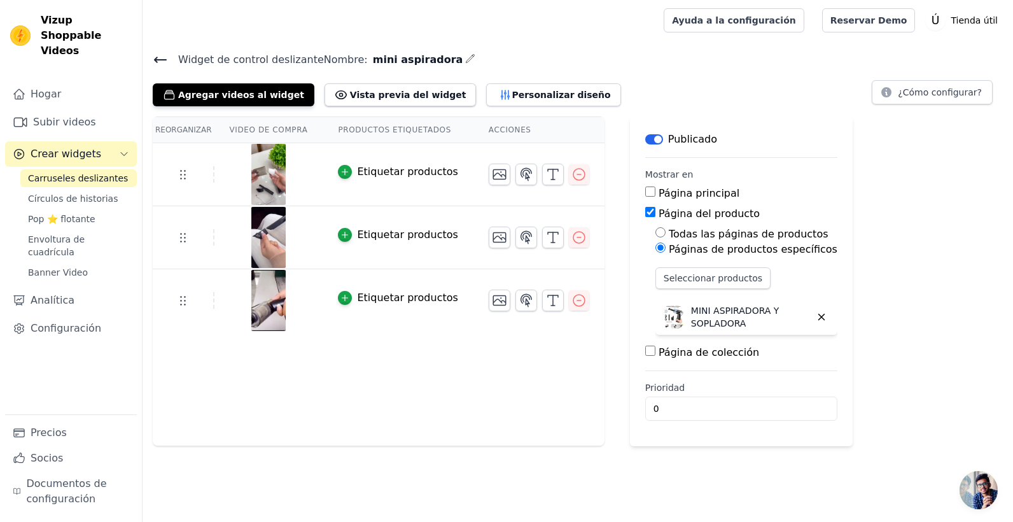
click at [272, 305] on img at bounding box center [269, 300] width 36 height 61
click at [340, 293] on icon "button" at bounding box center [344, 297] width 9 height 9
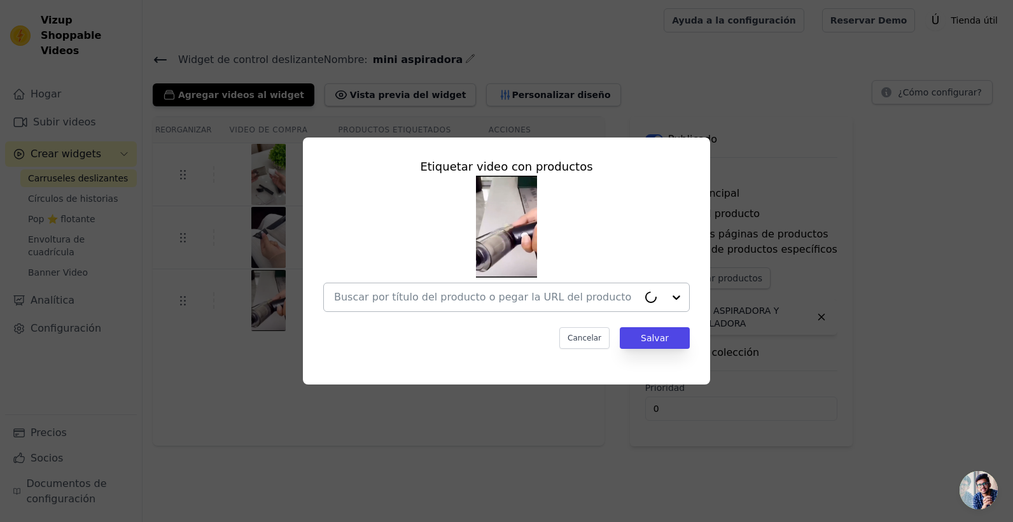
click at [477, 301] on input "text" at bounding box center [486, 297] width 304 height 15
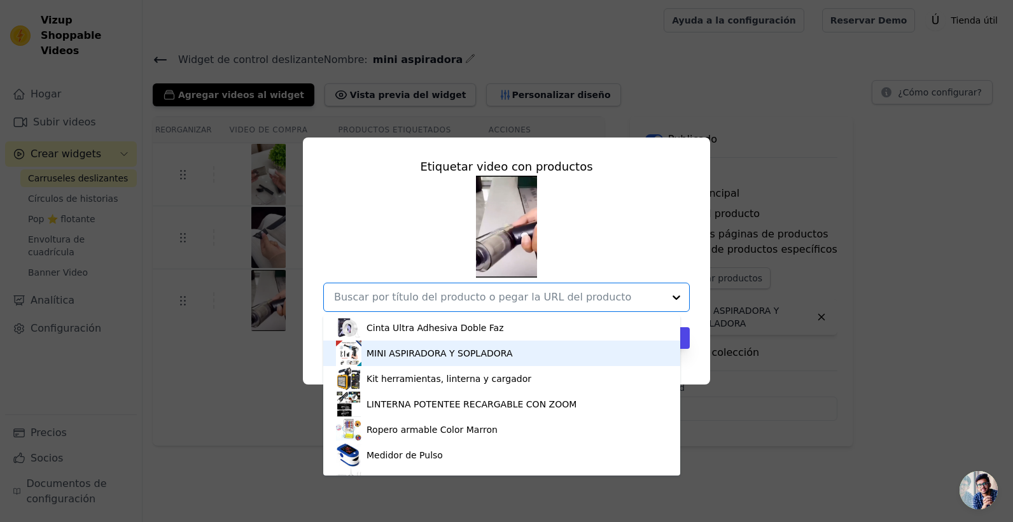
click at [435, 356] on div "MINI ASPIRADORA Y SOPLADORA" at bounding box center [440, 353] width 146 height 13
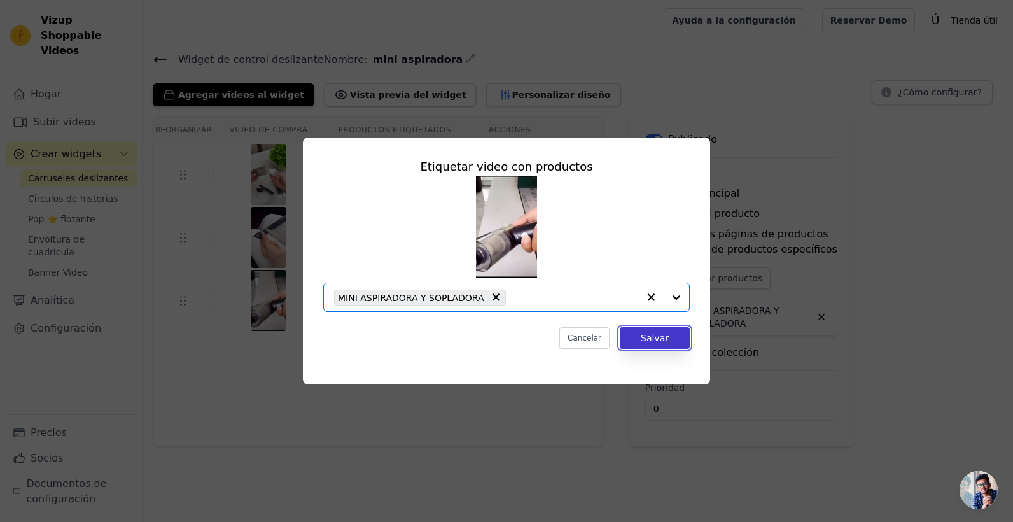
click at [660, 335] on button "Salvar" at bounding box center [655, 338] width 70 height 22
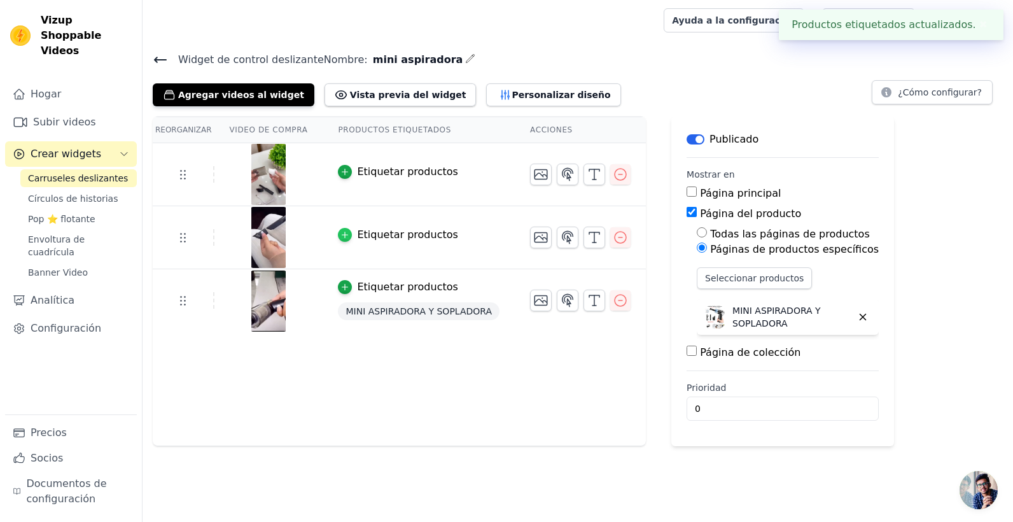
click at [338, 234] on div "button" at bounding box center [345, 235] width 14 height 14
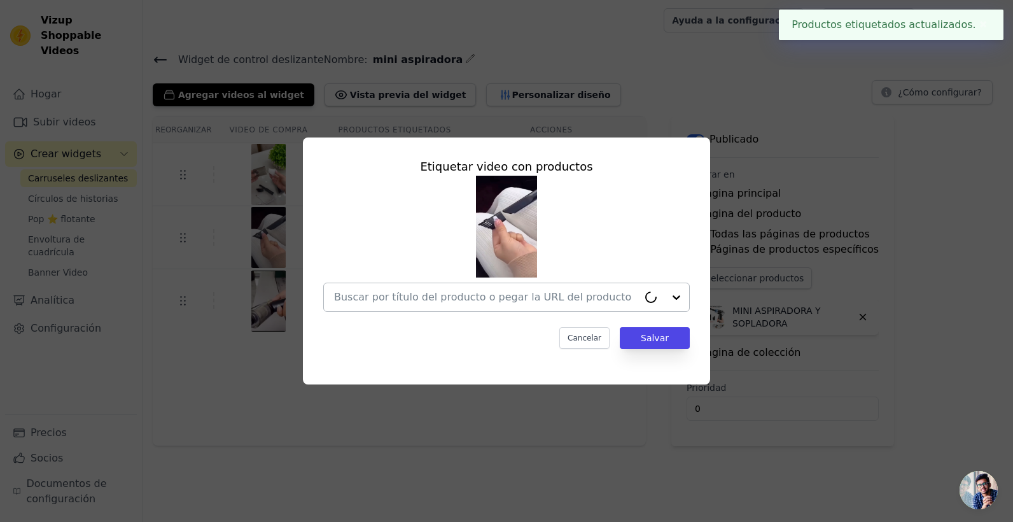
click at [491, 305] on div at bounding box center [486, 297] width 304 height 28
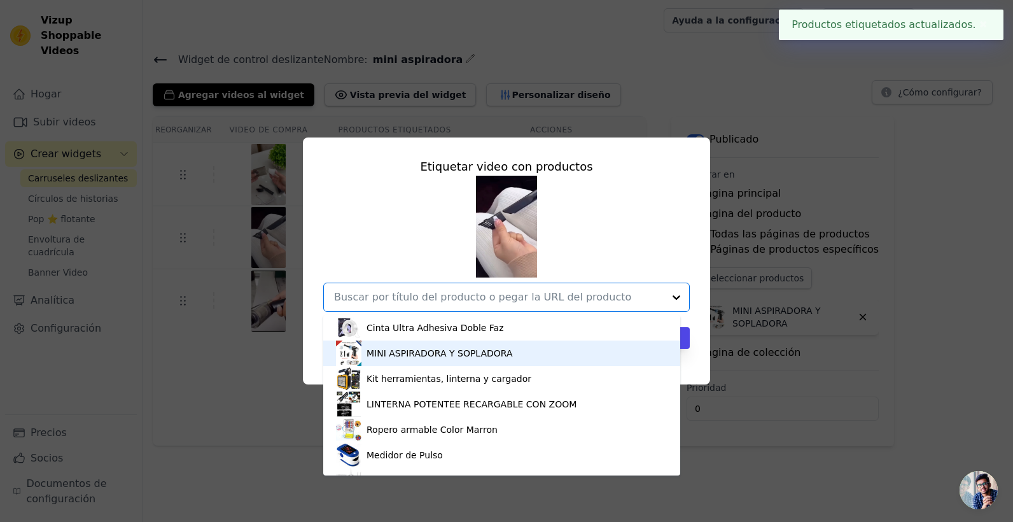
click at [416, 360] on div "MINI ASPIRADORA Y SOPLADORA" at bounding box center [502, 352] width 332 height 25
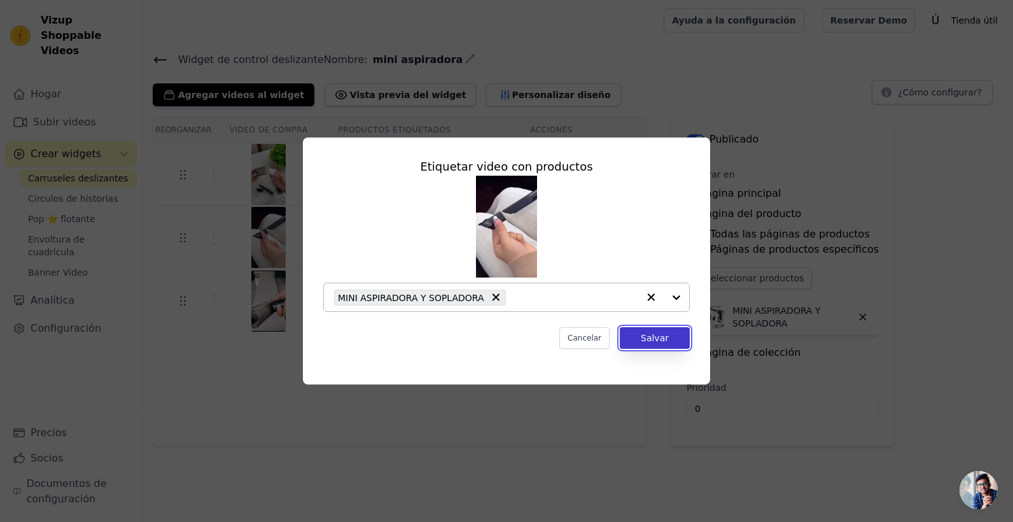
click at [650, 327] on button "Salvar" at bounding box center [655, 338] width 70 height 22
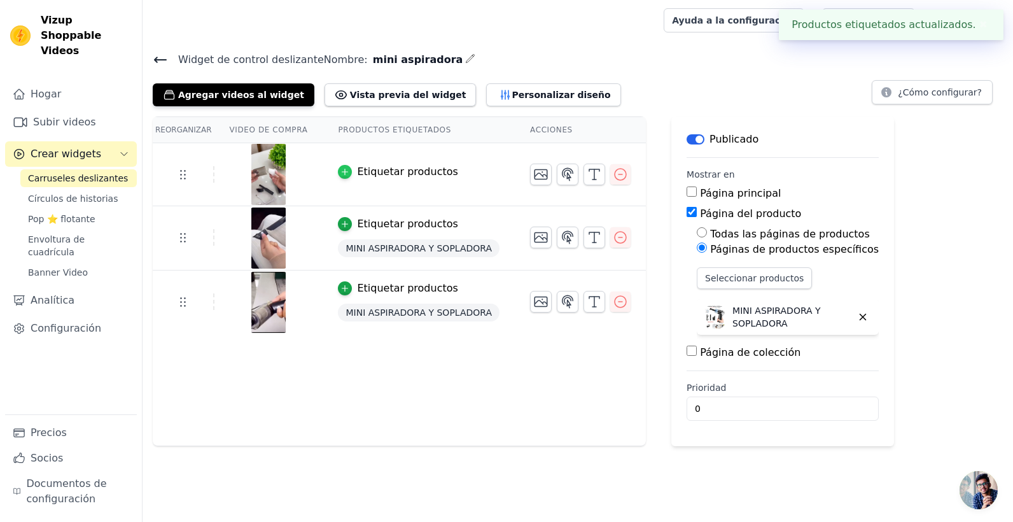
click at [340, 168] on icon "button" at bounding box center [344, 171] width 9 height 9
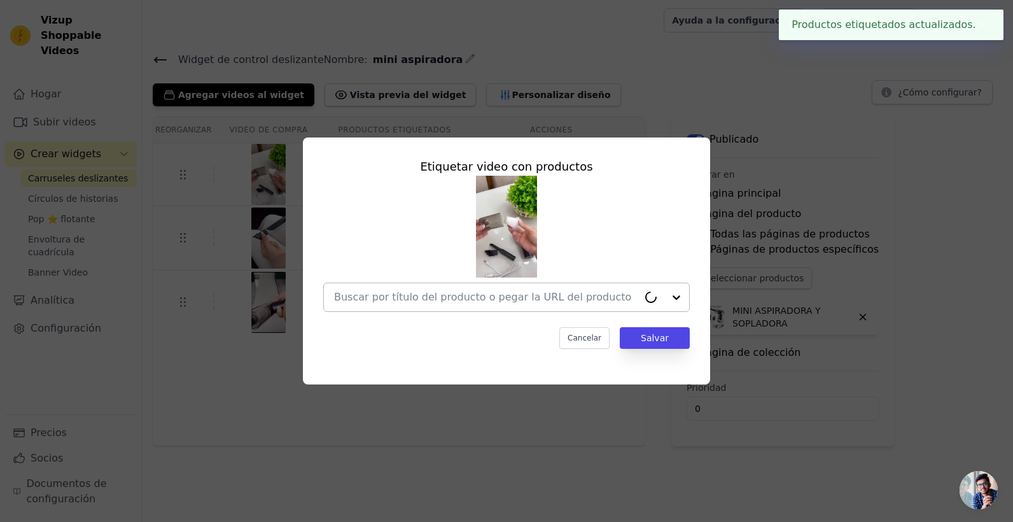
click at [586, 295] on input "text" at bounding box center [486, 297] width 304 height 15
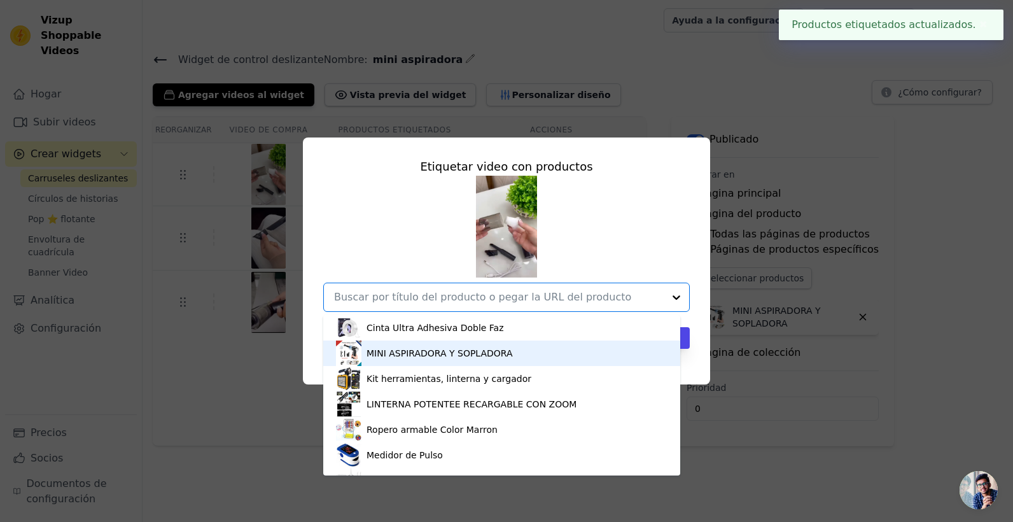
click at [417, 361] on div "MINI ASPIRADORA Y SOPLADORA" at bounding box center [502, 352] width 332 height 25
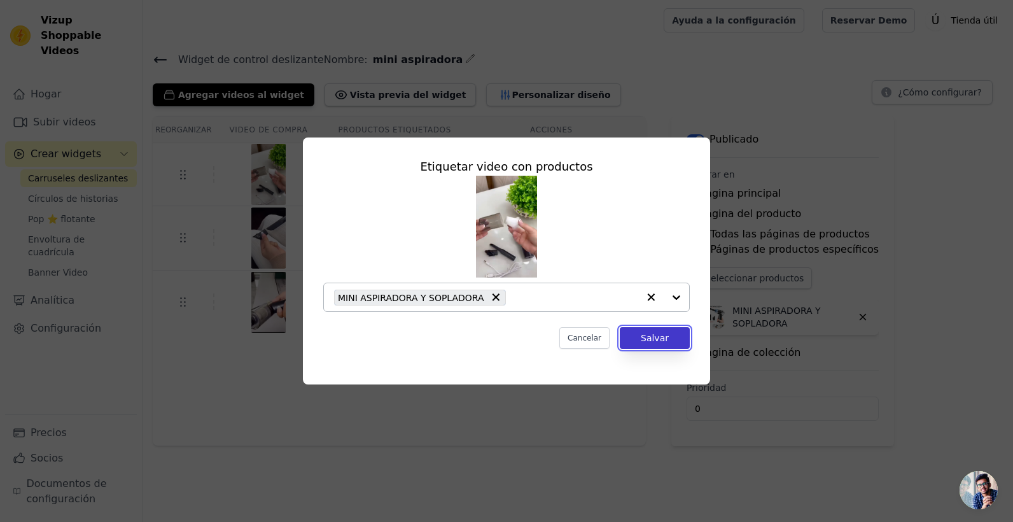
click at [660, 338] on button "Salvar" at bounding box center [655, 338] width 70 height 22
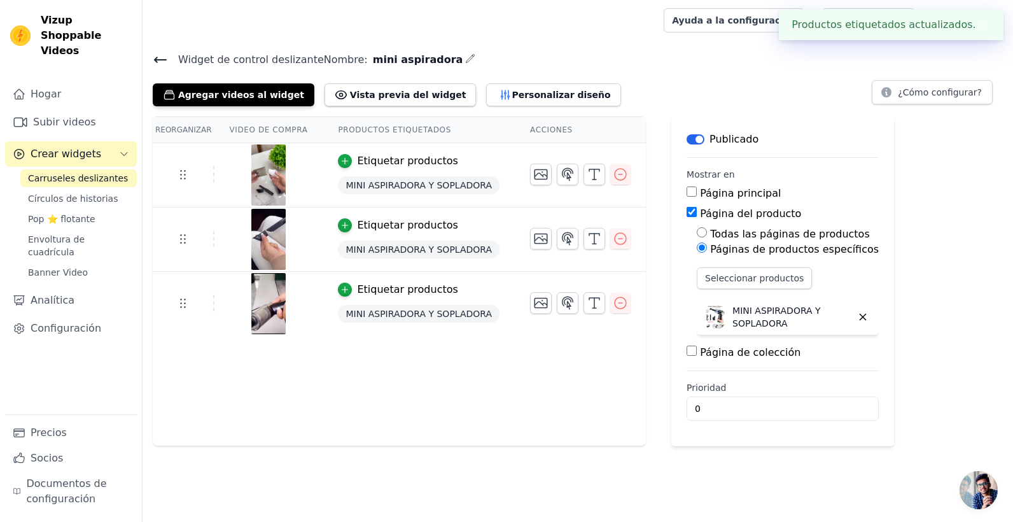
click at [166, 55] on icon at bounding box center [160, 59] width 15 height 15
